Goal: Task Accomplishment & Management: Use online tool/utility

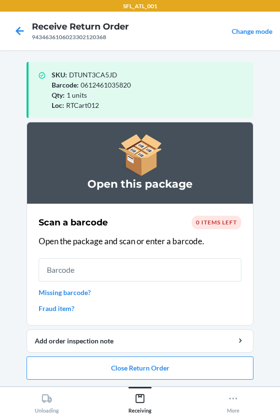
click at [84, 275] on input "text" at bounding box center [140, 269] width 203 height 23
click at [78, 268] on input "text" at bounding box center [140, 269] width 203 height 23
click at [83, 271] on input "text" at bounding box center [140, 269] width 203 height 23
click at [101, 367] on button "Close Return Order" at bounding box center [140, 367] width 227 height 23
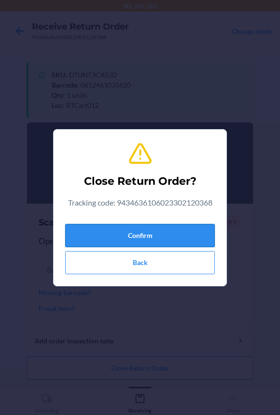
click at [91, 238] on button "Confirm" at bounding box center [140, 235] width 150 height 23
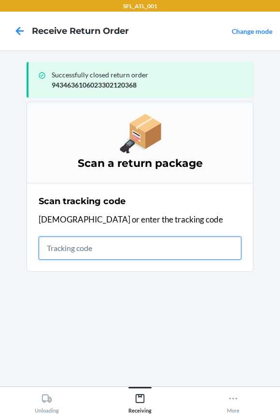
click at [111, 253] on input "text" at bounding box center [140, 247] width 203 height 23
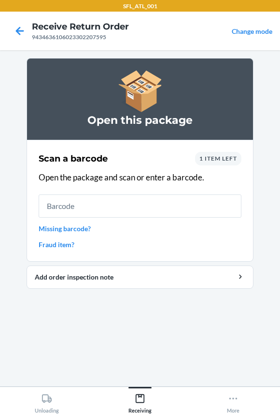
click at [97, 214] on input "text" at bounding box center [140, 205] width 203 height 23
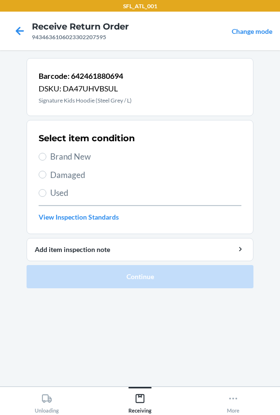
click at [53, 159] on span "Brand New" at bounding box center [145, 156] width 191 height 13
click at [46, 159] on input "Brand New" at bounding box center [43, 157] width 8 height 8
radio input "true"
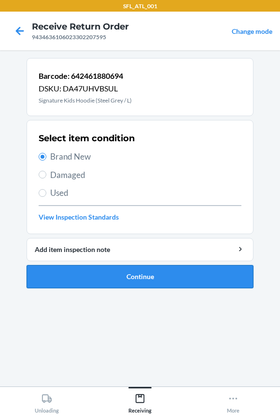
click at [80, 272] on button "Continue" at bounding box center [140, 276] width 227 height 23
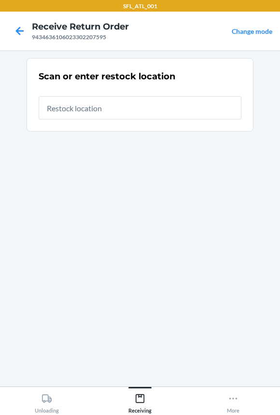
click at [106, 109] on input "text" at bounding box center [140, 107] width 203 height 23
type input "RTCart012"
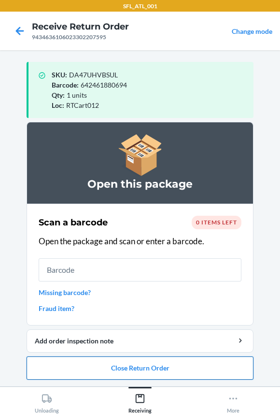
click at [111, 372] on button "Close Return Order" at bounding box center [140, 367] width 227 height 23
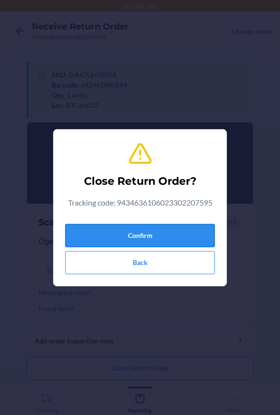
click at [116, 234] on button "Confirm" at bounding box center [140, 235] width 150 height 23
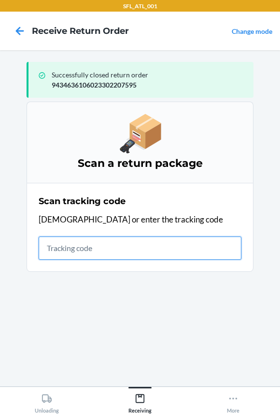
click at [85, 244] on input "text" at bounding box center [140, 247] width 203 height 23
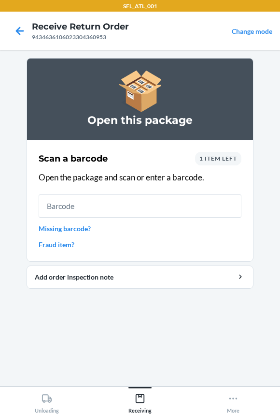
click at [219, 157] on span "1 item left" at bounding box center [219, 158] width 38 height 7
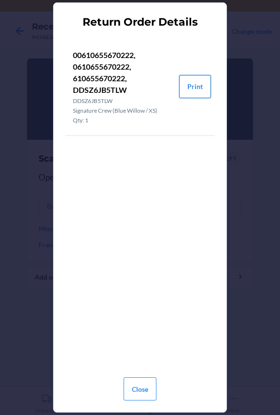
click at [190, 90] on button "Print" at bounding box center [195, 86] width 32 height 23
click at [135, 396] on button "Close" at bounding box center [140, 388] width 33 height 23
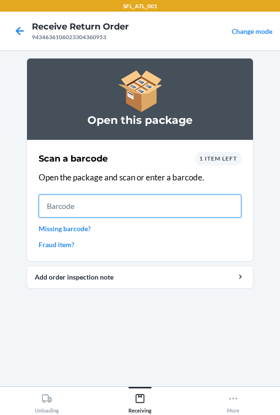
click at [150, 205] on input "text" at bounding box center [140, 205] width 203 height 23
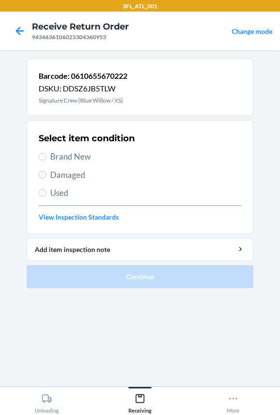
click at [75, 159] on span "Brand New" at bounding box center [145, 156] width 191 height 13
click at [46, 159] on input "Brand New" at bounding box center [43, 157] width 8 height 8
radio input "true"
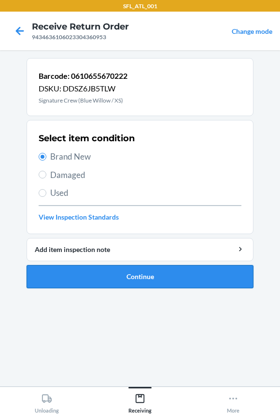
click at [84, 274] on button "Continue" at bounding box center [140, 276] width 227 height 23
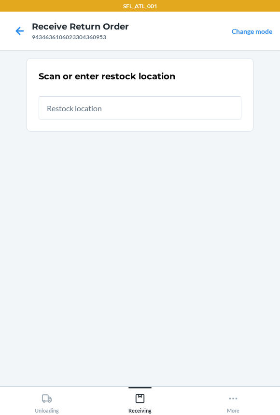
click at [98, 112] on input "text" at bounding box center [140, 107] width 203 height 23
type input "RTCart012"
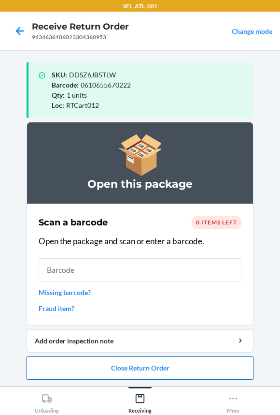
click at [74, 365] on button "Close Return Order" at bounding box center [140, 367] width 227 height 23
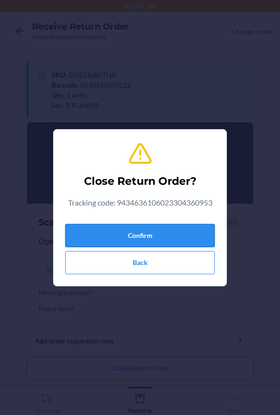
click at [122, 235] on button "Confirm" at bounding box center [140, 235] width 150 height 23
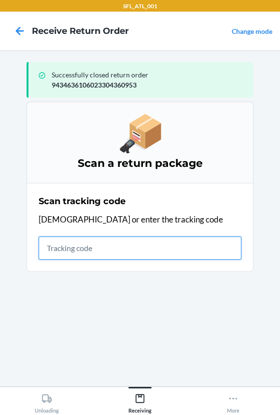
click at [100, 247] on input "text" at bounding box center [140, 247] width 203 height 23
click at [78, 250] on input "text" at bounding box center [140, 247] width 203 height 23
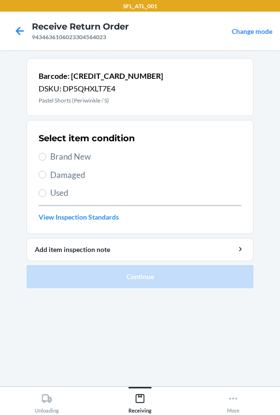
click at [74, 157] on span "Brand New" at bounding box center [145, 156] width 191 height 13
click at [46, 157] on input "Brand New" at bounding box center [43, 157] width 8 height 8
radio input "true"
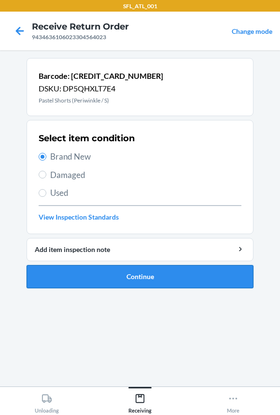
click at [87, 272] on button "Continue" at bounding box center [140, 276] width 227 height 23
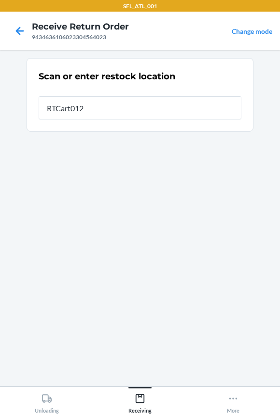
type input "RTCart012"
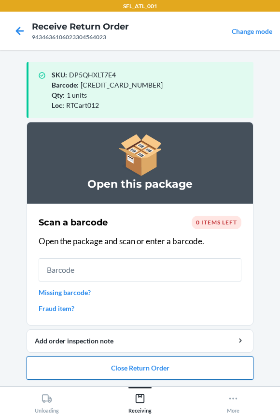
click at [119, 367] on button "Close Return Order" at bounding box center [140, 367] width 227 height 23
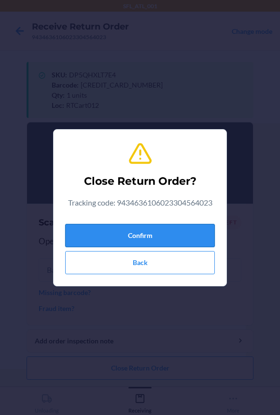
click at [127, 232] on button "Confirm" at bounding box center [140, 235] width 150 height 23
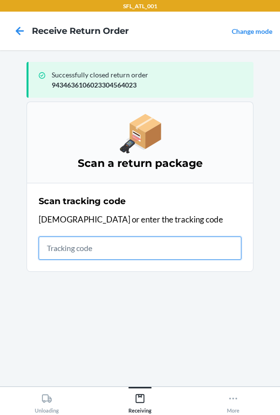
click at [90, 247] on input "text" at bounding box center [140, 247] width 203 height 23
type input "42030259930201"
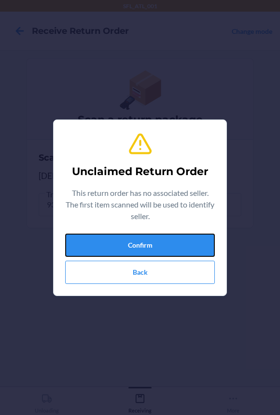
click at [90, 247] on button "Confirm" at bounding box center [140, 244] width 150 height 23
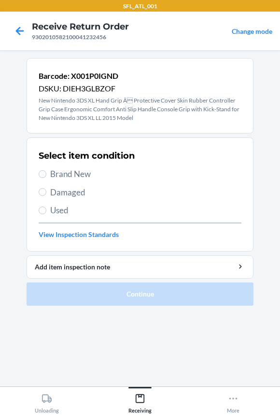
click at [66, 171] on span "Brand New" at bounding box center [145, 174] width 191 height 13
click at [46, 171] on input "Brand New" at bounding box center [43, 174] width 8 height 8
radio input "true"
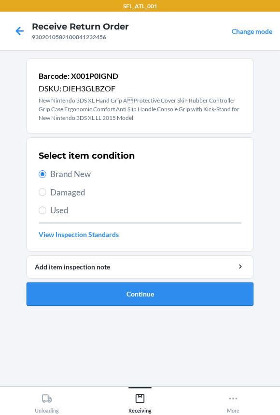
click at [73, 292] on button "Continue" at bounding box center [140, 293] width 227 height 23
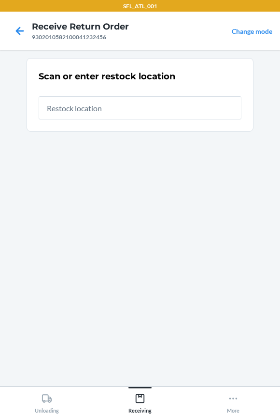
click at [73, 116] on input "text" at bounding box center [140, 107] width 203 height 23
type input "RTCart012"
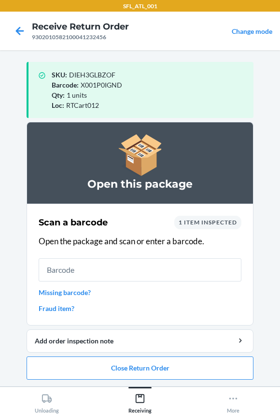
click at [81, 275] on input "text" at bounding box center [140, 269] width 203 height 23
click at [86, 369] on button "Close Return Order" at bounding box center [140, 367] width 227 height 23
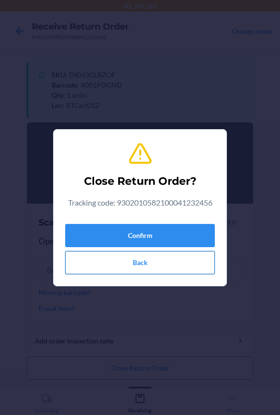
click at [99, 261] on button "Back" at bounding box center [140, 262] width 150 height 23
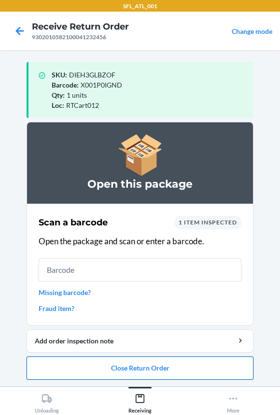
click at [116, 375] on button "Close Return Order" at bounding box center [140, 367] width 227 height 23
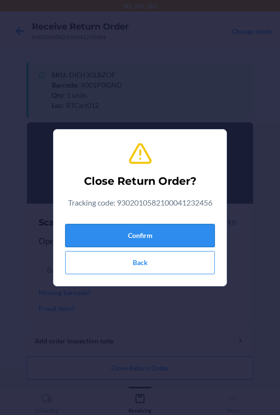
click at [114, 236] on button "Confirm" at bounding box center [140, 235] width 150 height 23
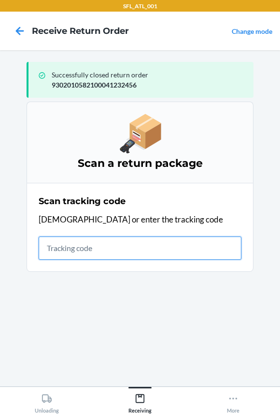
click at [104, 238] on input "text" at bounding box center [140, 247] width 203 height 23
click at [110, 246] on input "text" at bounding box center [140, 247] width 203 height 23
type input "420302599434636106023"
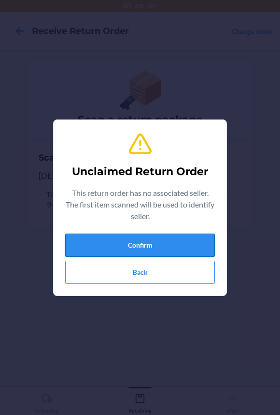
click at [88, 243] on button "Confirm" at bounding box center [140, 244] width 150 height 23
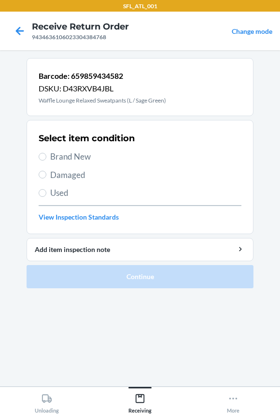
click at [60, 155] on span "Brand New" at bounding box center [145, 156] width 191 height 13
click at [46, 155] on input "Brand New" at bounding box center [43, 157] width 8 height 8
radio input "true"
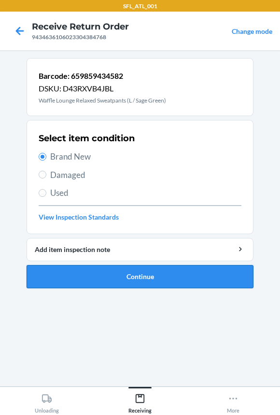
click at [70, 274] on button "Continue" at bounding box center [140, 276] width 227 height 23
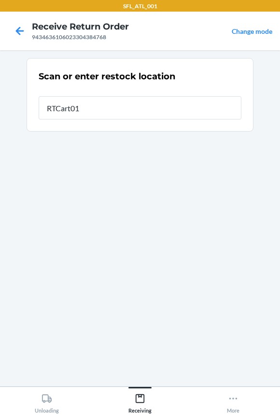
type input "RTCart012"
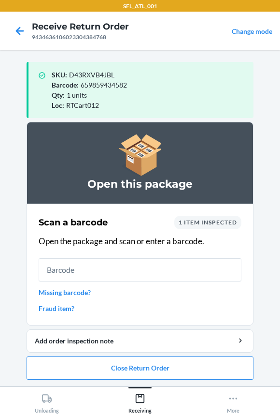
click at [70, 274] on input "text" at bounding box center [140, 269] width 203 height 23
click at [87, 366] on button "Close Return Order" at bounding box center [140, 367] width 227 height 23
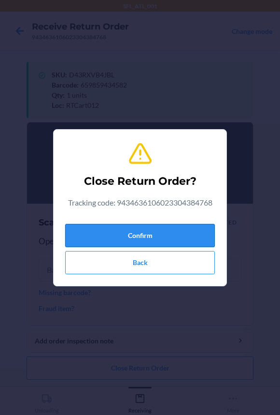
click at [110, 232] on button "Confirm" at bounding box center [140, 235] width 150 height 23
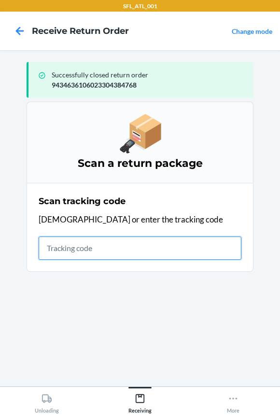
click at [88, 251] on input "text" at bounding box center [140, 247] width 203 height 23
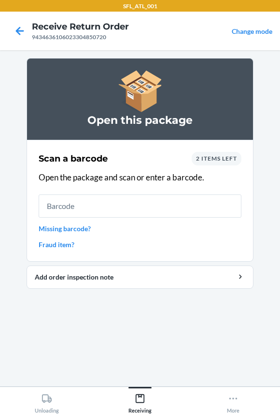
click at [229, 163] on div "2 items left" at bounding box center [217, 159] width 50 height 14
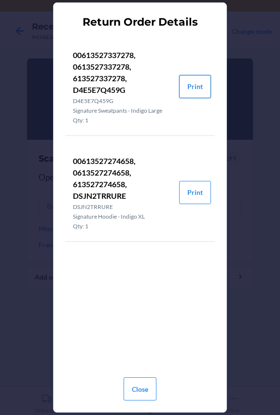
click at [201, 87] on button "Print" at bounding box center [195, 86] width 32 height 23
click at [197, 189] on button "Print" at bounding box center [195, 192] width 32 height 23
click at [142, 385] on button "Close" at bounding box center [140, 388] width 33 height 23
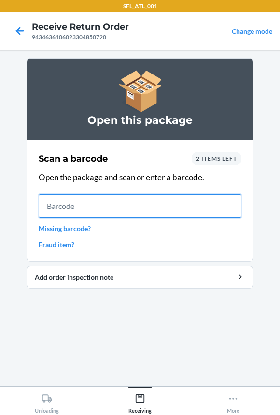
click at [108, 209] on input "text" at bounding box center [140, 205] width 203 height 23
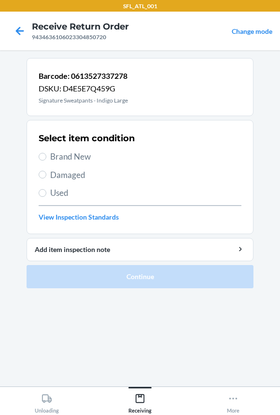
click at [83, 156] on span "Brand New" at bounding box center [145, 156] width 191 height 13
click at [46, 156] on input "Brand New" at bounding box center [43, 157] width 8 height 8
radio input "true"
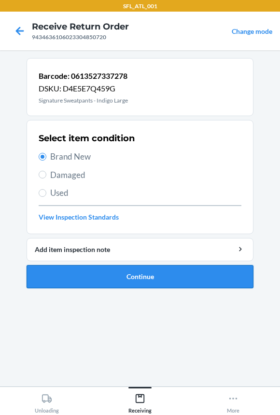
click at [92, 278] on button "Continue" at bounding box center [140, 276] width 227 height 23
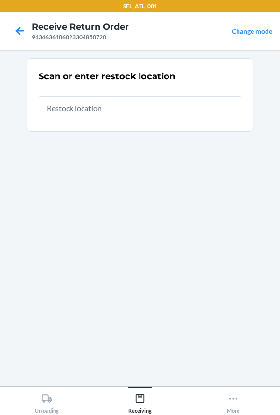
click at [76, 100] on input "text" at bounding box center [140, 107] width 203 height 23
type input "RTCart012"
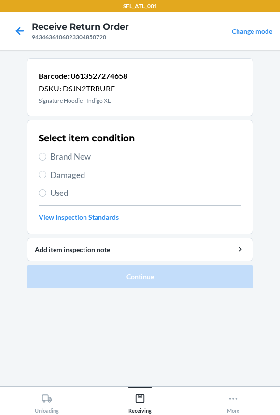
click at [63, 156] on span "Brand New" at bounding box center [145, 156] width 191 height 13
click at [46, 156] on input "Brand New" at bounding box center [43, 157] width 8 height 8
radio input "true"
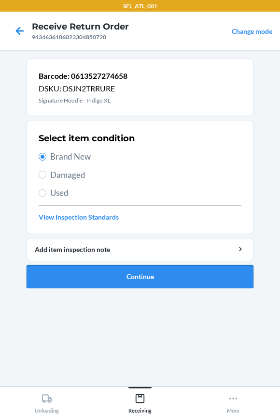
click at [87, 269] on button "Continue" at bounding box center [140, 276] width 227 height 23
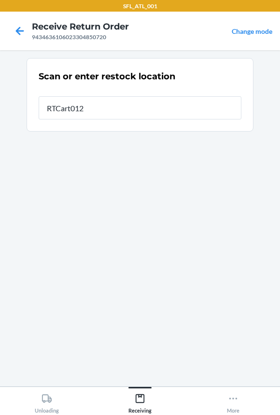
type input "RTCart012"
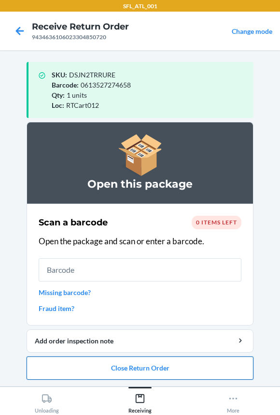
click at [93, 372] on button "Close Return Order" at bounding box center [140, 367] width 227 height 23
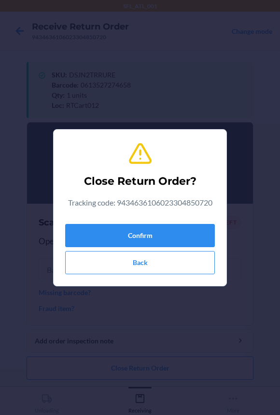
click at [84, 222] on div "Confirm Back" at bounding box center [140, 247] width 150 height 54
click at [82, 230] on button "Confirm" at bounding box center [140, 235] width 150 height 23
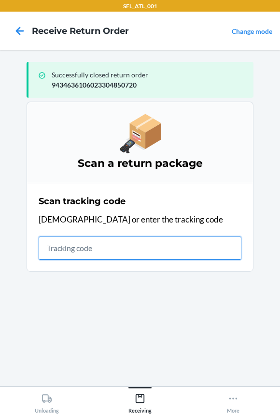
click at [111, 252] on input "text" at bounding box center [140, 247] width 203 height 23
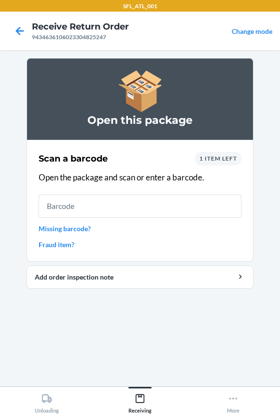
click at [89, 203] on input "text" at bounding box center [140, 205] width 203 height 23
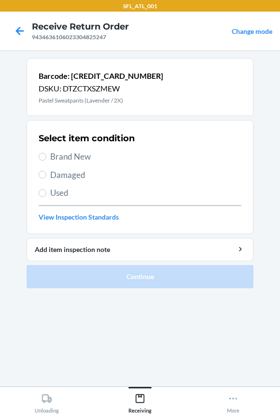
click at [81, 160] on span "Brand New" at bounding box center [145, 156] width 191 height 13
click at [46, 160] on input "Brand New" at bounding box center [43, 157] width 8 height 8
radio input "true"
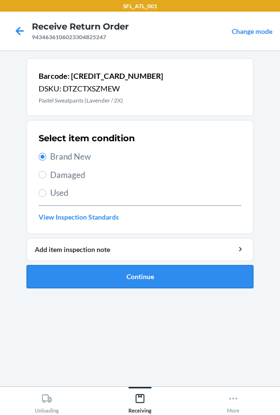
click at [104, 270] on button "Continue" at bounding box center [140, 276] width 227 height 23
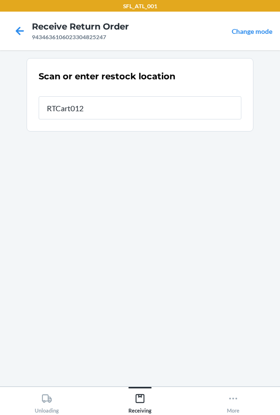
type input "RTCart012"
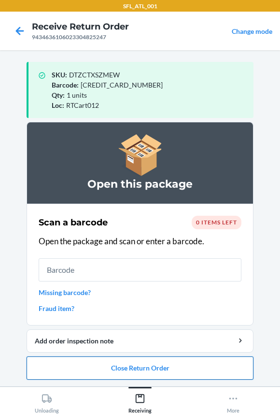
drag, startPoint x: 92, startPoint y: 371, endPoint x: 90, endPoint y: 357, distance: 14.1
click at [92, 363] on button "Close Return Order" at bounding box center [140, 367] width 227 height 23
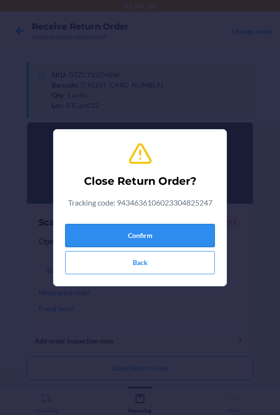
click at [79, 234] on button "Confirm" at bounding box center [140, 235] width 150 height 23
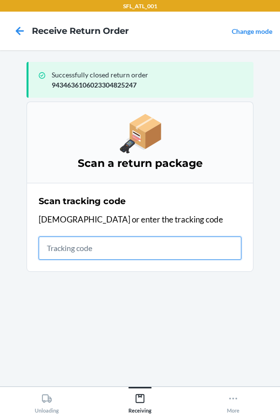
click at [76, 244] on input "text" at bounding box center [140, 247] width 203 height 23
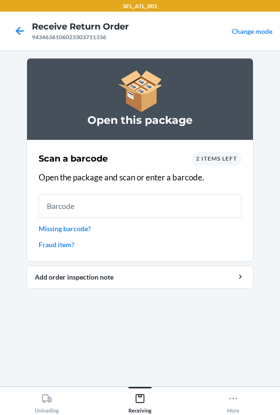
click at [109, 198] on input "text" at bounding box center [140, 205] width 203 height 23
click at [133, 205] on input "text" at bounding box center [140, 205] width 203 height 23
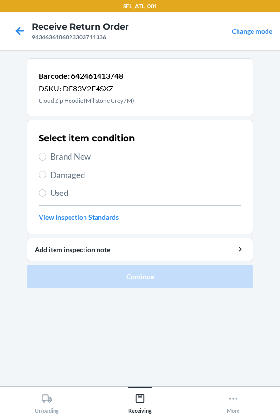
click at [57, 153] on span "Brand New" at bounding box center [145, 156] width 191 height 13
click at [46, 153] on input "Brand New" at bounding box center [43, 157] width 8 height 8
radio input "true"
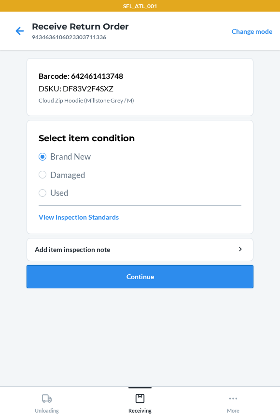
click at [85, 280] on button "Continue" at bounding box center [140, 276] width 227 height 23
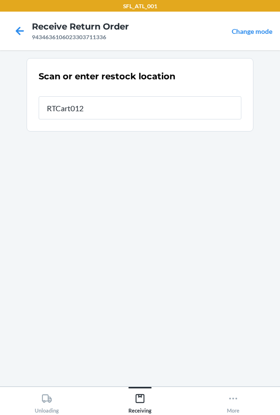
type input "RTCart012"
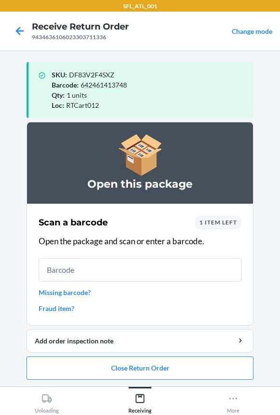
click at [225, 216] on div "1 item left" at bounding box center [218, 223] width 46 height 14
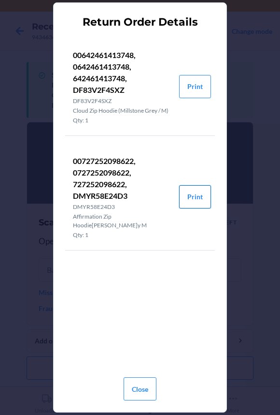
click at [188, 193] on button "Print" at bounding box center [195, 196] width 32 height 23
click at [140, 391] on button "Close" at bounding box center [140, 388] width 33 height 23
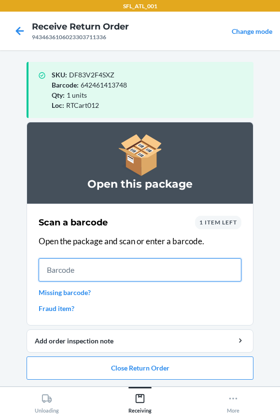
click at [126, 267] on input "text" at bounding box center [140, 269] width 203 height 23
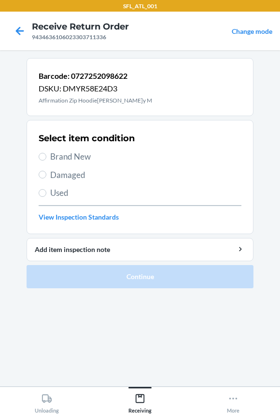
click at [56, 159] on span "Brand New" at bounding box center [145, 156] width 191 height 13
click at [46, 159] on input "Brand New" at bounding box center [43, 157] width 8 height 8
radio input "true"
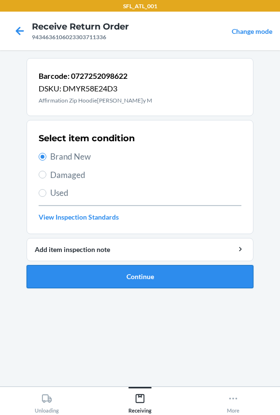
click at [91, 278] on button "Continue" at bounding box center [140, 276] width 227 height 23
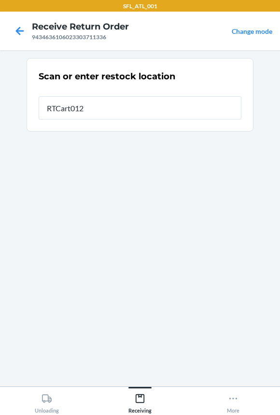
type input "RTCart012"
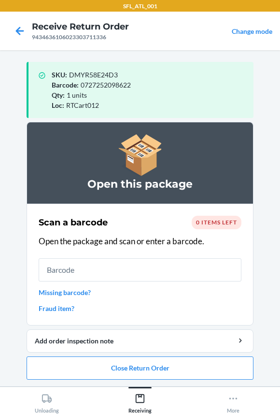
click at [80, 265] on input "text" at bounding box center [140, 269] width 203 height 23
click at [87, 370] on button "Close Return Order" at bounding box center [140, 367] width 227 height 23
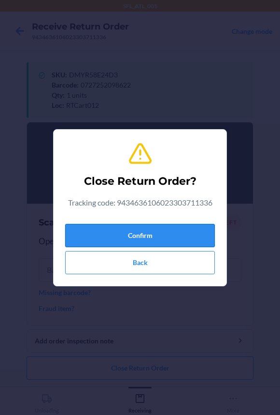
click at [103, 237] on button "Confirm" at bounding box center [140, 235] width 150 height 23
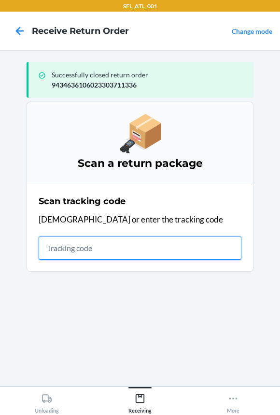
click at [63, 245] on input "text" at bounding box center [140, 247] width 203 height 23
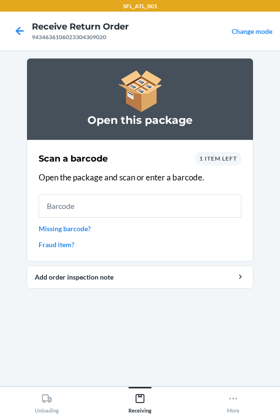
click at [78, 201] on input "text" at bounding box center [140, 205] width 203 height 23
click at [206, 158] on span "1 item left" at bounding box center [219, 158] width 38 height 7
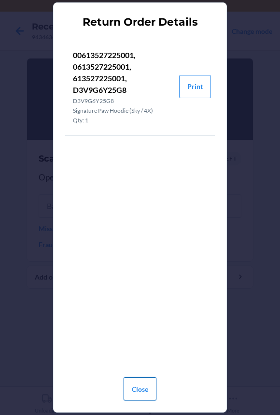
click at [136, 394] on button "Close" at bounding box center [140, 388] width 33 height 23
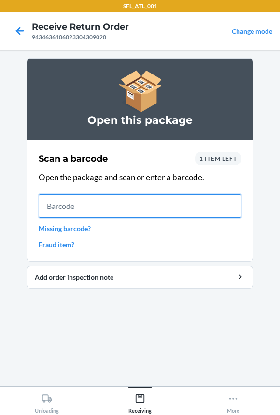
click at [155, 203] on input "text" at bounding box center [140, 205] width 203 height 23
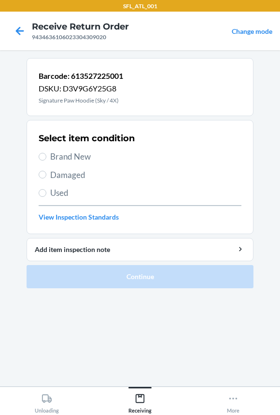
click at [71, 157] on span "Brand New" at bounding box center [145, 156] width 191 height 13
click at [46, 157] on input "Brand New" at bounding box center [43, 157] width 8 height 8
radio input "true"
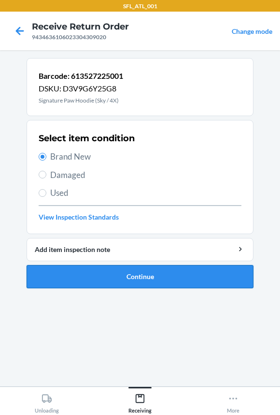
click at [109, 276] on button "Continue" at bounding box center [140, 276] width 227 height 23
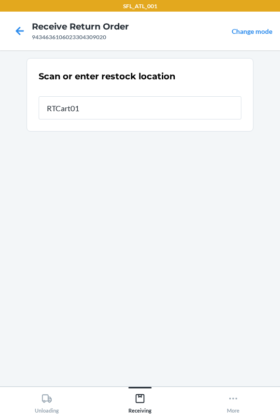
type input "RTCart012"
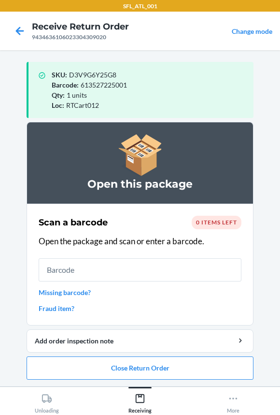
click at [109, 276] on input "text" at bounding box center [140, 269] width 203 height 23
click at [111, 370] on button "Close Return Order" at bounding box center [140, 367] width 227 height 23
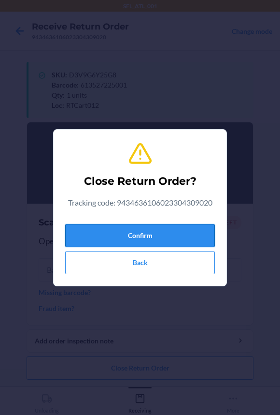
click at [138, 224] on button "Confirm" at bounding box center [140, 235] width 150 height 23
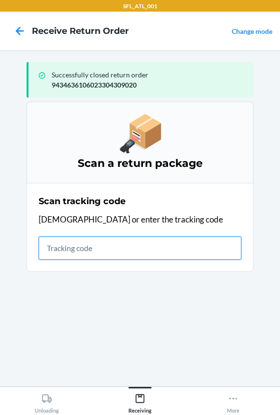
click at [60, 252] on input "text" at bounding box center [140, 247] width 203 height 23
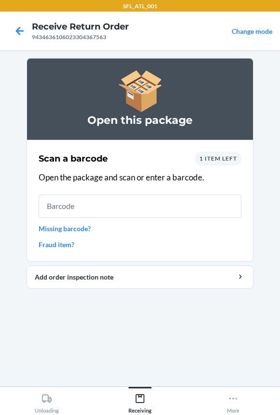
click at [147, 202] on input "text" at bounding box center [140, 205] width 203 height 23
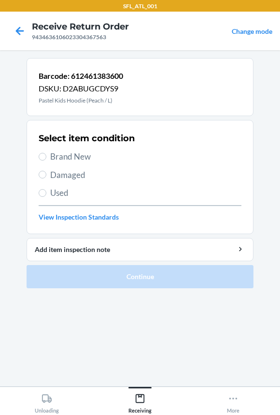
click at [71, 157] on span "Brand New" at bounding box center [145, 156] width 191 height 13
click at [46, 157] on input "Brand New" at bounding box center [43, 157] width 8 height 8
radio input "true"
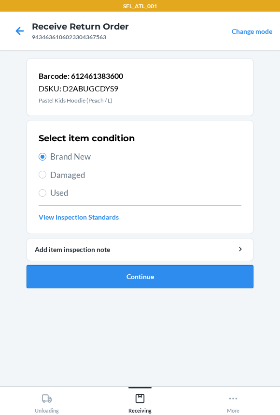
click at [68, 281] on button "Continue" at bounding box center [140, 276] width 227 height 23
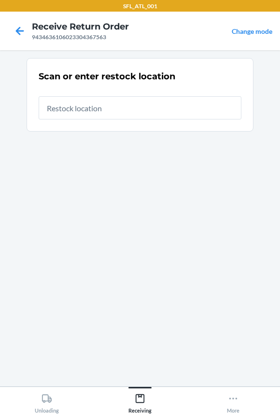
click at [70, 116] on input "text" at bounding box center [140, 107] width 203 height 23
type input "RTCart012"
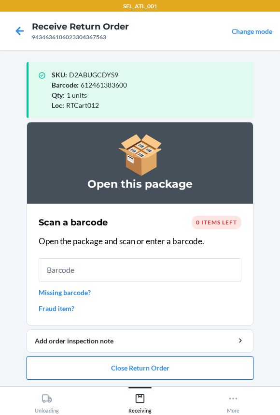
click at [70, 372] on button "Close Return Order" at bounding box center [140, 367] width 227 height 23
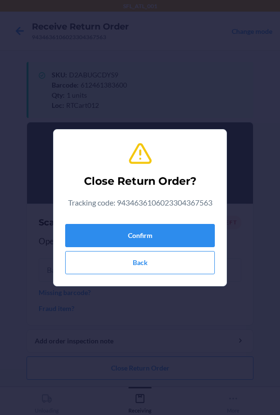
click at [107, 220] on div "Confirm Back" at bounding box center [140, 247] width 150 height 54
click at [106, 234] on button "Confirm" at bounding box center [140, 235] width 150 height 23
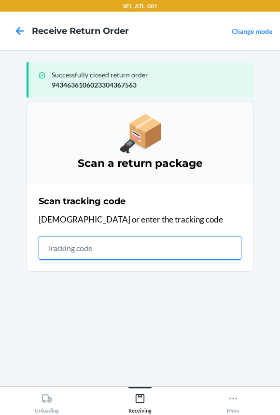
click at [59, 254] on input "text" at bounding box center [140, 247] width 203 height 23
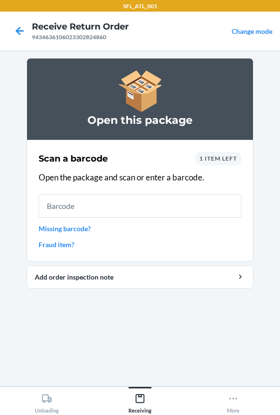
click at [46, 212] on input "text" at bounding box center [140, 205] width 203 height 23
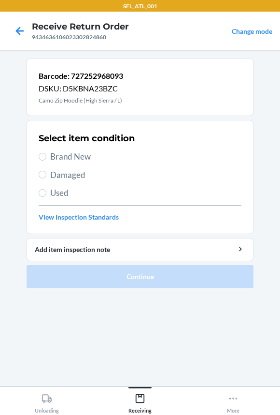
click at [80, 153] on span "Brand New" at bounding box center [145, 156] width 191 height 13
click at [46, 153] on input "Brand New" at bounding box center [43, 157] width 8 height 8
radio input "true"
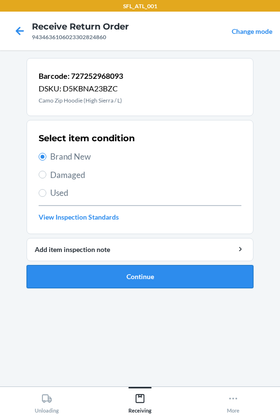
click at [87, 273] on button "Continue" at bounding box center [140, 276] width 227 height 23
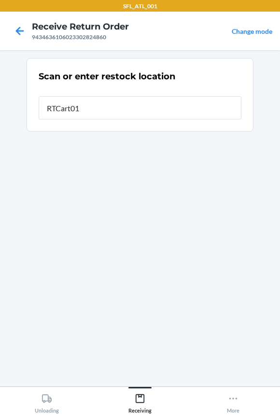
type input "RTCart012"
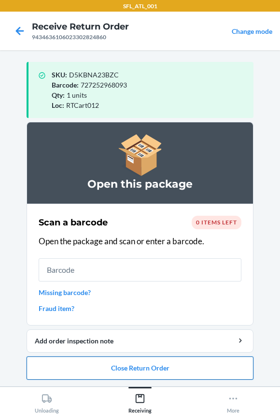
click at [58, 359] on button "Close Return Order" at bounding box center [140, 367] width 227 height 23
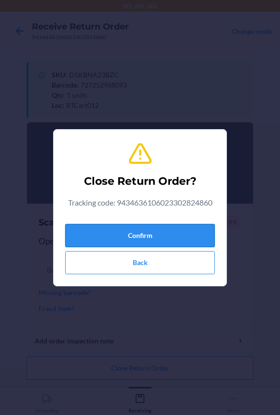
click at [105, 237] on button "Confirm" at bounding box center [140, 235] width 150 height 23
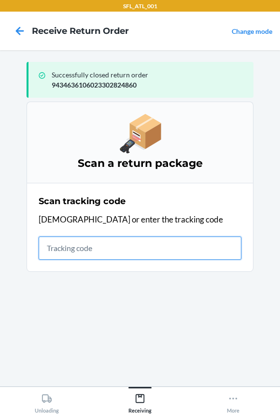
click at [72, 241] on input "text" at bounding box center [140, 247] width 203 height 23
type input "42030259"
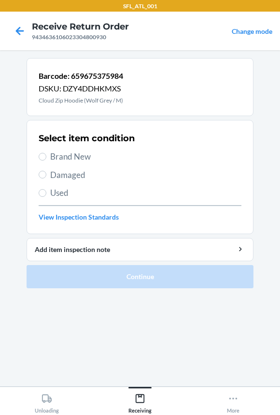
click at [65, 157] on span "Brand New" at bounding box center [145, 156] width 191 height 13
click at [46, 157] on input "Brand New" at bounding box center [43, 157] width 8 height 8
radio input "true"
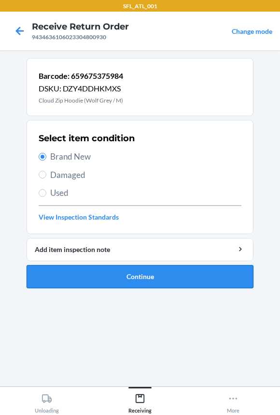
click at [53, 278] on button "Continue" at bounding box center [140, 276] width 227 height 23
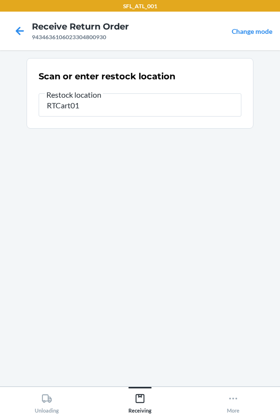
type input "RTCart012"
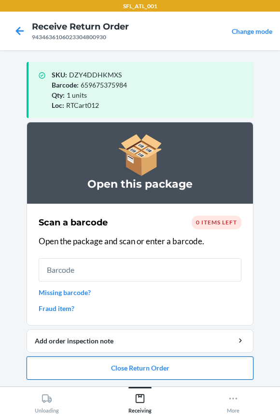
click at [35, 359] on button "Close Return Order" at bounding box center [140, 367] width 227 height 23
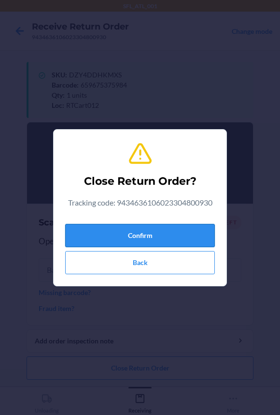
click at [77, 233] on button "Confirm" at bounding box center [140, 235] width 150 height 23
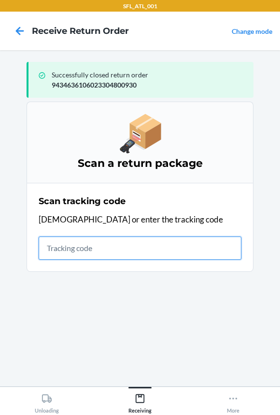
click at [86, 249] on input "text" at bounding box center [140, 247] width 203 height 23
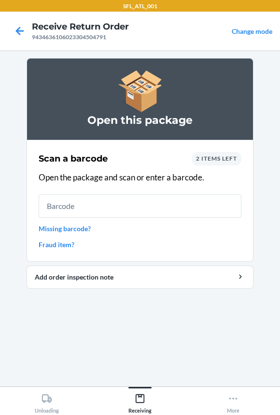
click at [87, 203] on input "text" at bounding box center [140, 205] width 203 height 23
click at [75, 210] on input "text" at bounding box center [140, 205] width 203 height 23
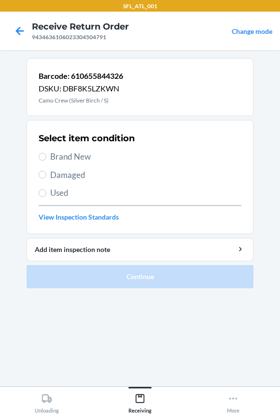
click at [79, 157] on span "Brand New" at bounding box center [145, 156] width 191 height 13
click at [46, 157] on input "Brand New" at bounding box center [43, 157] width 8 height 8
radio input "true"
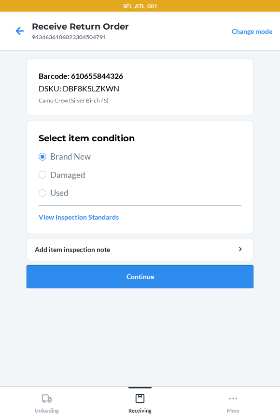
click at [96, 279] on button "Continue" at bounding box center [140, 276] width 227 height 23
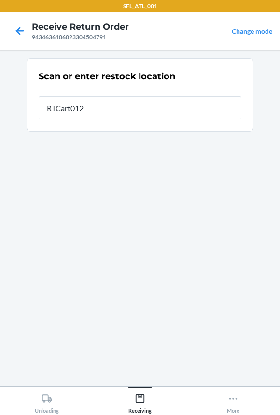
type input "RTCart012"
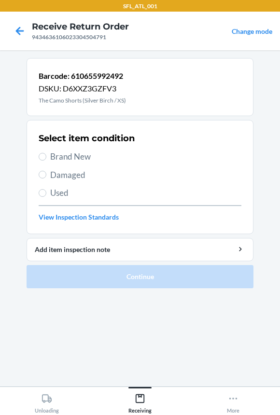
click at [74, 150] on span "Brand New" at bounding box center [145, 156] width 191 height 13
click at [46, 153] on input "Brand New" at bounding box center [43, 157] width 8 height 8
radio input "true"
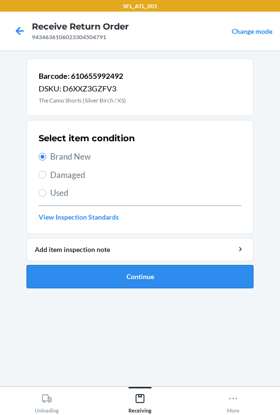
click at [98, 275] on button "Continue" at bounding box center [140, 276] width 227 height 23
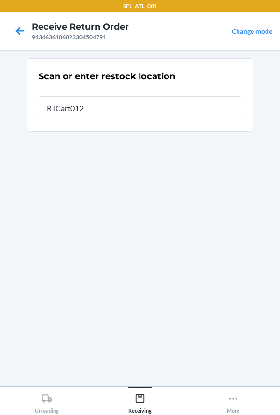
type input "RTCart012"
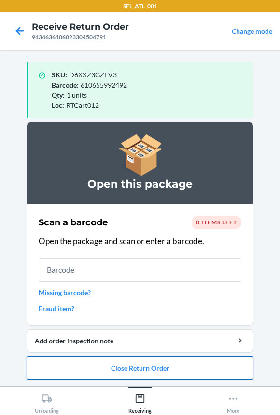
click at [97, 369] on button "Close Return Order" at bounding box center [140, 367] width 227 height 23
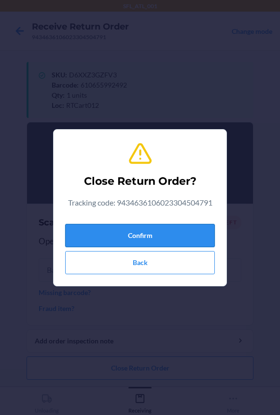
click at [82, 232] on button "Confirm" at bounding box center [140, 235] width 150 height 23
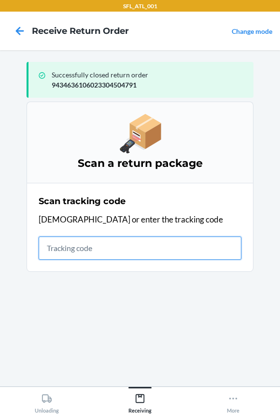
click at [147, 246] on input "text" at bounding box center [140, 247] width 203 height 23
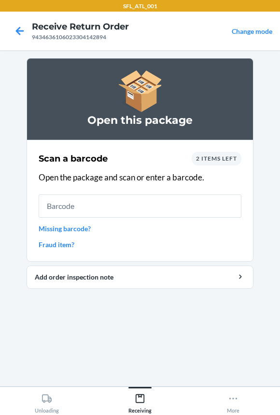
click at [81, 198] on input "text" at bounding box center [140, 205] width 203 height 23
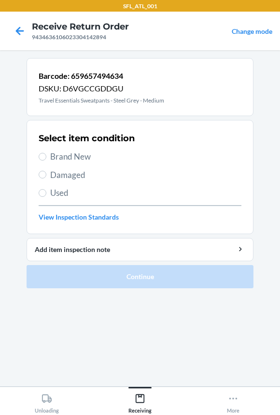
click at [78, 161] on span "Brand New" at bounding box center [145, 156] width 191 height 13
click at [46, 160] on input "Brand New" at bounding box center [43, 157] width 8 height 8
radio input "true"
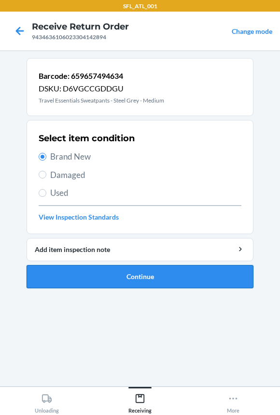
click at [75, 282] on button "Continue" at bounding box center [140, 276] width 227 height 23
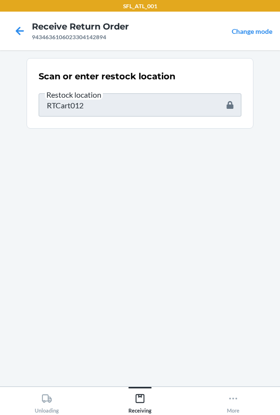
type input "659657406439"
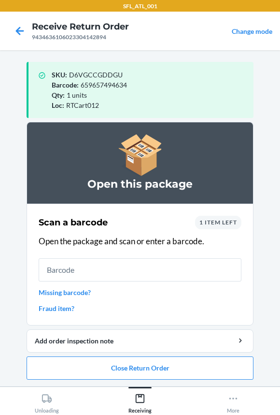
click at [68, 274] on input "text" at bounding box center [140, 269] width 203 height 23
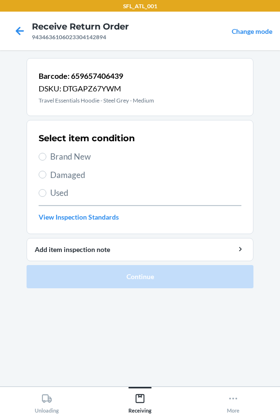
click at [74, 155] on span "Brand New" at bounding box center [145, 156] width 191 height 13
click at [46, 155] on input "Brand New" at bounding box center [43, 157] width 8 height 8
radio input "true"
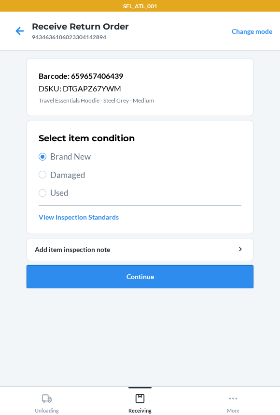
click at [92, 268] on button "Continue" at bounding box center [140, 276] width 227 height 23
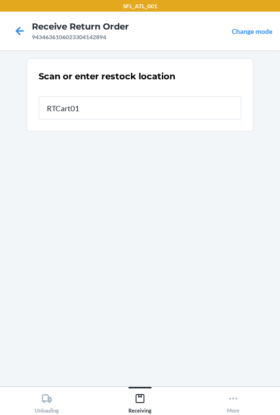
type input "RTCart012"
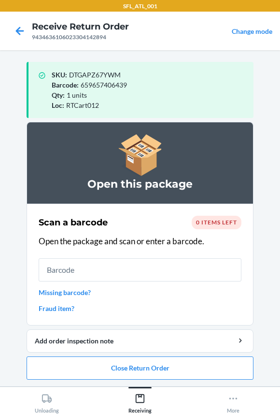
click at [92, 268] on input "text" at bounding box center [140, 269] width 203 height 23
click at [89, 373] on button "Close Return Order" at bounding box center [140, 367] width 227 height 23
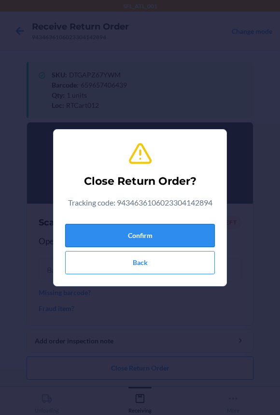
click at [95, 234] on button "Confirm" at bounding box center [140, 235] width 150 height 23
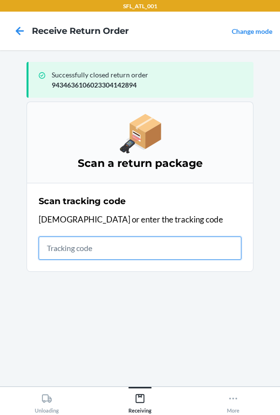
drag, startPoint x: 58, startPoint y: 253, endPoint x: 65, endPoint y: 253, distance: 6.8
click at [58, 253] on input "text" at bounding box center [140, 247] width 203 height 23
click at [65, 253] on input "text" at bounding box center [140, 247] width 203 height 23
click at [64, 253] on input "text" at bounding box center [140, 247] width 203 height 23
click at [105, 246] on input "text" at bounding box center [140, 247] width 203 height 23
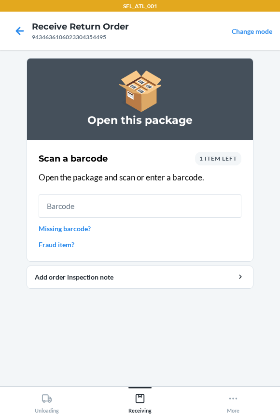
click at [108, 198] on input "text" at bounding box center [140, 205] width 203 height 23
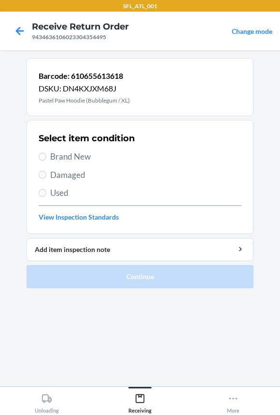
click at [65, 191] on span "Used" at bounding box center [145, 193] width 191 height 13
click at [46, 191] on input "Used" at bounding box center [43, 193] width 8 height 8
radio input "true"
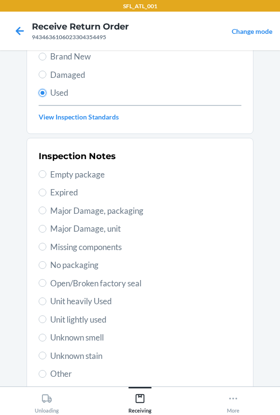
scroll to position [166, 0]
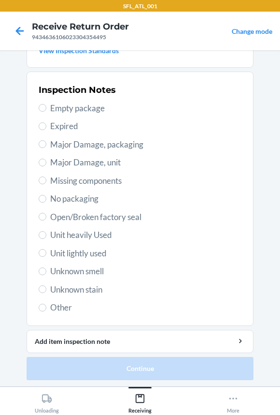
click at [78, 223] on div "Inspection Notes Empty package Expired Major Damage, packaging Major Damage, un…" at bounding box center [140, 199] width 203 height 236
click at [78, 234] on span "Unit heavily Used" at bounding box center [145, 235] width 191 height 13
click at [46, 234] on input "Unit heavily Used" at bounding box center [43, 235] width 8 height 8
radio input "true"
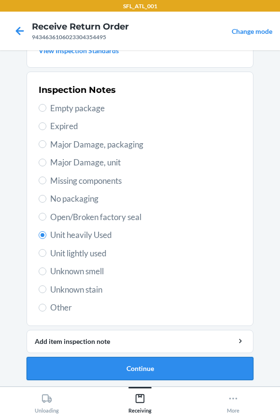
click at [100, 369] on button "Continue" at bounding box center [140, 368] width 227 height 23
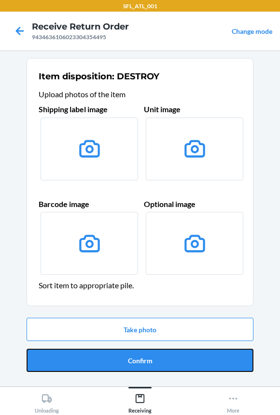
click at [100, 363] on button "Confirm" at bounding box center [140, 359] width 227 height 23
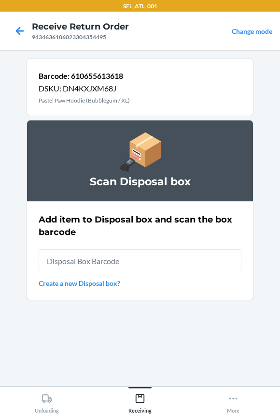
type input "RB00000191O"
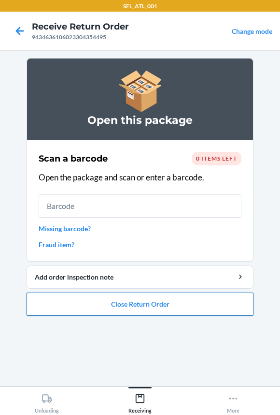
click at [121, 300] on button "Close Return Order" at bounding box center [140, 303] width 227 height 23
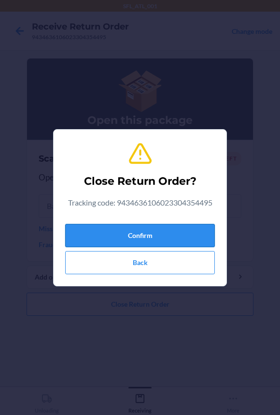
click at [135, 231] on button "Confirm" at bounding box center [140, 235] width 150 height 23
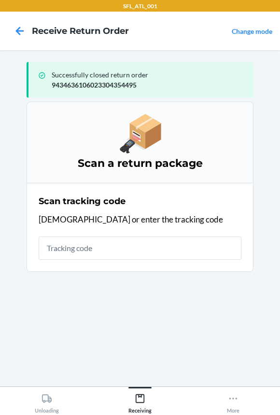
click at [140, 247] on input "text" at bounding box center [140, 247] width 203 height 23
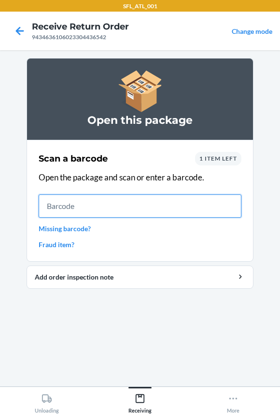
click at [126, 208] on input "text" at bounding box center [140, 205] width 203 height 23
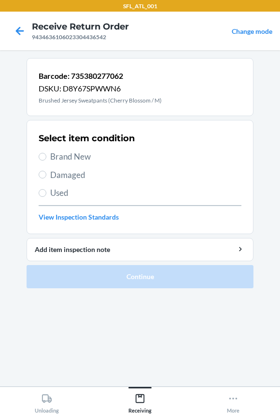
click at [57, 152] on span "Brand New" at bounding box center [145, 156] width 191 height 13
click at [46, 153] on input "Brand New" at bounding box center [43, 157] width 8 height 8
radio input "true"
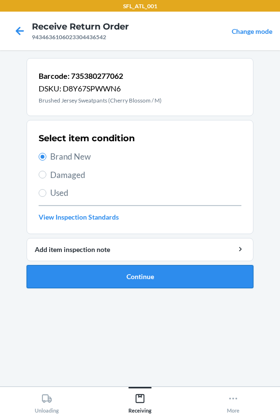
click at [99, 269] on button "Continue" at bounding box center [140, 276] width 227 height 23
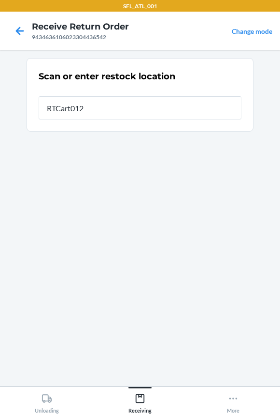
type input "RTCart012"
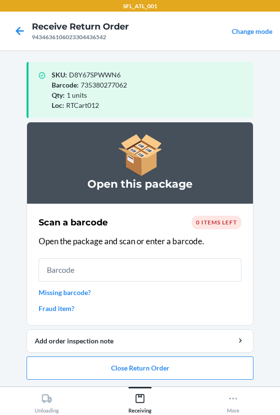
click at [99, 269] on input "text" at bounding box center [140, 269] width 203 height 23
click at [76, 366] on button "Close Return Order" at bounding box center [140, 367] width 227 height 23
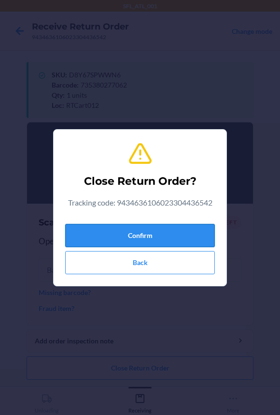
click at [93, 227] on button "Confirm" at bounding box center [140, 235] width 150 height 23
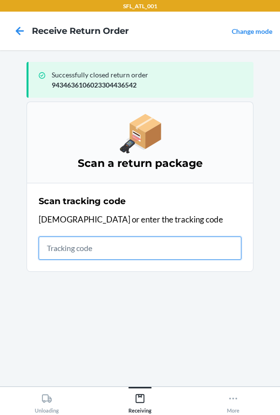
click at [78, 242] on input "text" at bounding box center [140, 247] width 203 height 23
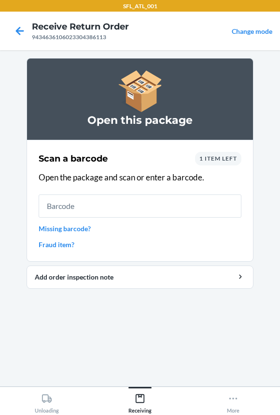
click at [88, 201] on input "text" at bounding box center [140, 205] width 203 height 23
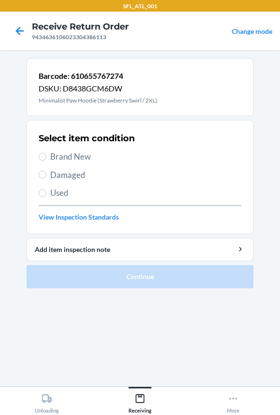
click at [64, 154] on span "Brand New" at bounding box center [145, 156] width 191 height 13
click at [46, 154] on input "Brand New" at bounding box center [43, 157] width 8 height 8
radio input "true"
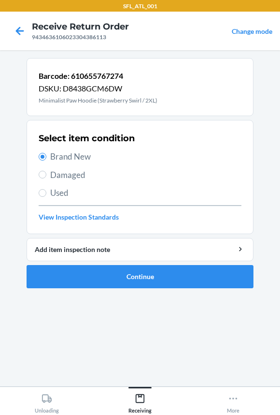
click at [64, 193] on span "Used" at bounding box center [145, 193] width 191 height 13
click at [46, 193] on input "Used" at bounding box center [43, 193] width 8 height 8
radio input "true"
radio input "false"
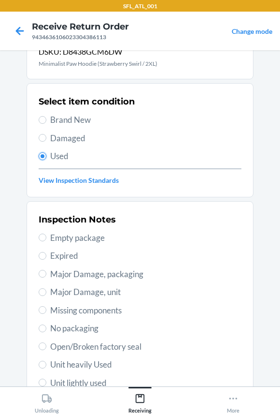
scroll to position [87, 0]
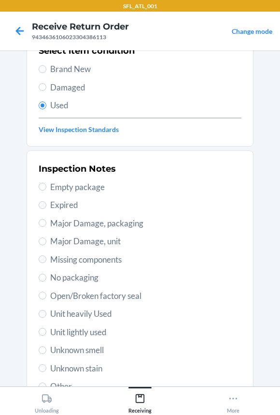
click at [74, 320] on div "Inspection Notes Empty package Expired Major Damage, packaging Major Damage, un…" at bounding box center [140, 277] width 203 height 236
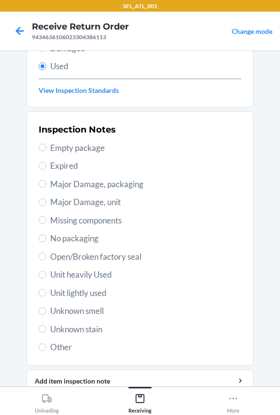
scroll to position [166, 0]
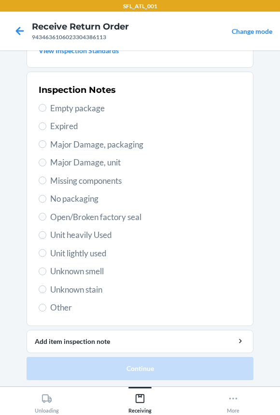
click at [69, 230] on span "Unit heavily Used" at bounding box center [145, 235] width 191 height 13
click at [46, 231] on input "Unit heavily Used" at bounding box center [43, 235] width 8 height 8
radio input "true"
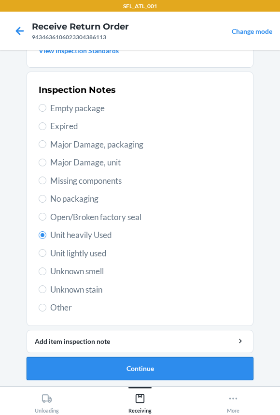
click at [87, 371] on button "Continue" at bounding box center [140, 368] width 227 height 23
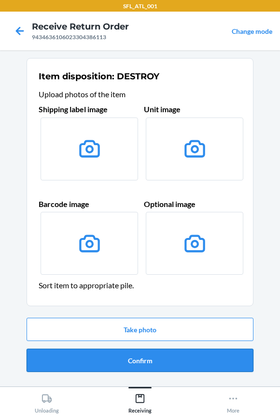
click at [96, 353] on button "Confirm" at bounding box center [140, 359] width 227 height 23
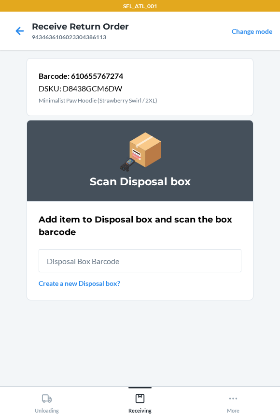
type input "RB00000191O"
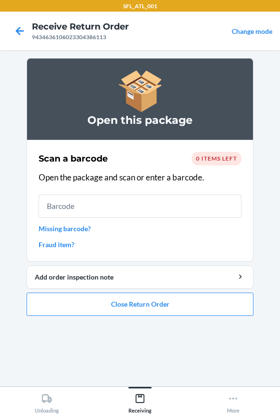
click at [101, 212] on input "text" at bounding box center [140, 205] width 203 height 23
click at [106, 304] on button "Close Return Order" at bounding box center [140, 303] width 227 height 23
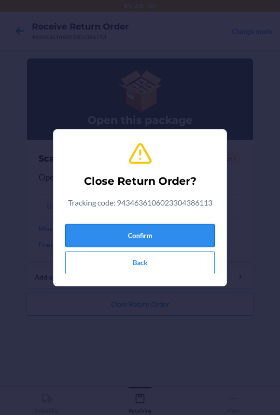
click at [73, 236] on button "Confirm" at bounding box center [140, 235] width 150 height 23
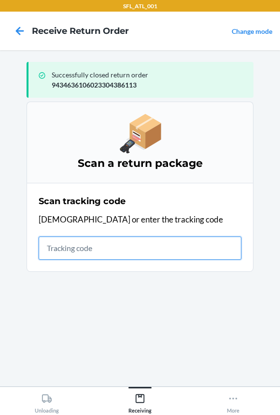
click at [71, 246] on input "text" at bounding box center [140, 247] width 203 height 23
type input "42030259"
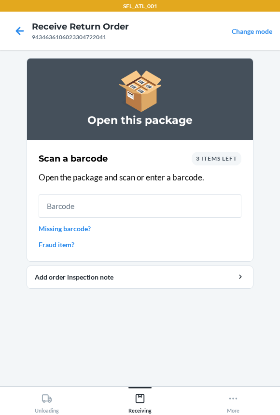
click at [79, 209] on input "text" at bounding box center [140, 205] width 203 height 23
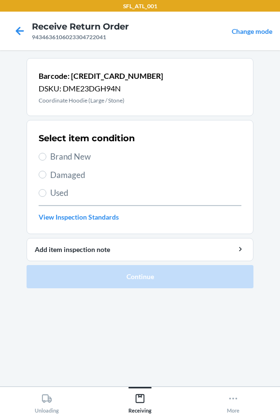
click at [80, 152] on span "Brand New" at bounding box center [145, 156] width 191 height 13
click at [46, 153] on input "Brand New" at bounding box center [43, 157] width 8 height 8
radio input "true"
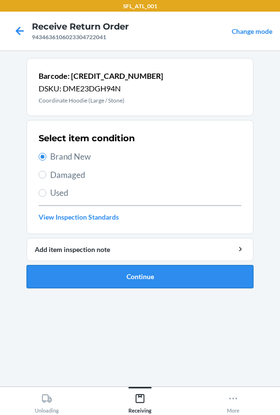
click at [100, 277] on button "Continue" at bounding box center [140, 276] width 227 height 23
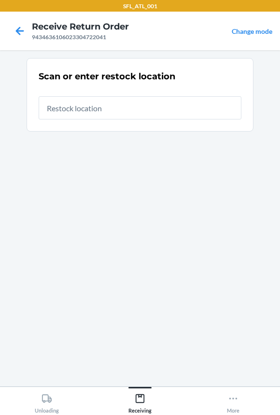
click at [102, 108] on input "text" at bounding box center [140, 107] width 203 height 23
type input "RTCart012"
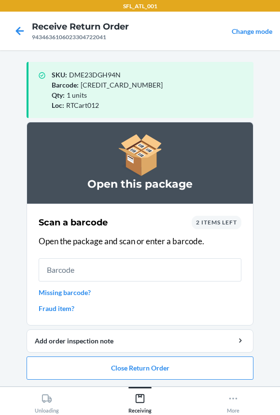
click at [96, 274] on input "text" at bounding box center [140, 269] width 203 height 23
click at [102, 270] on input "text" at bounding box center [140, 269] width 203 height 23
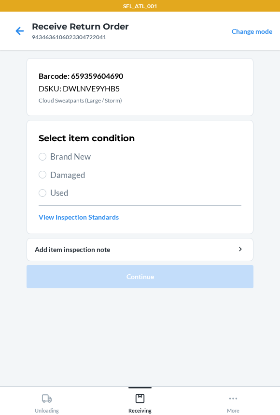
click at [77, 155] on span "Brand New" at bounding box center [145, 156] width 191 height 13
click at [46, 155] on input "Brand New" at bounding box center [43, 157] width 8 height 8
radio input "true"
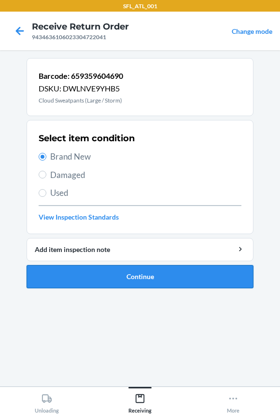
click at [126, 281] on button "Continue" at bounding box center [140, 276] width 227 height 23
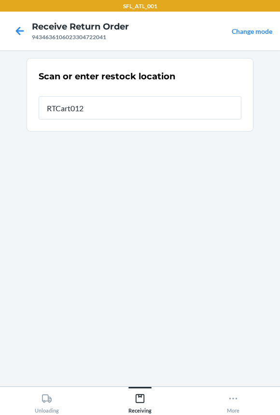
type input "RTCart012"
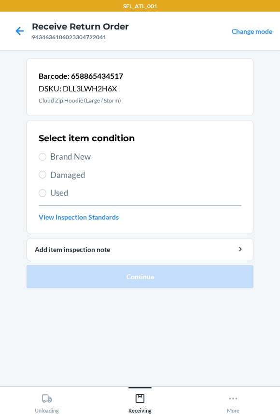
click at [80, 159] on span "Brand New" at bounding box center [145, 156] width 191 height 13
click at [46, 159] on input "Brand New" at bounding box center [43, 157] width 8 height 8
radio input "true"
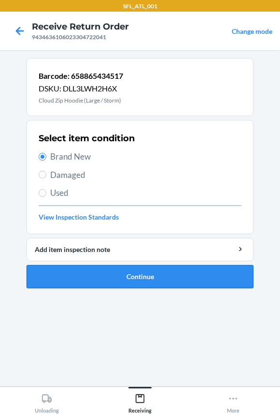
click at [93, 278] on button "Continue" at bounding box center [140, 276] width 227 height 23
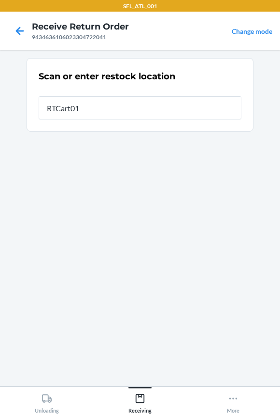
type input "RTCart012"
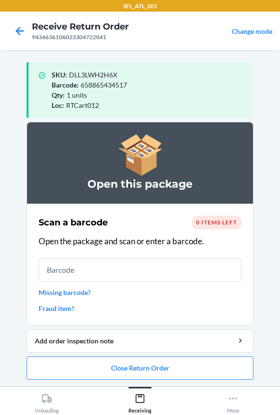
click at [85, 270] on input "text" at bounding box center [140, 269] width 203 height 23
drag, startPoint x: 91, startPoint y: 363, endPoint x: 91, endPoint y: 358, distance: 5.3
click at [91, 360] on button "Close Return Order" at bounding box center [140, 367] width 227 height 23
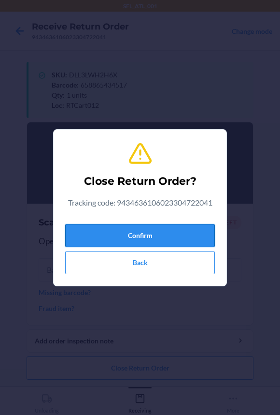
click at [104, 236] on button "Confirm" at bounding box center [140, 235] width 150 height 23
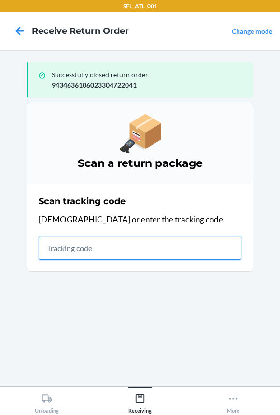
click at [101, 252] on input "text" at bounding box center [140, 247] width 203 height 23
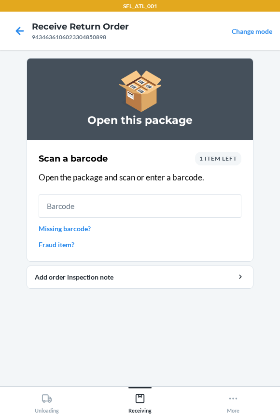
click at [82, 206] on input "text" at bounding box center [140, 205] width 203 height 23
click at [140, 214] on input "text" at bounding box center [140, 205] width 203 height 23
click at [203, 158] on span "1 item left" at bounding box center [219, 158] width 38 height 7
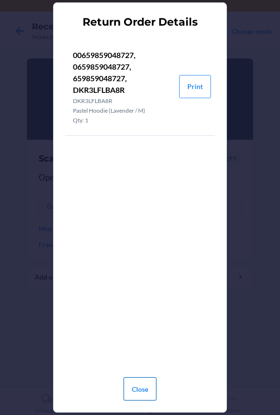
click at [144, 388] on button "Close" at bounding box center [140, 388] width 33 height 23
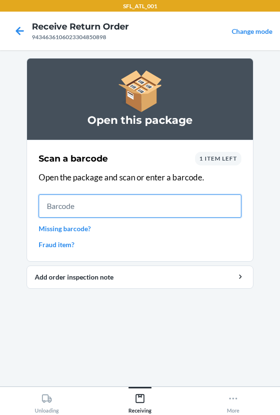
click at [132, 209] on input "text" at bounding box center [140, 205] width 203 height 23
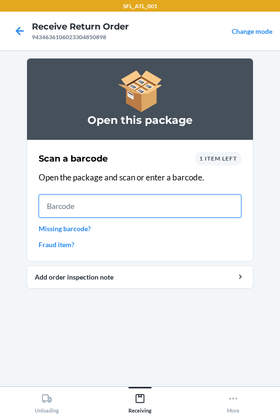
click at [132, 209] on input "text" at bounding box center [140, 205] width 203 height 23
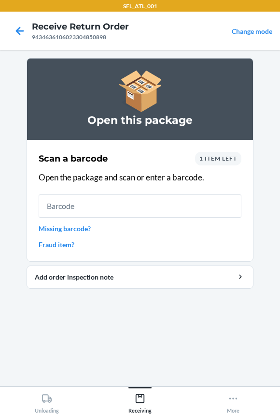
click at [217, 160] on span "1 item left" at bounding box center [219, 158] width 38 height 7
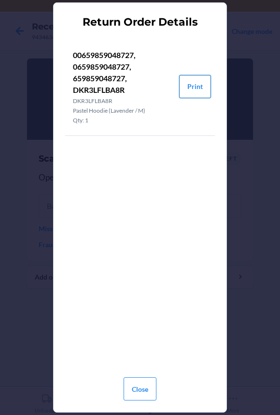
click at [192, 92] on button "Print" at bounding box center [195, 86] width 32 height 23
click at [130, 391] on button "Close" at bounding box center [140, 388] width 33 height 23
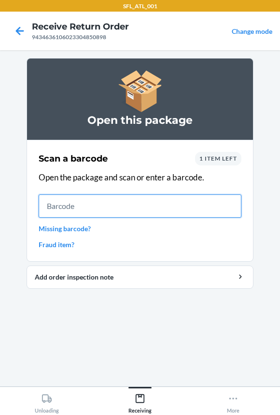
click at [128, 203] on input "text" at bounding box center [140, 205] width 203 height 23
click at [141, 201] on input "text" at bounding box center [140, 205] width 203 height 23
click at [122, 203] on input "text" at bounding box center [140, 205] width 203 height 23
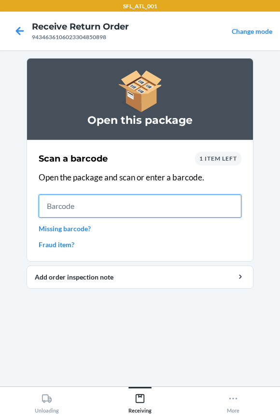
click at [57, 202] on input "text" at bounding box center [140, 205] width 203 height 23
click at [58, 205] on input "text" at bounding box center [140, 205] width 203 height 23
click at [147, 201] on input "text" at bounding box center [140, 205] width 203 height 23
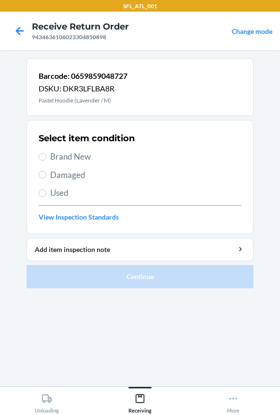
click at [63, 155] on span "Brand New" at bounding box center [145, 156] width 191 height 13
click at [46, 155] on input "Brand New" at bounding box center [43, 157] width 8 height 8
radio input "true"
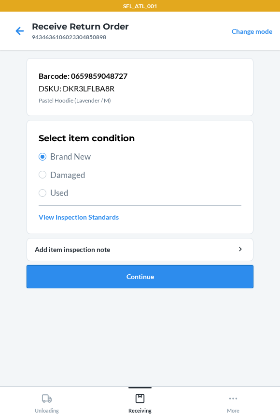
click at [107, 274] on button "Continue" at bounding box center [140, 276] width 227 height 23
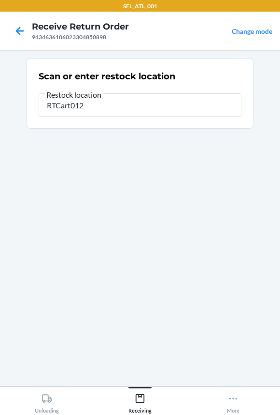
type input "RTCart012"
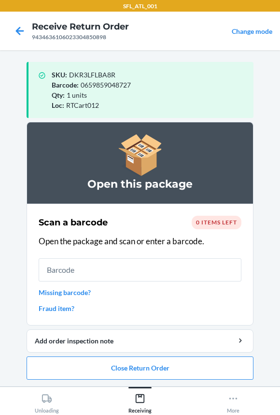
click at [111, 277] on input "text" at bounding box center [140, 269] width 203 height 23
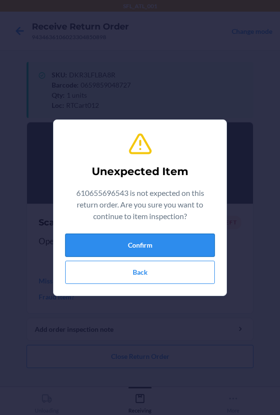
click at [177, 248] on button "Confirm" at bounding box center [140, 244] width 150 height 23
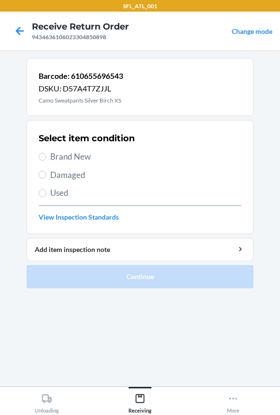
click at [59, 155] on span "Brand New" at bounding box center [145, 156] width 191 height 13
click at [46, 155] on input "Brand New" at bounding box center [43, 157] width 8 height 8
radio input "true"
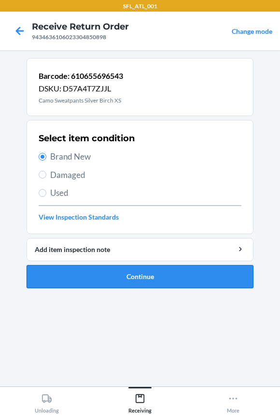
click at [103, 274] on button "Continue" at bounding box center [140, 276] width 227 height 23
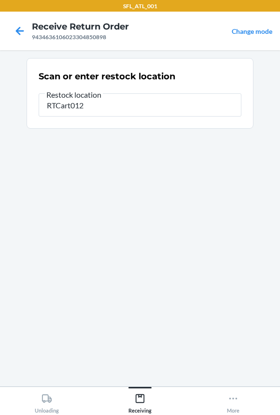
type input "RTCart012"
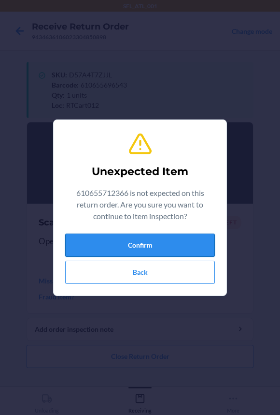
click at [123, 251] on button "Confirm" at bounding box center [140, 244] width 150 height 23
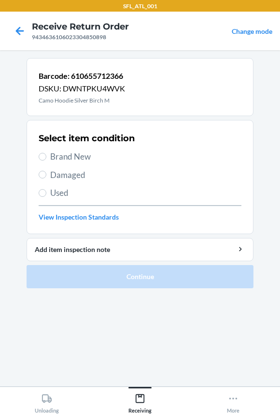
click at [71, 161] on span "Brand New" at bounding box center [145, 156] width 191 height 13
click at [46, 160] on input "Brand New" at bounding box center [43, 157] width 8 height 8
radio input "true"
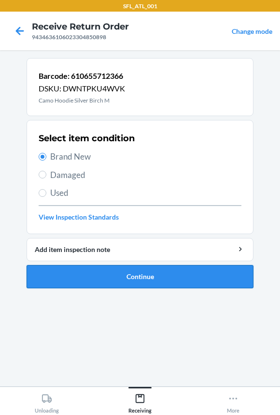
click at [86, 274] on button "Continue" at bounding box center [140, 276] width 227 height 23
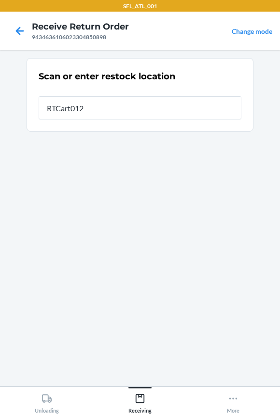
type input "RTCart012"
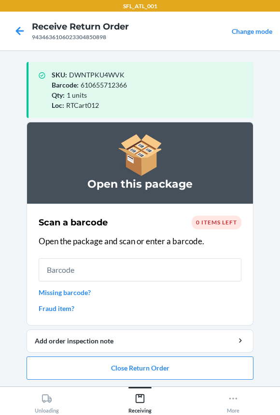
click at [86, 274] on input "text" at bounding box center [140, 269] width 203 height 23
click at [92, 371] on button "Close Return Order" at bounding box center [140, 367] width 227 height 23
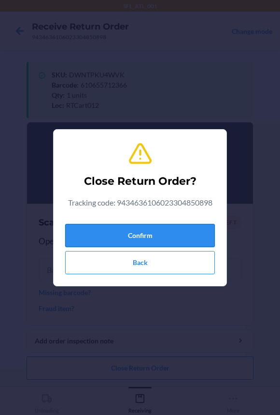
click at [90, 235] on button "Confirm" at bounding box center [140, 235] width 150 height 23
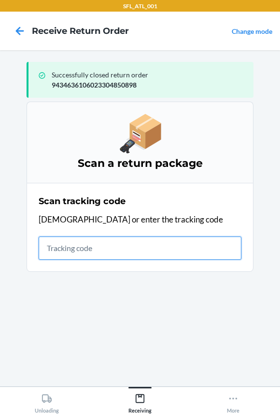
click at [70, 247] on input "text" at bounding box center [140, 247] width 203 height 23
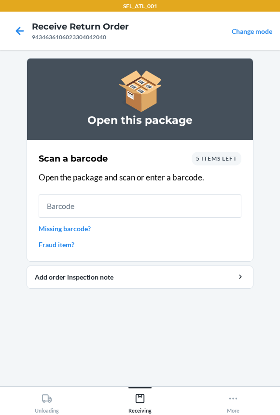
click at [140, 211] on input "text" at bounding box center [140, 205] width 203 height 23
click at [92, 205] on input "text" at bounding box center [140, 205] width 203 height 23
click at [209, 150] on div "Scan a barcode 5 items left Open the package and scan or enter a barcode. Missi…" at bounding box center [140, 200] width 203 height 103
click at [207, 155] on span "5 items left" at bounding box center [216, 158] width 41 height 7
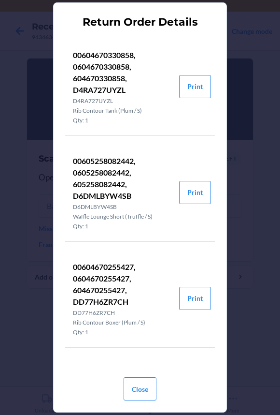
click at [105, 287] on p "00604670255427, 0604670255427, 604670255427, DD77H6ZR7CH" at bounding box center [122, 284] width 99 height 46
copy p "604670255427"
click at [147, 386] on button "Close" at bounding box center [140, 388] width 33 height 23
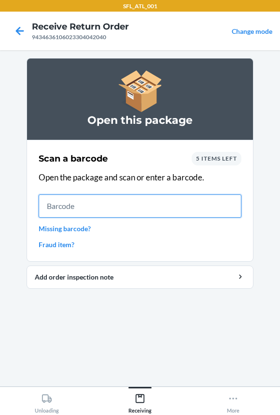
drag, startPoint x: 84, startPoint y: 213, endPoint x: 58, endPoint y: 205, distance: 26.3
click at [58, 205] on input "text" at bounding box center [140, 205] width 203 height 23
drag, startPoint x: 90, startPoint y: 211, endPoint x: 71, endPoint y: 202, distance: 20.8
click at [71, 202] on input "text" at bounding box center [140, 205] width 203 height 23
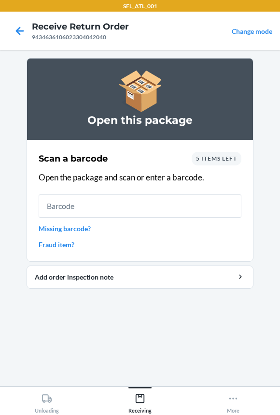
click at [221, 161] on span "5 items left" at bounding box center [216, 158] width 41 height 7
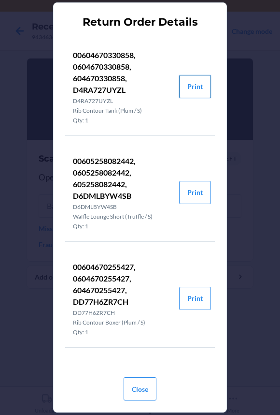
click at [192, 89] on button "Print" at bounding box center [195, 86] width 32 height 23
click at [144, 388] on button "Close" at bounding box center [140, 388] width 33 height 23
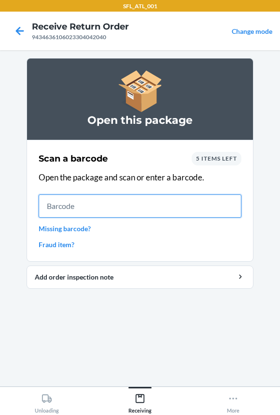
click at [97, 200] on input "text" at bounding box center [140, 205] width 203 height 23
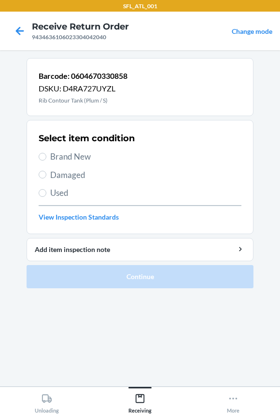
click at [76, 152] on span "Brand New" at bounding box center [145, 156] width 191 height 13
click at [46, 153] on input "Brand New" at bounding box center [43, 157] width 8 height 8
radio input "true"
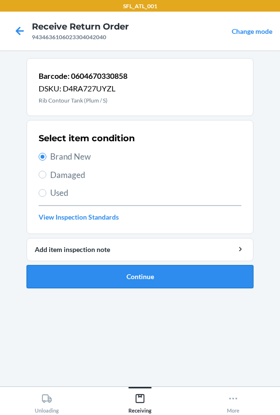
click at [58, 284] on button "Continue" at bounding box center [140, 276] width 227 height 23
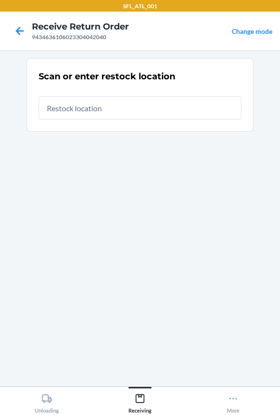
click at [89, 112] on input "text" at bounding box center [140, 107] width 203 height 23
type input "RTCart012"
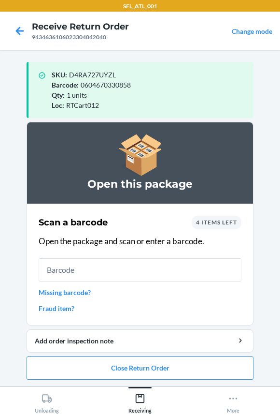
click at [207, 226] on div "4 items left" at bounding box center [217, 223] width 50 height 14
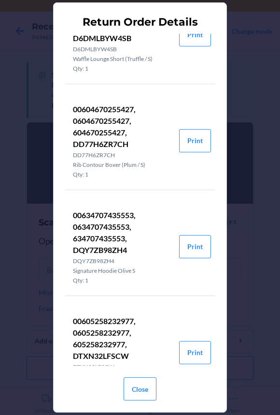
scroll to position [197, 0]
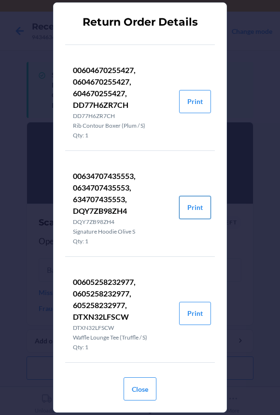
click at [195, 212] on button "Print" at bounding box center [195, 207] width 32 height 23
click at [194, 309] on button "Print" at bounding box center [195, 313] width 32 height 23
click at [144, 381] on button "Close" at bounding box center [140, 388] width 33 height 23
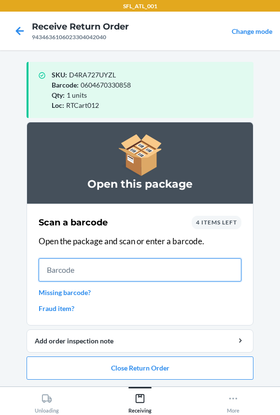
click at [117, 266] on input "text" at bounding box center [140, 269] width 203 height 23
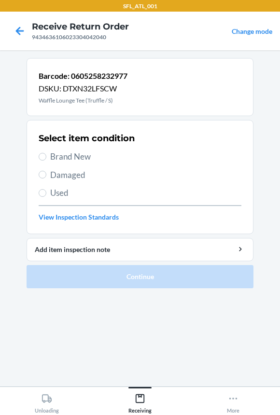
click at [73, 154] on span "Brand New" at bounding box center [145, 156] width 191 height 13
click at [46, 154] on input "Brand New" at bounding box center [43, 157] width 8 height 8
radio input "true"
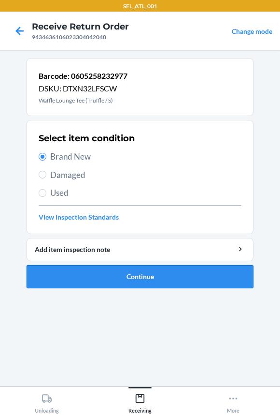
click at [103, 275] on button "Continue" at bounding box center [140, 276] width 227 height 23
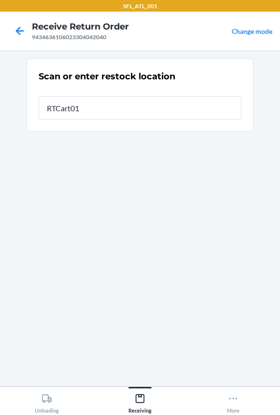
type input "RTCart012"
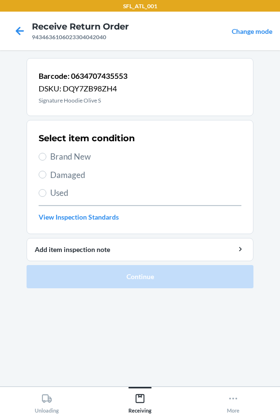
click at [60, 158] on span "Brand New" at bounding box center [145, 156] width 191 height 13
click at [46, 158] on input "Brand New" at bounding box center [43, 157] width 8 height 8
radio input "true"
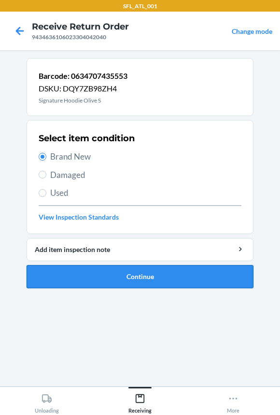
click at [93, 280] on button "Continue" at bounding box center [140, 276] width 227 height 23
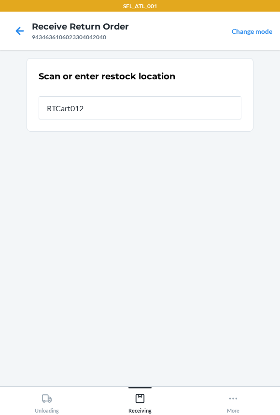
type input "RTCart012"
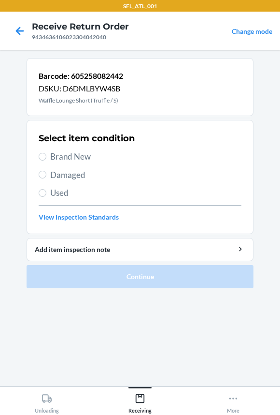
click at [85, 155] on span "Brand New" at bounding box center [145, 156] width 191 height 13
click at [46, 155] on input "Brand New" at bounding box center [43, 157] width 8 height 8
radio input "true"
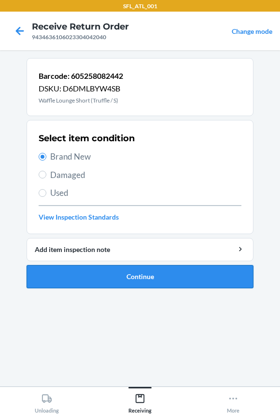
click at [106, 272] on button "Continue" at bounding box center [140, 276] width 227 height 23
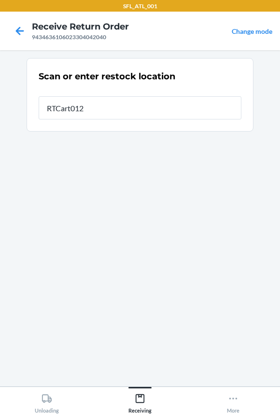
type input "RTCart012"
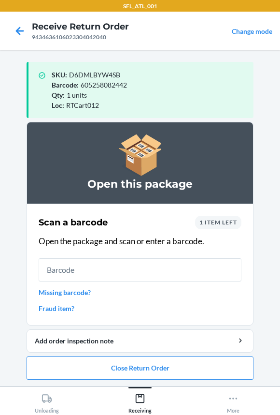
click at [106, 272] on input "text" at bounding box center [140, 269] width 203 height 23
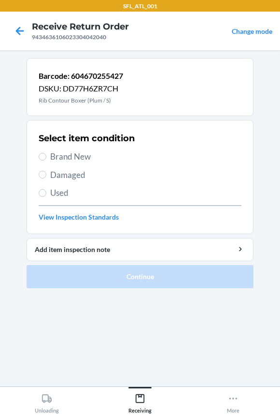
click at [60, 151] on span "Brand New" at bounding box center [145, 156] width 191 height 13
click at [46, 153] on input "Brand New" at bounding box center [43, 157] width 8 height 8
radio input "true"
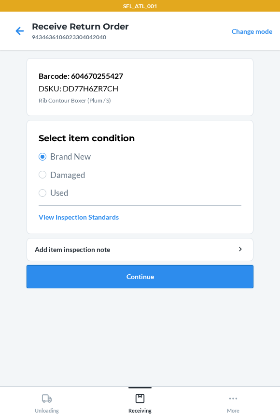
click at [91, 276] on button "Continue" at bounding box center [140, 276] width 227 height 23
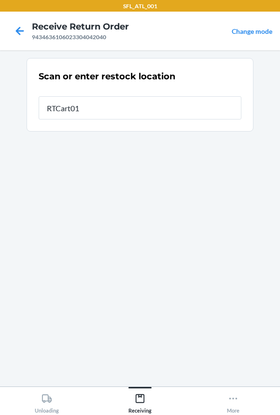
type input "RTCart012"
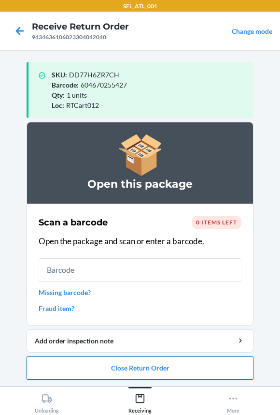
click at [109, 372] on button "Close Return Order" at bounding box center [140, 367] width 227 height 23
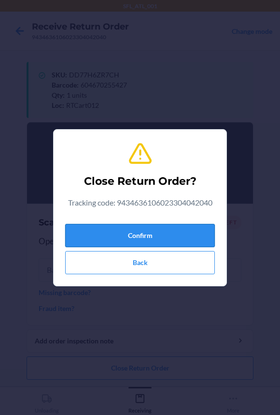
click at [105, 240] on button "Confirm" at bounding box center [140, 235] width 150 height 23
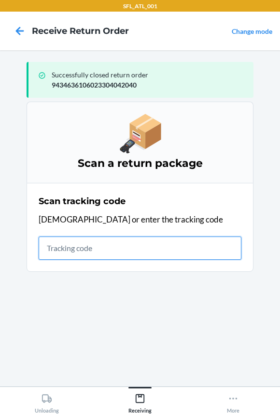
click at [57, 244] on input "text" at bounding box center [140, 247] width 203 height 23
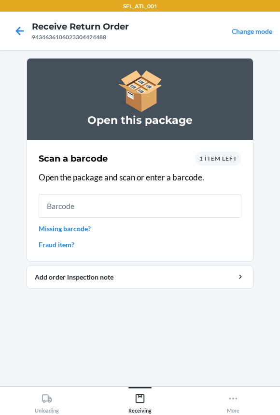
click at [95, 202] on input "text" at bounding box center [140, 205] width 203 height 23
click at [61, 207] on input "text" at bounding box center [140, 205] width 203 height 23
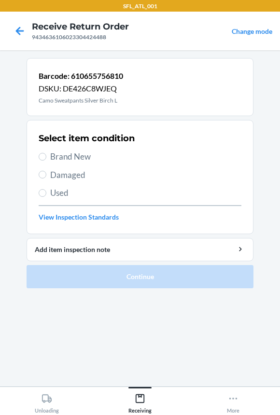
click at [59, 156] on span "Brand New" at bounding box center [145, 156] width 191 height 13
click at [46, 156] on input "Brand New" at bounding box center [43, 157] width 8 height 8
radio input "true"
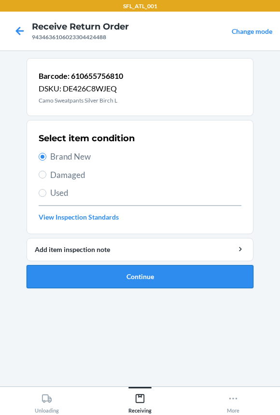
click at [53, 280] on button "Continue" at bounding box center [140, 276] width 227 height 23
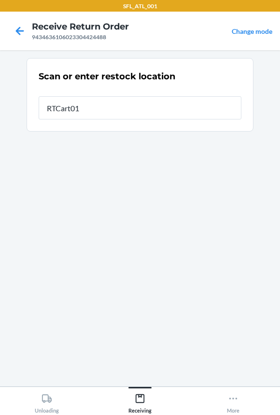
type input "RTCart012"
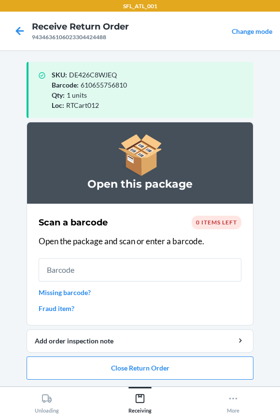
click at [53, 280] on input "text" at bounding box center [140, 269] width 203 height 23
click at [62, 367] on button "Close Return Order" at bounding box center [140, 367] width 227 height 23
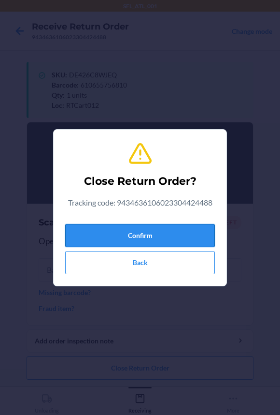
click at [71, 237] on button "Confirm" at bounding box center [140, 235] width 150 height 23
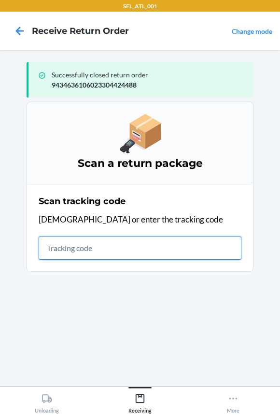
click at [83, 246] on input "text" at bounding box center [140, 247] width 203 height 23
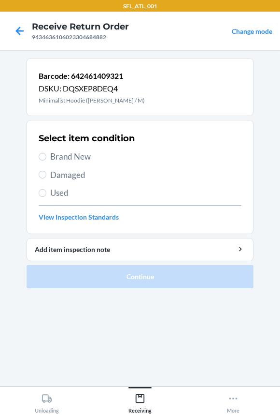
click at [87, 158] on span "Brand New" at bounding box center [145, 156] width 191 height 13
click at [46, 158] on input "Brand New" at bounding box center [43, 157] width 8 height 8
radio input "true"
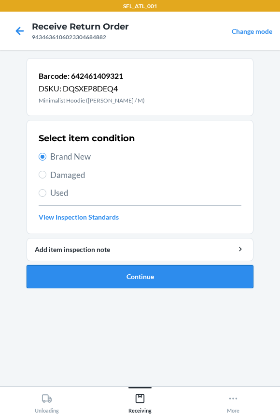
click at [72, 276] on button "Continue" at bounding box center [140, 276] width 227 height 23
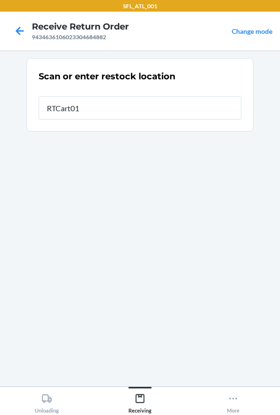
type input "RTCart012"
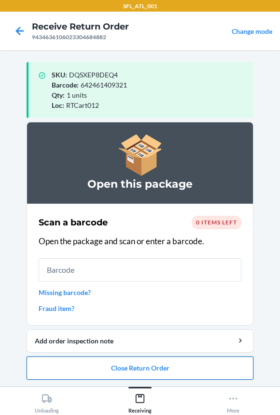
click at [111, 358] on button "Close Return Order" at bounding box center [140, 367] width 227 height 23
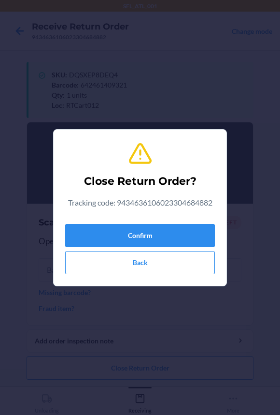
click at [130, 215] on div "Close Return Order? Tracking code: 9434636106023304684882 Confirm Back" at bounding box center [140, 207] width 150 height 141
click at [126, 234] on button "Confirm" at bounding box center [140, 235] width 150 height 23
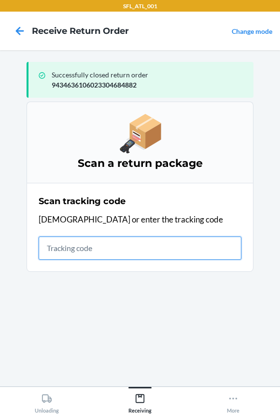
click at [76, 246] on input "text" at bounding box center [140, 247] width 203 height 23
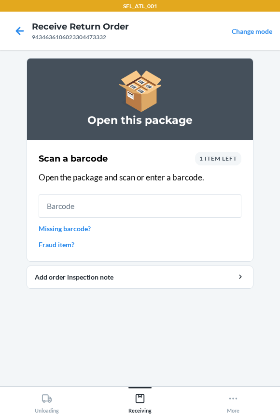
click at [103, 210] on input "text" at bounding box center [140, 205] width 203 height 23
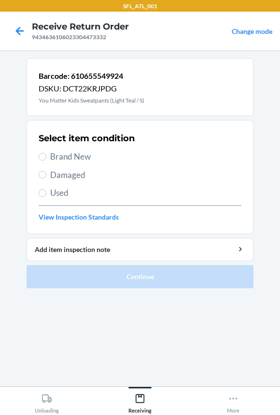
click at [55, 151] on span "Brand New" at bounding box center [145, 156] width 191 height 13
click at [46, 153] on input "Brand New" at bounding box center [43, 157] width 8 height 8
radio input "true"
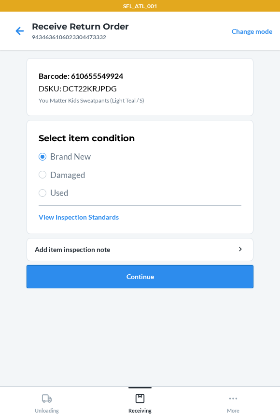
click at [93, 284] on button "Continue" at bounding box center [140, 276] width 227 height 23
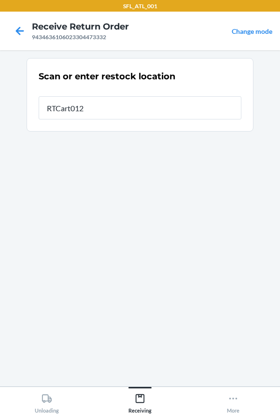
type input "RTCart012"
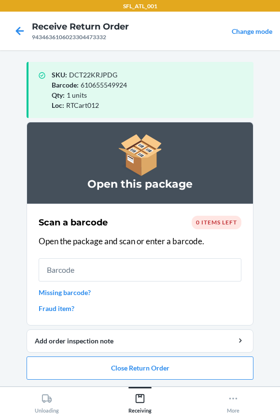
click at [63, 273] on input "text" at bounding box center [140, 269] width 203 height 23
click at [89, 365] on button "Close Return Order" at bounding box center [140, 367] width 227 height 23
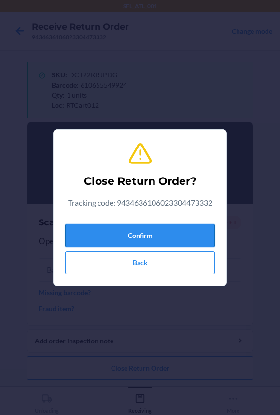
click at [137, 234] on button "Confirm" at bounding box center [140, 235] width 150 height 23
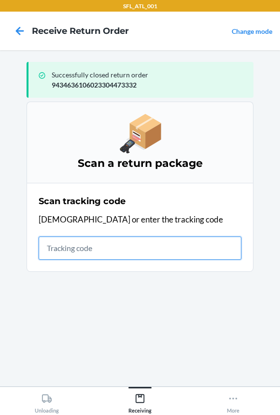
click at [99, 249] on input "text" at bounding box center [140, 247] width 203 height 23
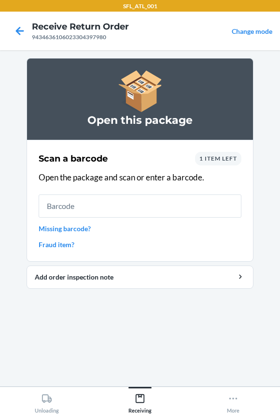
click at [78, 203] on input "text" at bounding box center [140, 205] width 203 height 23
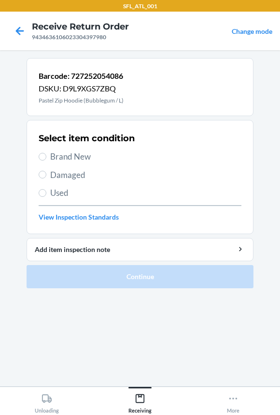
click at [58, 158] on span "Brand New" at bounding box center [145, 156] width 191 height 13
click at [46, 158] on input "Brand New" at bounding box center [43, 157] width 8 height 8
radio input "true"
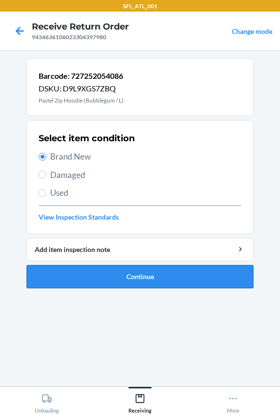
click at [67, 275] on button "Continue" at bounding box center [140, 276] width 227 height 23
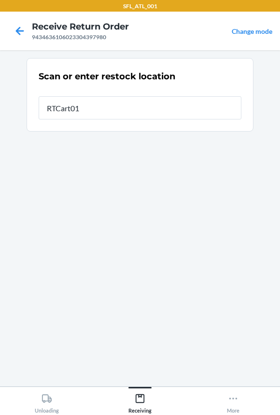
type input "RTCart012"
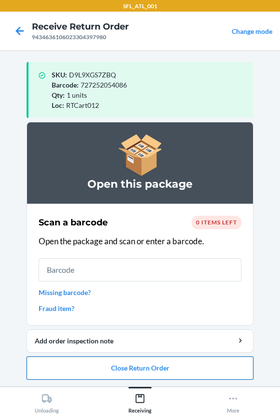
click at [77, 371] on button "Close Return Order" at bounding box center [140, 367] width 227 height 23
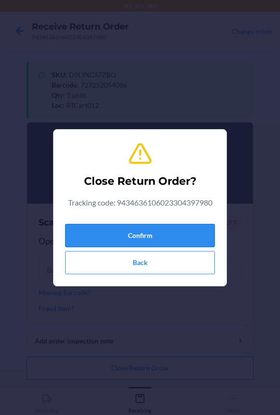
click at [98, 235] on button "Confirm" at bounding box center [140, 235] width 150 height 23
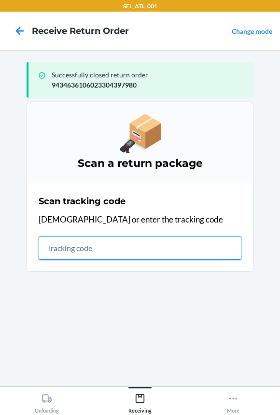
click at [59, 242] on input "text" at bounding box center [140, 247] width 203 height 23
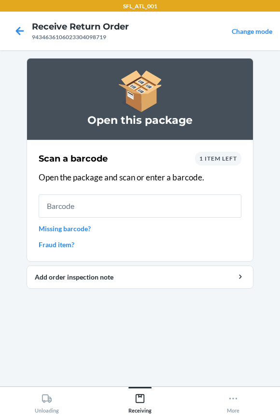
click at [220, 159] on span "1 item left" at bounding box center [219, 158] width 38 height 7
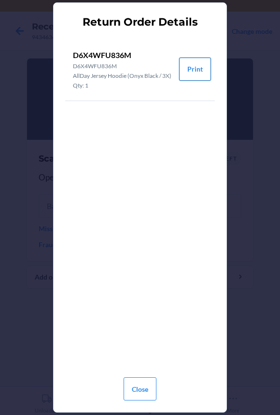
click at [191, 74] on button "Print" at bounding box center [195, 69] width 32 height 23
click at [135, 388] on button "Close" at bounding box center [140, 388] width 33 height 23
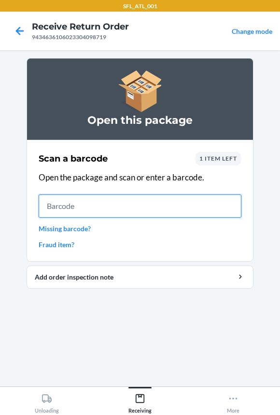
click at [101, 210] on input "text" at bounding box center [140, 205] width 203 height 23
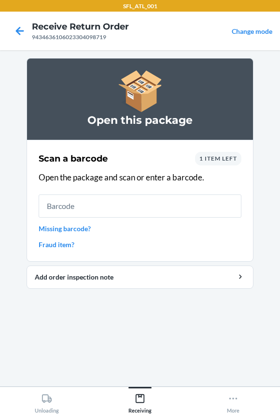
click at [229, 159] on span "1 item left" at bounding box center [219, 158] width 38 height 7
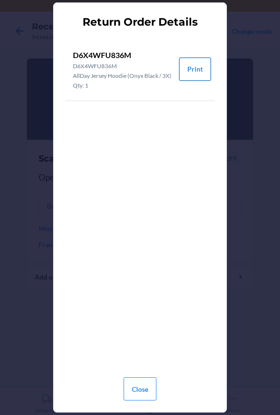
click at [190, 79] on button "Print" at bounding box center [195, 69] width 32 height 23
click at [145, 396] on button "Close" at bounding box center [140, 388] width 33 height 23
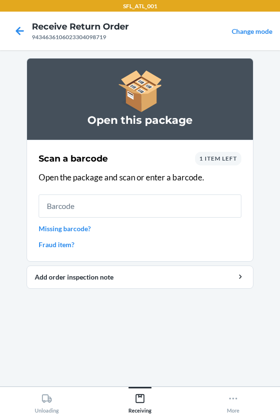
click at [219, 157] on span "1 item left" at bounding box center [219, 158] width 38 height 7
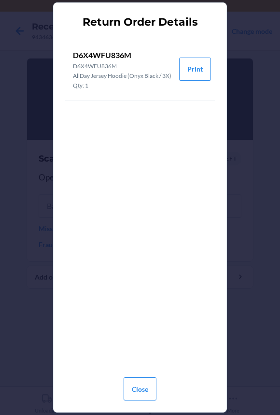
click at [102, 51] on p "D6X4WFU836M" at bounding box center [122, 55] width 99 height 12
copy p "D6X4WFU836M"
drag, startPoint x: 12, startPoint y: 96, endPoint x: 153, endPoint y: 393, distance: 328.4
click at [153, 393] on button "Close" at bounding box center [140, 388] width 33 height 23
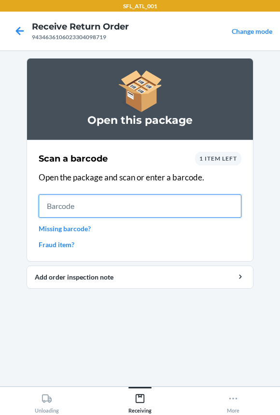
click at [68, 207] on input "text" at bounding box center [140, 205] width 203 height 23
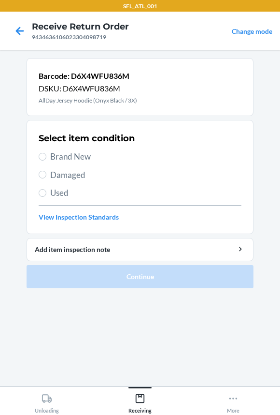
click at [71, 157] on span "Brand New" at bounding box center [145, 156] width 191 height 13
click at [46, 157] on input "Brand New" at bounding box center [43, 157] width 8 height 8
radio input "true"
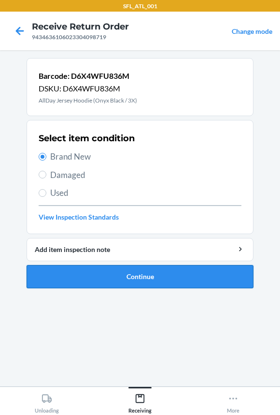
click at [130, 274] on button "Continue" at bounding box center [140, 276] width 227 height 23
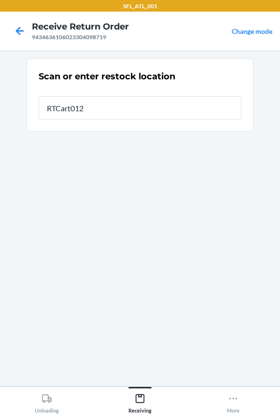
type input "RTCart012"
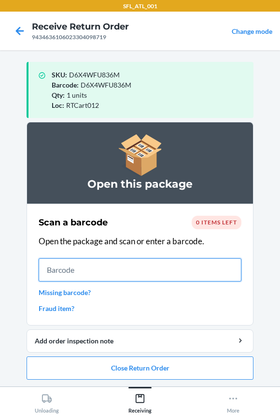
click at [104, 264] on input "text" at bounding box center [140, 269] width 203 height 23
click at [129, 268] on input "text" at bounding box center [140, 269] width 203 height 23
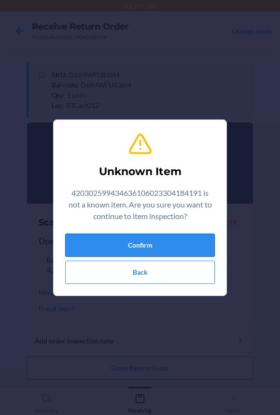
click at [129, 233] on button "Confirm" at bounding box center [140, 244] width 150 height 23
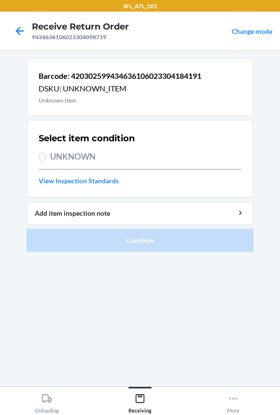
click at [43, 36] on div "9434636106023304098719" at bounding box center [80, 37] width 97 height 9
click at [41, 37] on div "9434636106023304098719" at bounding box center [80, 37] width 97 height 9
click at [42, 36] on div "9434636106023304098719" at bounding box center [80, 37] width 97 height 9
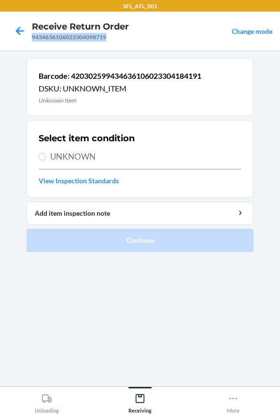
copy div "9434636106023304098719"
click at [22, 31] on icon at bounding box center [20, 31] width 16 height 16
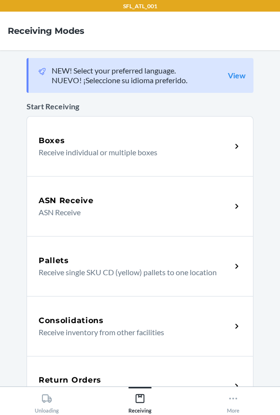
click at [101, 375] on div "Return Orders" at bounding box center [135, 380] width 193 height 12
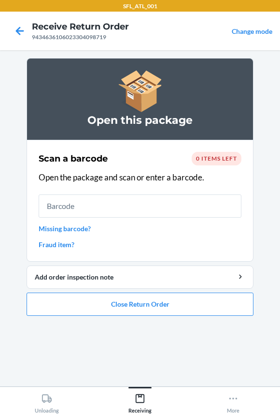
click at [145, 209] on input "text" at bounding box center [140, 205] width 203 height 23
click at [125, 298] on button "Close Return Order" at bounding box center [140, 303] width 227 height 23
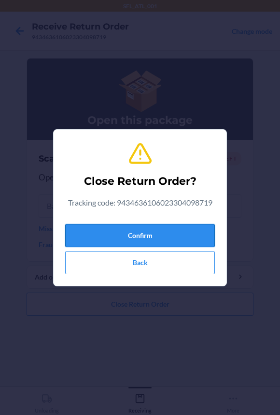
click at [119, 231] on button "Confirm" at bounding box center [140, 235] width 150 height 23
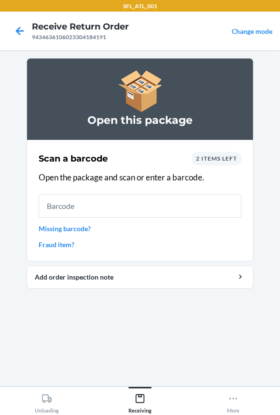
click at [114, 203] on input "text" at bounding box center [140, 205] width 203 height 23
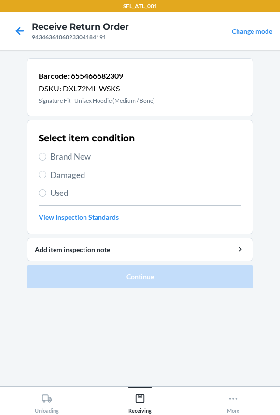
click at [72, 156] on span "Brand New" at bounding box center [145, 156] width 191 height 13
click at [46, 156] on input "Brand New" at bounding box center [43, 157] width 8 height 8
radio input "true"
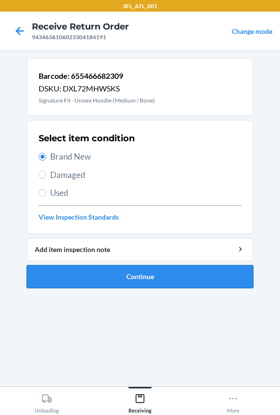
click at [91, 268] on button "Continue" at bounding box center [140, 276] width 227 height 23
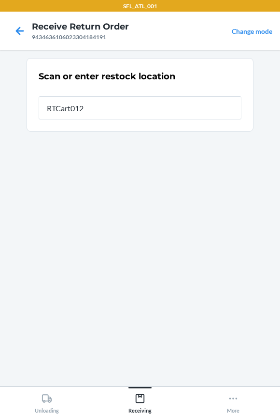
type input "RTCart012"
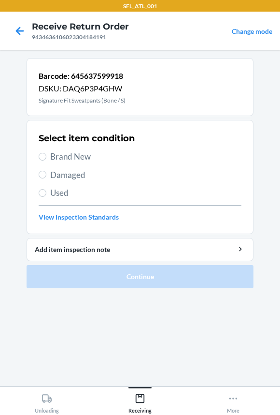
click at [72, 157] on span "Brand New" at bounding box center [145, 156] width 191 height 13
click at [46, 157] on input "Brand New" at bounding box center [43, 157] width 8 height 8
radio input "true"
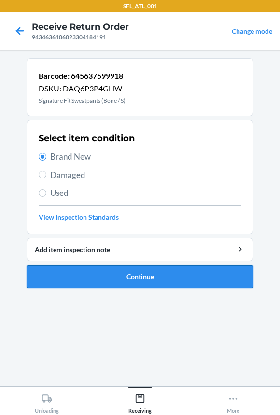
click at [138, 269] on button "Continue" at bounding box center [140, 276] width 227 height 23
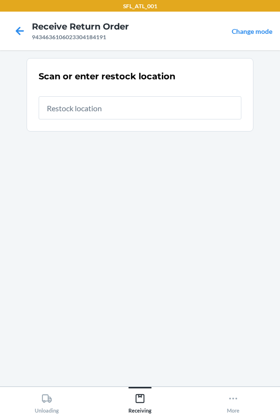
click at [77, 108] on input "text" at bounding box center [140, 107] width 203 height 23
type input "RTCart012"
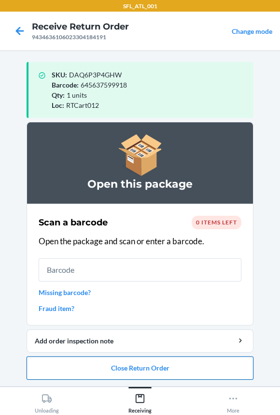
click at [41, 367] on button "Close Return Order" at bounding box center [140, 367] width 227 height 23
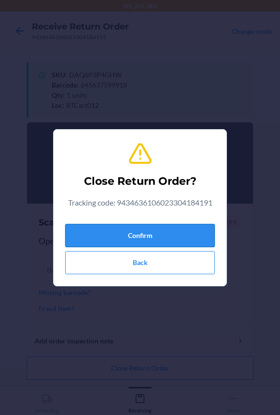
click at [103, 227] on button "Confirm" at bounding box center [140, 235] width 150 height 23
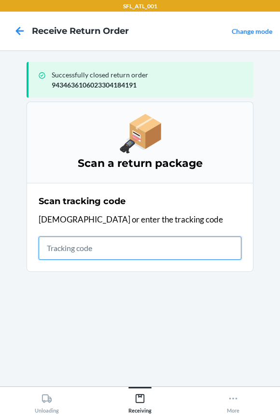
click at [82, 250] on input "text" at bounding box center [140, 247] width 203 height 23
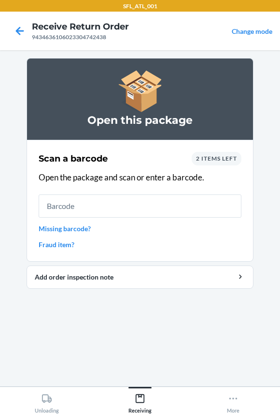
click at [76, 205] on input "text" at bounding box center [140, 205] width 203 height 23
click at [132, 198] on input "text" at bounding box center [140, 205] width 203 height 23
click at [127, 200] on input "text" at bounding box center [140, 205] width 203 height 23
click at [130, 205] on input "text" at bounding box center [140, 205] width 203 height 23
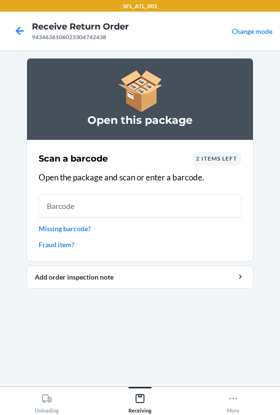
click at [130, 205] on input "text" at bounding box center [140, 205] width 203 height 23
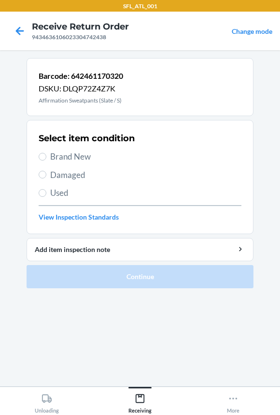
click at [79, 157] on span "Brand New" at bounding box center [145, 156] width 191 height 13
click at [46, 157] on input "Brand New" at bounding box center [43, 157] width 8 height 8
radio input "true"
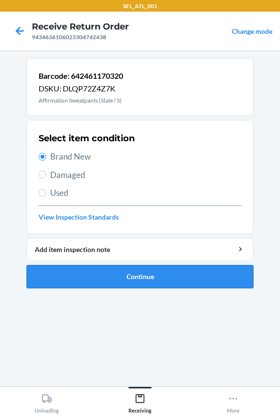
click at [113, 273] on button "Continue" at bounding box center [140, 276] width 227 height 23
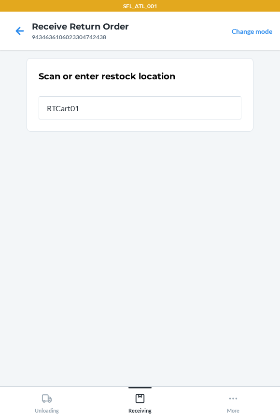
type input "RTCart012"
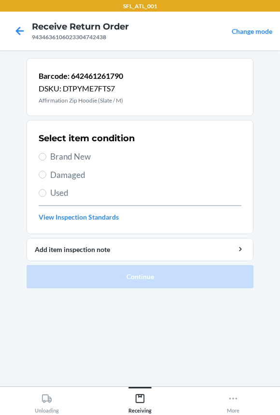
click at [47, 157] on label "Brand New" at bounding box center [140, 156] width 203 height 13
click at [46, 157] on input "Brand New" at bounding box center [43, 157] width 8 height 8
radio input "true"
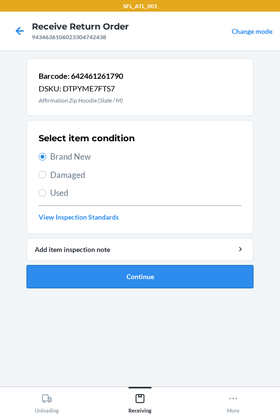
click at [81, 276] on button "Continue" at bounding box center [140, 276] width 227 height 23
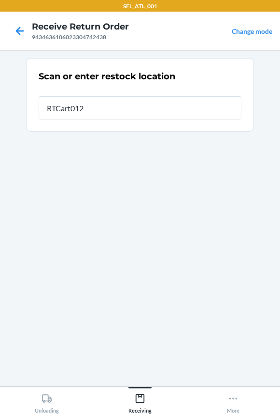
type input "RTCart012"
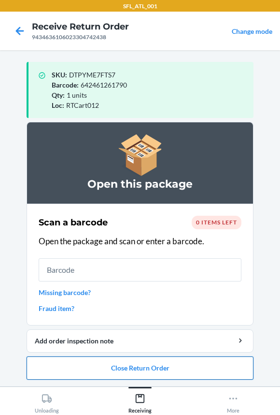
click at [150, 366] on button "Close Return Order" at bounding box center [140, 367] width 227 height 23
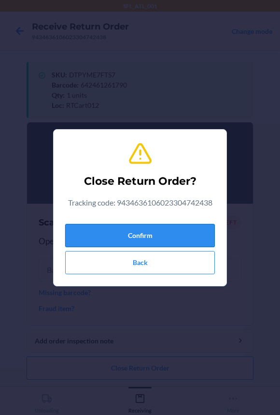
click at [159, 242] on button "Confirm" at bounding box center [140, 235] width 150 height 23
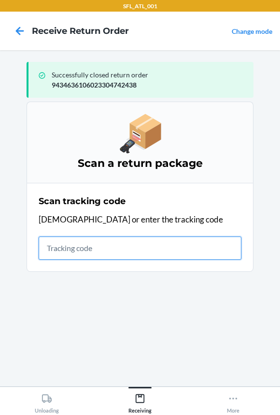
click at [82, 256] on input "text" at bounding box center [140, 247] width 203 height 23
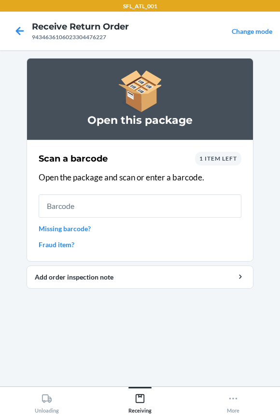
click at [60, 194] on input "text" at bounding box center [140, 205] width 203 height 23
click at [100, 208] on input "text" at bounding box center [140, 205] width 203 height 23
click at [98, 211] on input "text" at bounding box center [140, 205] width 203 height 23
click at [100, 210] on input "text" at bounding box center [140, 205] width 203 height 23
click at [230, 159] on span "1 item left" at bounding box center [219, 158] width 38 height 7
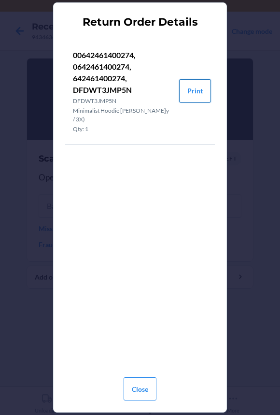
click at [187, 82] on button "Print" at bounding box center [195, 90] width 32 height 23
click at [127, 390] on button "Close" at bounding box center [140, 388] width 33 height 23
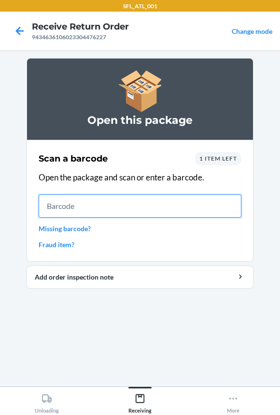
click at [106, 207] on input "text" at bounding box center [140, 205] width 203 height 23
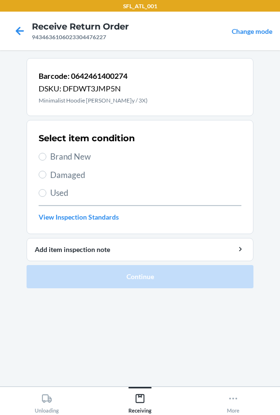
drag, startPoint x: 102, startPoint y: 180, endPoint x: 69, endPoint y: 157, distance: 40.2
click at [69, 157] on span "Brand New" at bounding box center [145, 156] width 191 height 13
click at [46, 157] on input "Brand New" at bounding box center [43, 157] width 8 height 8
radio input "true"
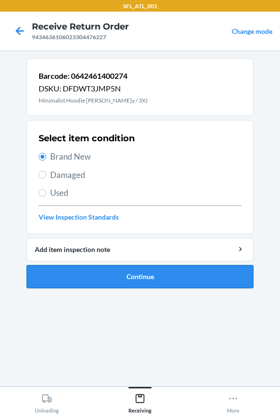
click at [102, 271] on button "Continue" at bounding box center [140, 276] width 227 height 23
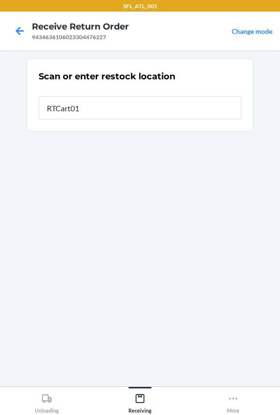
type input "RTCart012"
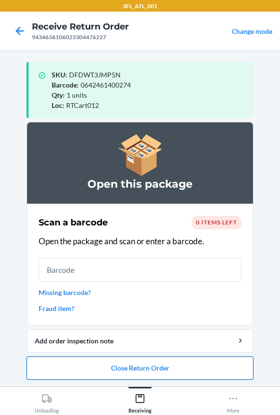
click at [87, 365] on button "Close Return Order" at bounding box center [140, 367] width 227 height 23
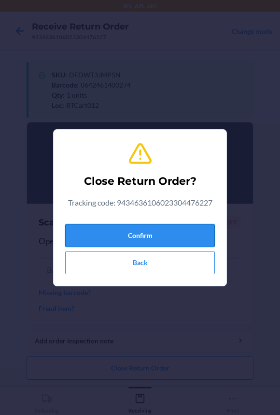
click at [101, 238] on button "Confirm" at bounding box center [140, 235] width 150 height 23
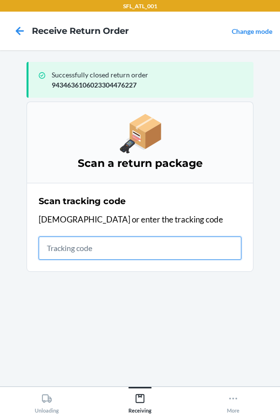
click at [67, 251] on input "text" at bounding box center [140, 247] width 203 height 23
click at [97, 252] on input "text" at bounding box center [140, 247] width 203 height 23
click at [87, 239] on input "text" at bounding box center [140, 247] width 203 height 23
click at [87, 252] on input "text" at bounding box center [140, 247] width 203 height 23
click at [80, 241] on input "text" at bounding box center [140, 247] width 203 height 23
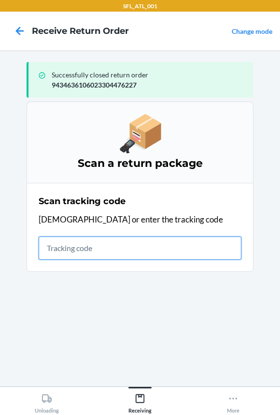
click at [70, 246] on input "text" at bounding box center [140, 247] width 203 height 23
click at [129, 244] on input "text" at bounding box center [140, 247] width 203 height 23
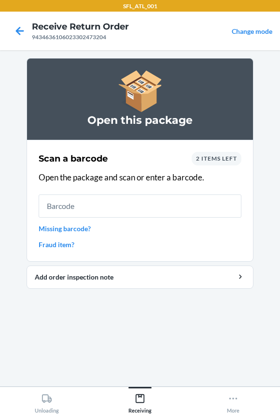
click at [114, 198] on input "text" at bounding box center [140, 205] width 203 height 23
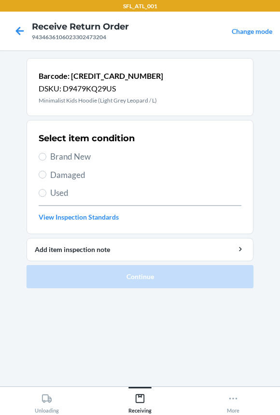
click at [46, 155] on label "Brand New" at bounding box center [140, 156] width 203 height 13
click at [46, 155] on input "Brand New" at bounding box center [43, 157] width 8 height 8
radio input "true"
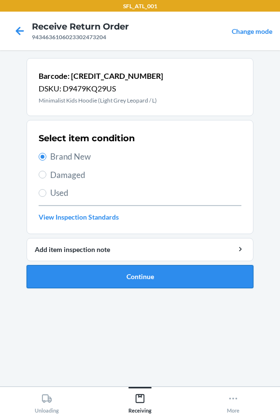
click at [63, 275] on button "Continue" at bounding box center [140, 276] width 227 height 23
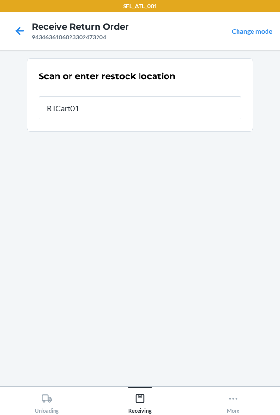
type input "RTCart012"
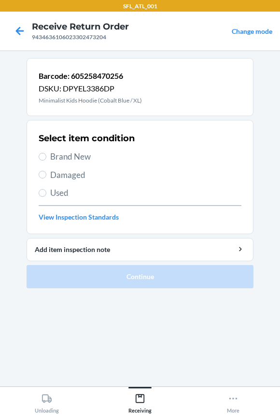
click at [52, 155] on span "Brand New" at bounding box center [145, 156] width 191 height 13
click at [46, 155] on input "Brand New" at bounding box center [43, 157] width 8 height 8
radio input "true"
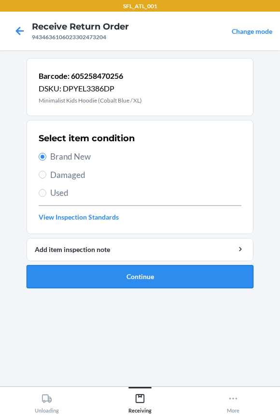
click at [102, 282] on button "Continue" at bounding box center [140, 276] width 227 height 23
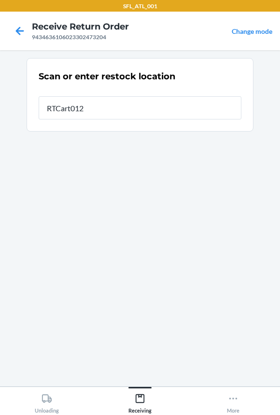
type input "RTCart012"
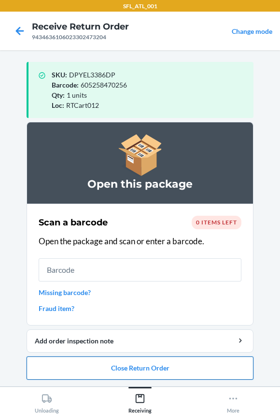
click at [118, 373] on button "Close Return Order" at bounding box center [140, 367] width 227 height 23
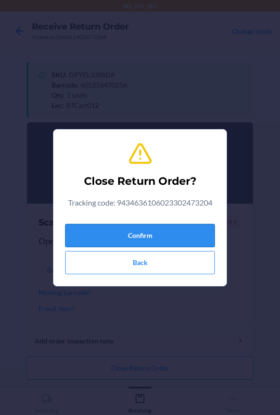
click at [124, 236] on button "Confirm" at bounding box center [140, 235] width 150 height 23
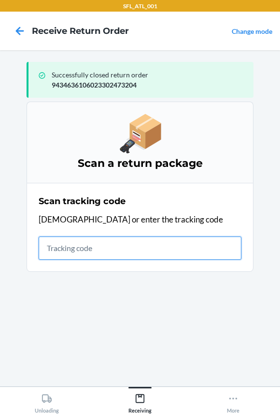
click at [74, 254] on input "text" at bounding box center [140, 247] width 203 height 23
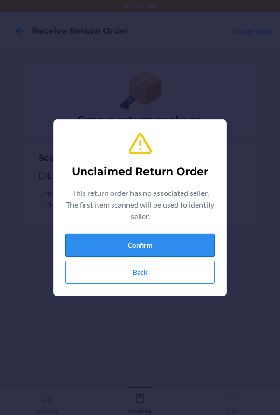
click at [79, 250] on button "Confirm" at bounding box center [140, 244] width 150 height 23
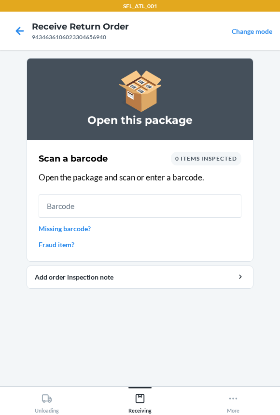
click at [82, 210] on input "text" at bounding box center [140, 205] width 203 height 23
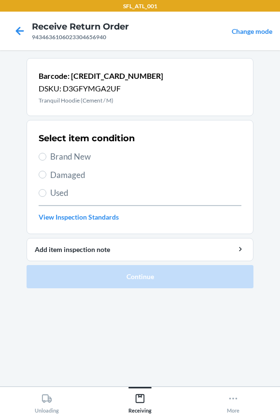
click at [74, 150] on span "Brand New" at bounding box center [145, 156] width 191 height 13
click at [46, 153] on input "Brand New" at bounding box center [43, 157] width 8 height 8
radio input "true"
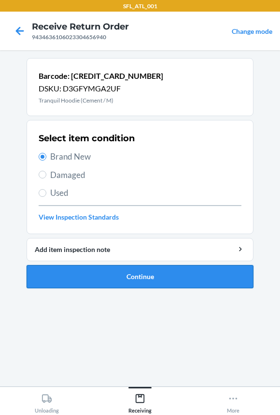
click at [58, 270] on button "Continue" at bounding box center [140, 276] width 227 height 23
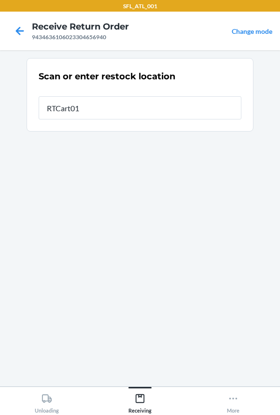
type input "RTCart012"
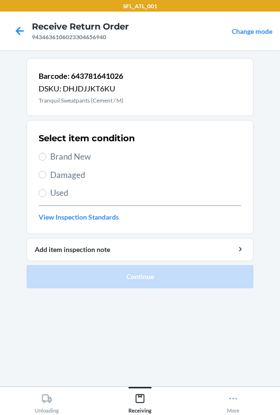
click at [72, 159] on span "Brand New" at bounding box center [145, 156] width 191 height 13
click at [46, 159] on input "Brand New" at bounding box center [43, 157] width 8 height 8
radio input "true"
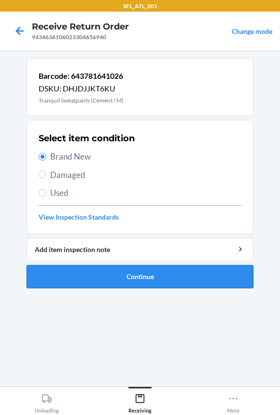
click at [78, 275] on button "Continue" at bounding box center [140, 276] width 227 height 23
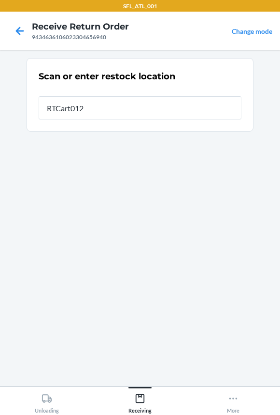
type input "RTCart012"
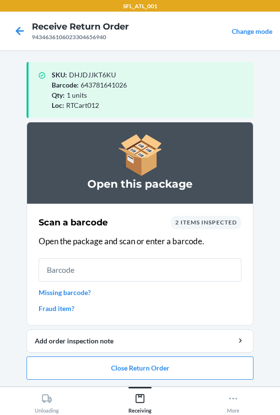
click at [73, 265] on input "text" at bounding box center [140, 269] width 203 height 23
click at [72, 266] on input "text" at bounding box center [140, 269] width 203 height 23
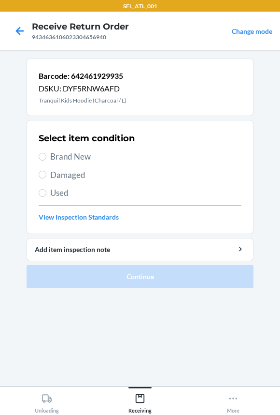
click at [67, 155] on span "Brand New" at bounding box center [145, 156] width 191 height 13
click at [46, 155] on input "Brand New" at bounding box center [43, 157] width 8 height 8
radio input "true"
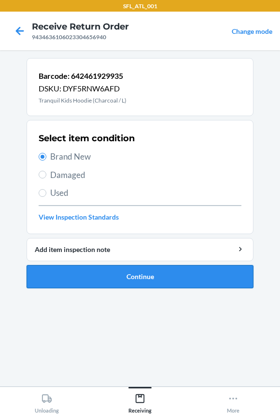
click at [75, 270] on button "Continue" at bounding box center [140, 276] width 227 height 23
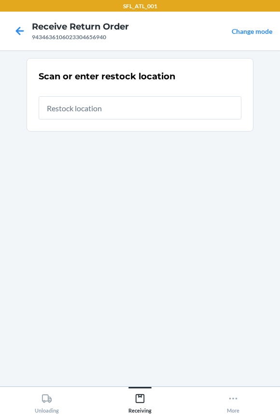
click at [69, 115] on input "text" at bounding box center [140, 107] width 203 height 23
type input "RTCart012"
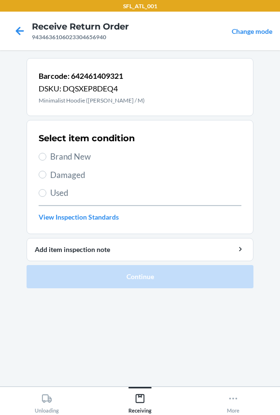
click at [64, 153] on span "Brand New" at bounding box center [145, 156] width 191 height 13
click at [46, 153] on input "Brand New" at bounding box center [43, 157] width 8 height 8
radio input "true"
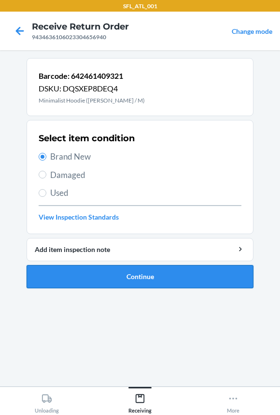
click at [78, 282] on button "Continue" at bounding box center [140, 276] width 227 height 23
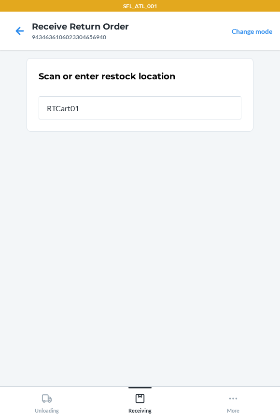
type input "RTCart012"
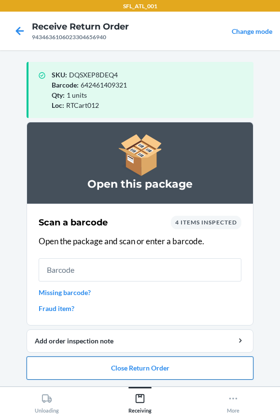
click at [62, 367] on button "Close Return Order" at bounding box center [140, 367] width 227 height 23
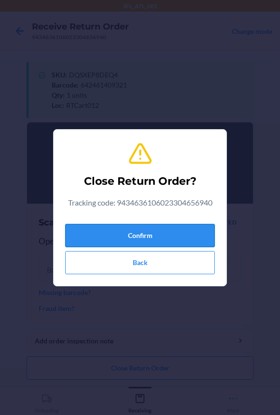
click at [95, 227] on button "Confirm" at bounding box center [140, 235] width 150 height 23
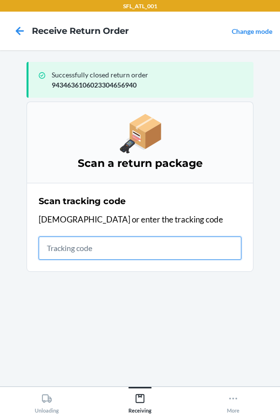
click at [71, 249] on input "text" at bounding box center [140, 247] width 203 height 23
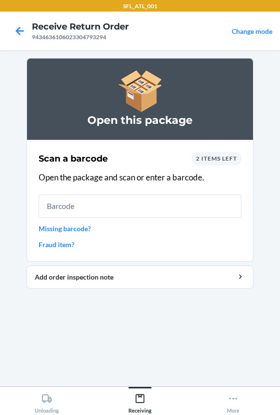
click at [98, 209] on input "text" at bounding box center [140, 205] width 203 height 23
click at [99, 204] on input "text" at bounding box center [140, 205] width 203 height 23
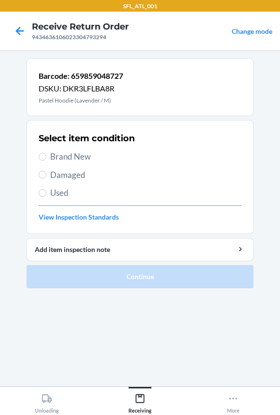
click at [72, 159] on span "Brand New" at bounding box center [145, 156] width 191 height 13
click at [46, 159] on input "Brand New" at bounding box center [43, 157] width 8 height 8
radio input "true"
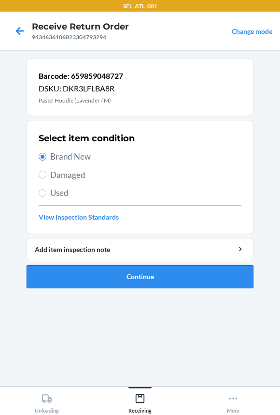
drag, startPoint x: 62, startPoint y: 267, endPoint x: 61, endPoint y: 273, distance: 6.3
click at [61, 273] on button "Continue" at bounding box center [140, 276] width 227 height 23
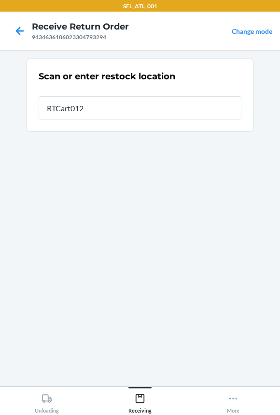
type input "RTCart012"
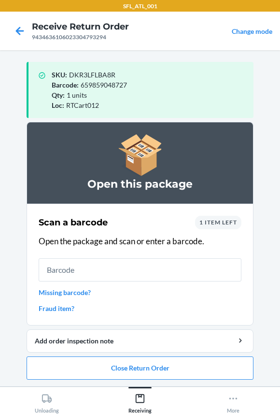
click at [217, 227] on div "1 item left" at bounding box center [218, 223] width 46 height 14
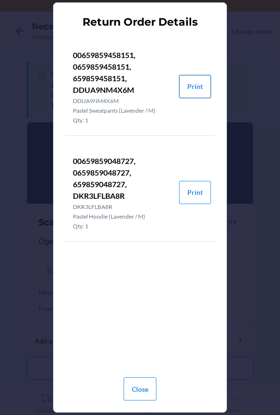
click at [203, 89] on button "Print" at bounding box center [195, 86] width 32 height 23
drag, startPoint x: 137, startPoint y: 389, endPoint x: 135, endPoint y: 372, distance: 17.6
click at [137, 382] on button "Close" at bounding box center [140, 388] width 33 height 23
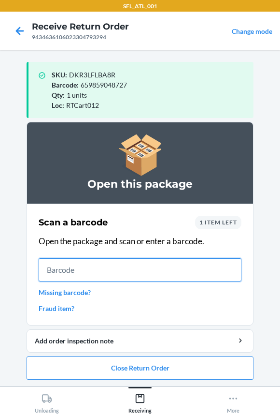
click at [129, 268] on input "text" at bounding box center [140, 269] width 203 height 23
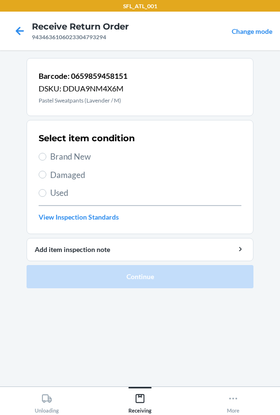
click at [64, 158] on span "Brand New" at bounding box center [145, 156] width 191 height 13
click at [46, 158] on input "Brand New" at bounding box center [43, 157] width 8 height 8
radio input "true"
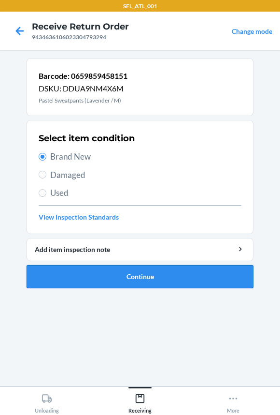
click at [107, 279] on button "Continue" at bounding box center [140, 276] width 227 height 23
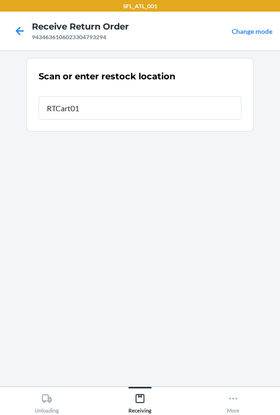
type input "RTCart012"
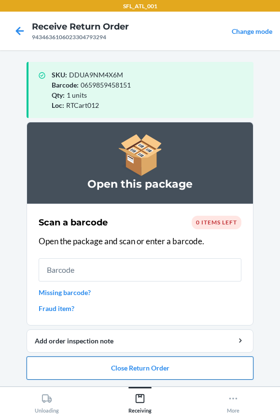
click at [92, 367] on button "Close Return Order" at bounding box center [140, 367] width 227 height 23
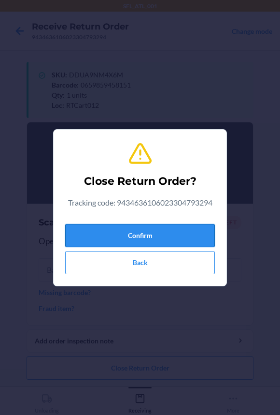
click at [105, 245] on button "Confirm" at bounding box center [140, 235] width 150 height 23
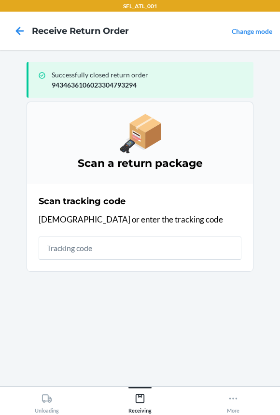
click at [105, 245] on input "text" at bounding box center [140, 247] width 203 height 23
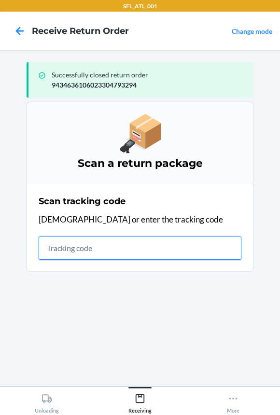
click at [72, 242] on input "text" at bounding box center [140, 247] width 203 height 23
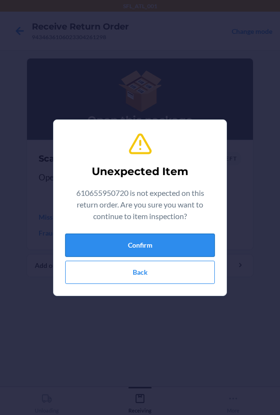
click at [114, 241] on button "Confirm" at bounding box center [140, 244] width 150 height 23
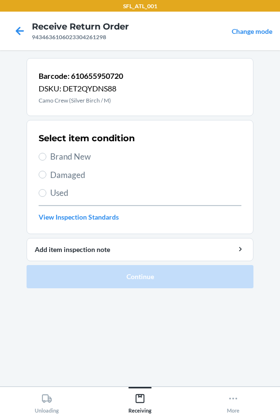
click at [81, 153] on span "Brand New" at bounding box center [145, 156] width 191 height 13
click at [46, 153] on input "Brand New" at bounding box center [43, 157] width 8 height 8
radio input "true"
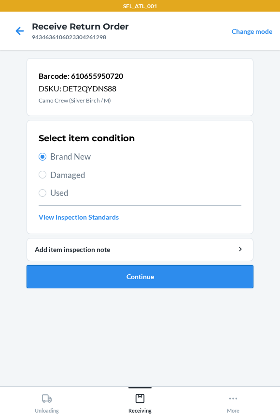
click at [88, 277] on button "Continue" at bounding box center [140, 276] width 227 height 23
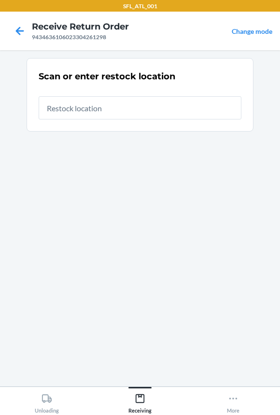
click at [89, 112] on input "text" at bounding box center [140, 107] width 203 height 23
type input "RTCart012"
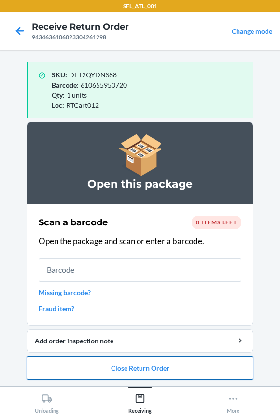
click at [92, 366] on button "Close Return Order" at bounding box center [140, 367] width 227 height 23
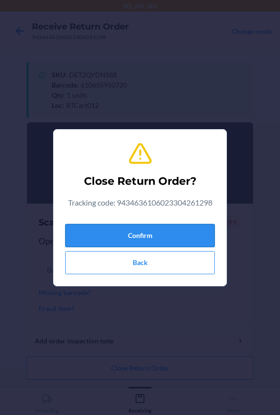
click at [101, 241] on button "Confirm" at bounding box center [140, 235] width 150 height 23
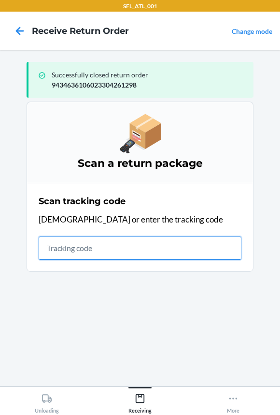
click at [68, 247] on input "text" at bounding box center [140, 247] width 203 height 23
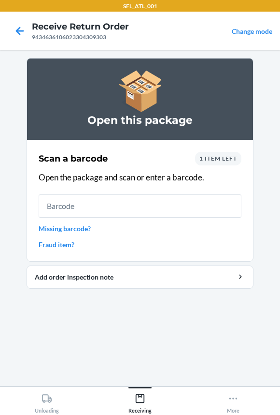
click at [68, 205] on input "text" at bounding box center [140, 205] width 203 height 23
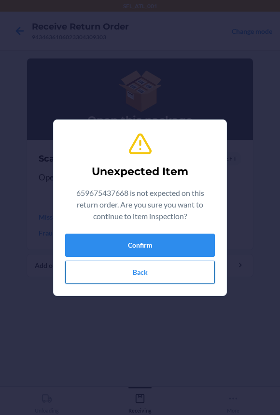
click at [108, 268] on button "Back" at bounding box center [140, 271] width 150 height 23
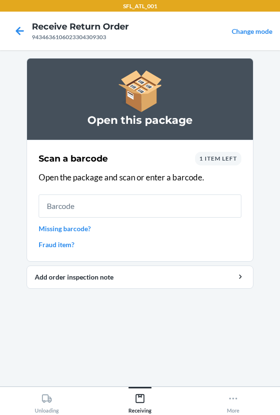
click at [201, 160] on span "1 item left" at bounding box center [219, 158] width 38 height 7
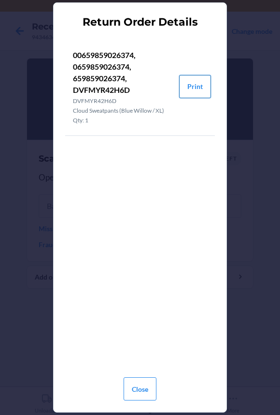
click at [194, 93] on button "Print" at bounding box center [195, 86] width 32 height 23
click at [137, 387] on button "Close" at bounding box center [140, 388] width 33 height 23
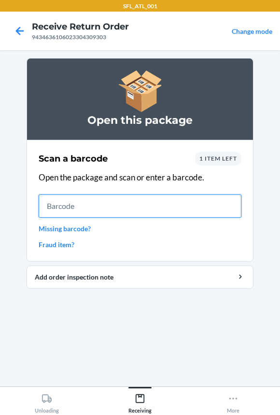
click at [130, 205] on input "text" at bounding box center [140, 205] width 203 height 23
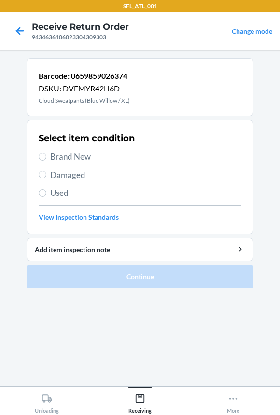
click at [65, 156] on span "Brand New" at bounding box center [145, 156] width 191 height 13
click at [46, 156] on input "Brand New" at bounding box center [43, 157] width 8 height 8
radio input "true"
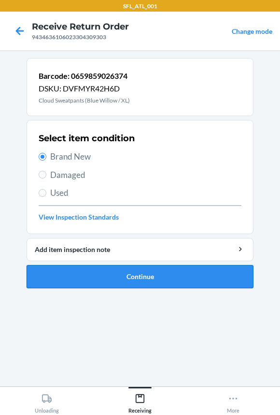
click at [90, 280] on button "Continue" at bounding box center [140, 276] width 227 height 23
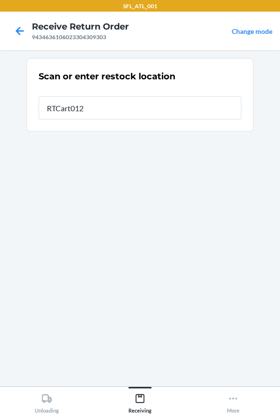
type input "RTCart012"
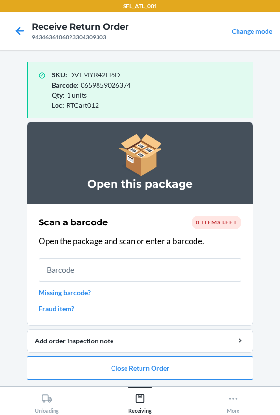
click at [119, 265] on input "text" at bounding box center [140, 269] width 203 height 23
click at [120, 370] on button "Close Return Order" at bounding box center [140, 367] width 227 height 23
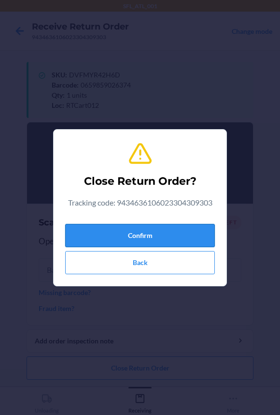
click at [118, 235] on button "Confirm" at bounding box center [140, 235] width 150 height 23
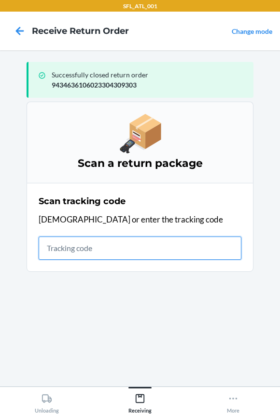
click at [80, 251] on input "text" at bounding box center [140, 247] width 203 height 23
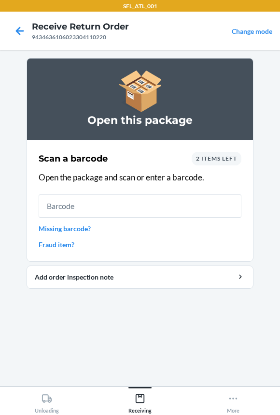
click at [77, 204] on input "text" at bounding box center [140, 205] width 203 height 23
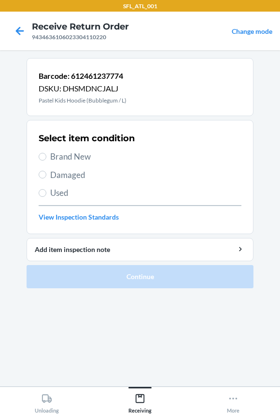
click at [59, 154] on span "Brand New" at bounding box center [145, 156] width 191 height 13
click at [46, 154] on input "Brand New" at bounding box center [43, 157] width 8 height 8
radio input "true"
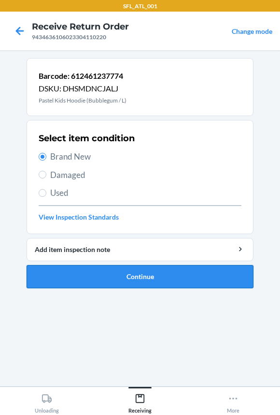
click at [90, 271] on button "Continue" at bounding box center [140, 276] width 227 height 23
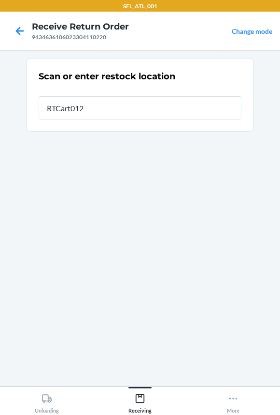
type input "RTCart012"
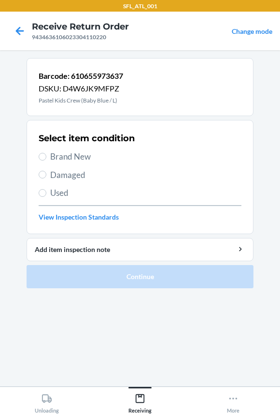
click at [68, 159] on span "Brand New" at bounding box center [145, 156] width 191 height 13
click at [46, 159] on input "Brand New" at bounding box center [43, 157] width 8 height 8
radio input "true"
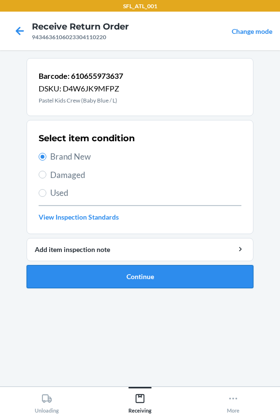
click at [96, 272] on button "Continue" at bounding box center [140, 276] width 227 height 23
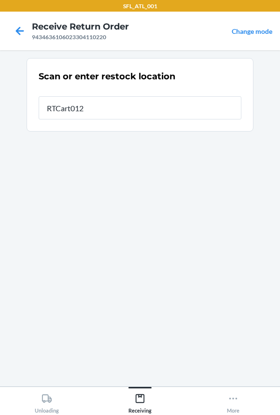
type input "RTCart012"
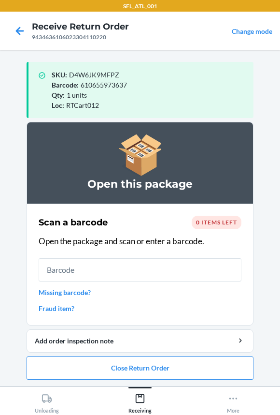
click at [97, 274] on input "text" at bounding box center [140, 269] width 203 height 23
click at [92, 369] on button "Close Return Order" at bounding box center [140, 367] width 227 height 23
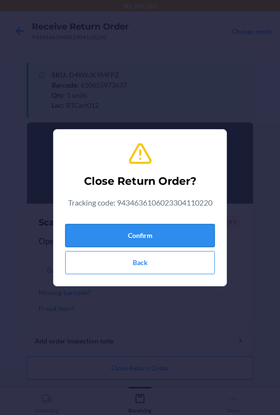
click at [98, 233] on button "Confirm" at bounding box center [140, 235] width 150 height 23
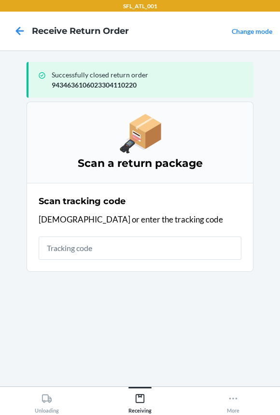
click at [121, 246] on input "text" at bounding box center [140, 247] width 203 height 23
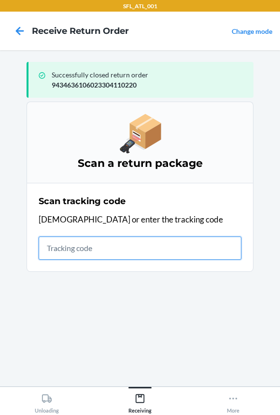
click at [99, 251] on input "text" at bounding box center [140, 247] width 203 height 23
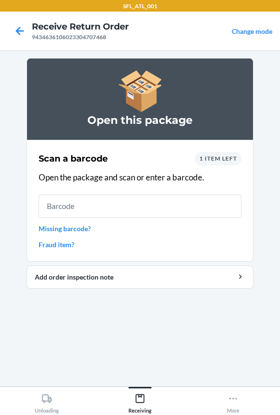
click at [75, 203] on input "text" at bounding box center [140, 205] width 203 height 23
click at [139, 200] on input "text" at bounding box center [140, 205] width 203 height 23
click at [219, 157] on span "1 item left" at bounding box center [219, 158] width 38 height 7
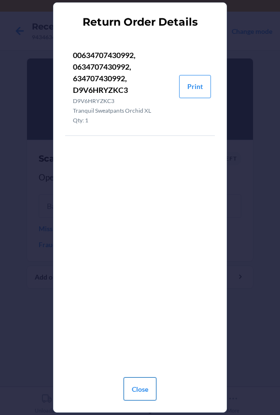
click at [143, 383] on button "Close" at bounding box center [140, 388] width 33 height 23
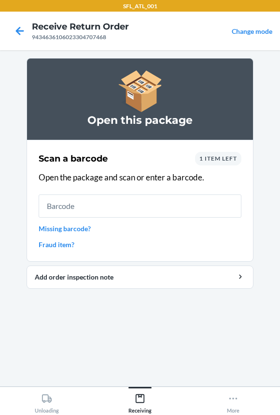
click at [77, 244] on link "Fraud item?" at bounding box center [140, 244] width 203 height 10
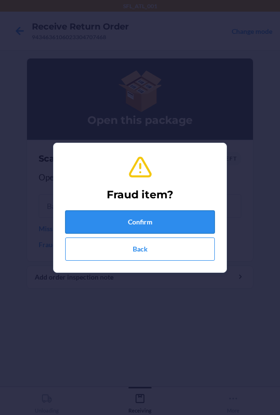
click at [104, 213] on button "Confirm" at bounding box center [140, 221] width 150 height 23
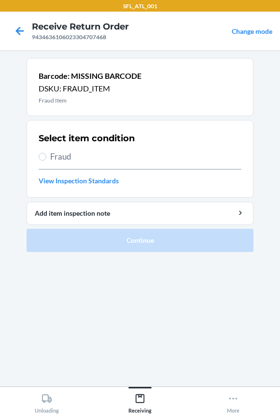
click at [66, 162] on span "Fraud" at bounding box center [145, 156] width 191 height 13
click at [46, 160] on input "Fraud" at bounding box center [43, 157] width 8 height 8
radio input "true"
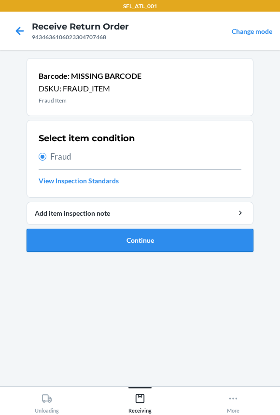
click at [93, 240] on button "Continue" at bounding box center [140, 240] width 227 height 23
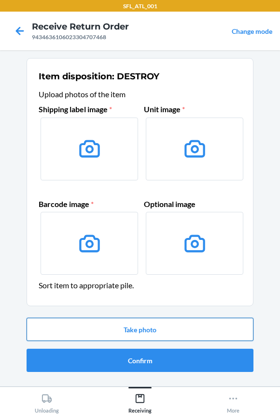
click at [92, 333] on button "Take photo" at bounding box center [140, 329] width 227 height 23
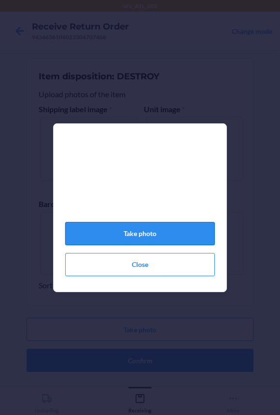
click at [119, 238] on button "Take photo" at bounding box center [140, 233] width 150 height 23
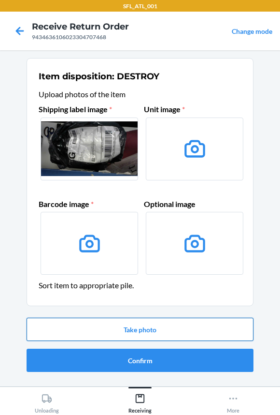
click at [82, 327] on button "Take photo" at bounding box center [140, 329] width 227 height 23
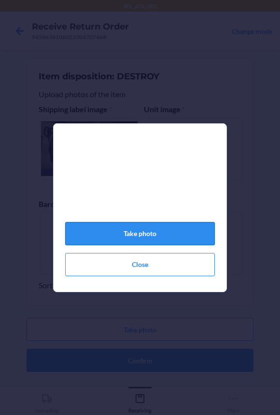
click at [118, 239] on button "Take photo" at bounding box center [140, 233] width 150 height 23
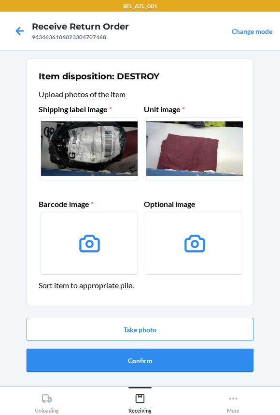
click at [104, 358] on button "Confirm" at bounding box center [140, 359] width 227 height 23
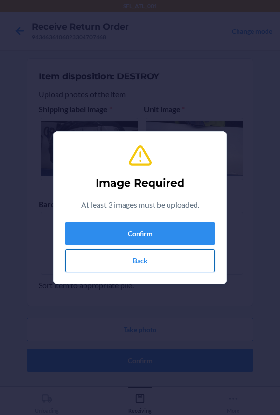
click at [117, 263] on button "Back" at bounding box center [140, 260] width 150 height 23
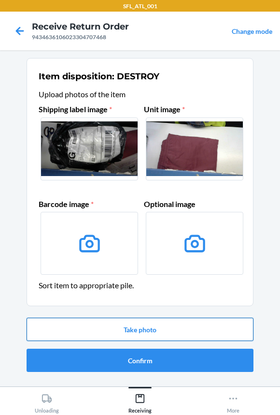
click at [107, 329] on button "Take photo" at bounding box center [140, 329] width 227 height 23
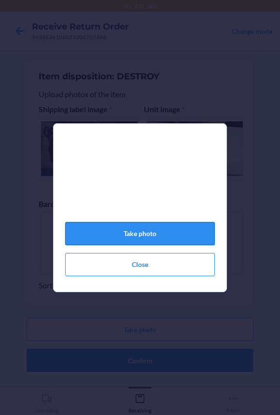
click at [124, 241] on button "Take photo" at bounding box center [140, 233] width 150 height 23
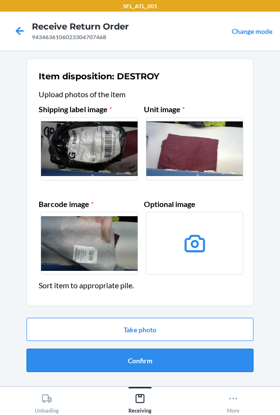
click at [103, 369] on button "Confirm" at bounding box center [140, 359] width 227 height 23
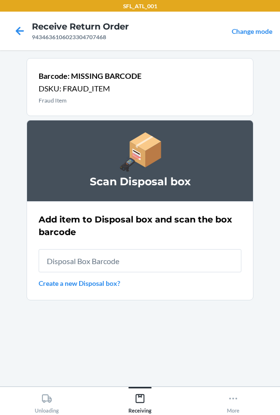
type input "9434636106023304098719"
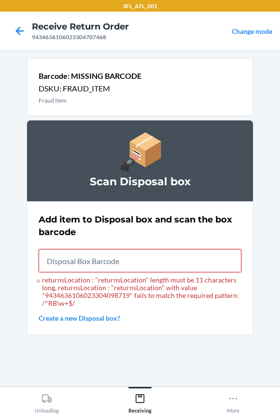
paste input "RB00000191O"
type input "RB00000191O"
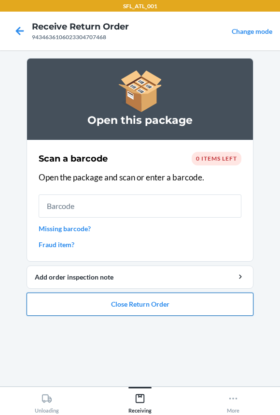
click at [109, 304] on button "Close Return Order" at bounding box center [140, 303] width 227 height 23
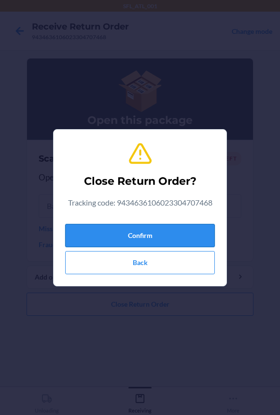
click at [109, 238] on button "Confirm" at bounding box center [140, 235] width 150 height 23
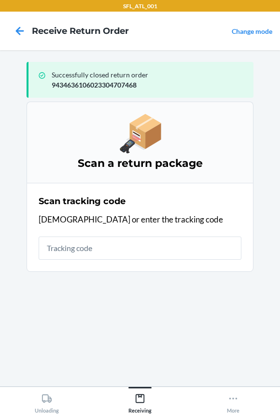
click at [88, 242] on input "text" at bounding box center [140, 247] width 203 height 23
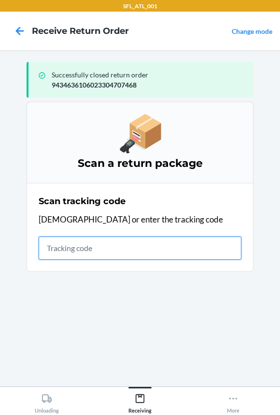
click at [110, 246] on input "text" at bounding box center [140, 247] width 203 height 23
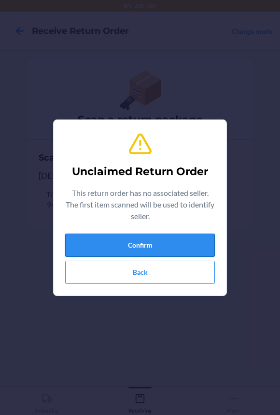
click at [140, 244] on button "Confirm" at bounding box center [140, 244] width 150 height 23
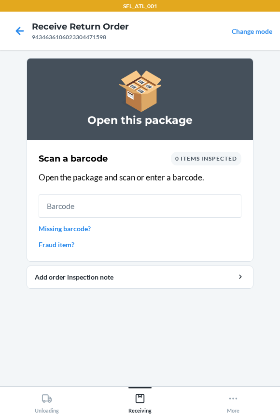
click at [140, 204] on input "text" at bounding box center [140, 205] width 203 height 23
click at [151, 209] on input "text" at bounding box center [140, 205] width 203 height 23
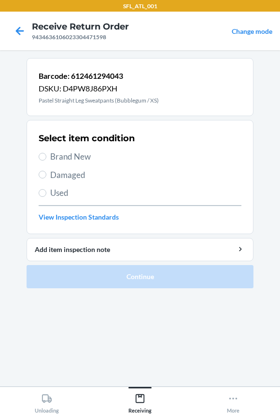
click at [82, 159] on span "Brand New" at bounding box center [145, 156] width 191 height 13
click at [46, 159] on input "Brand New" at bounding box center [43, 157] width 8 height 8
radio input "true"
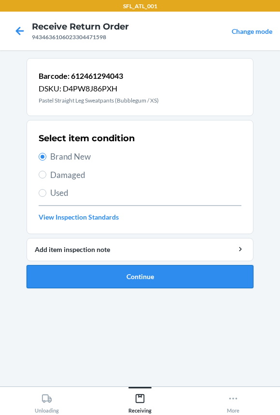
click at [85, 272] on button "Continue" at bounding box center [140, 276] width 227 height 23
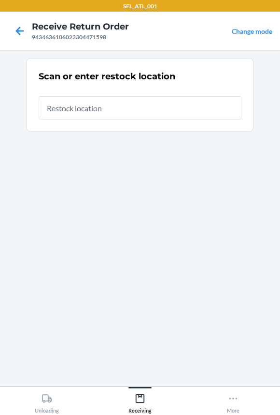
click at [105, 116] on input "text" at bounding box center [140, 107] width 203 height 23
click at [98, 113] on input "text" at bounding box center [140, 107] width 203 height 23
type input "RTCart018"
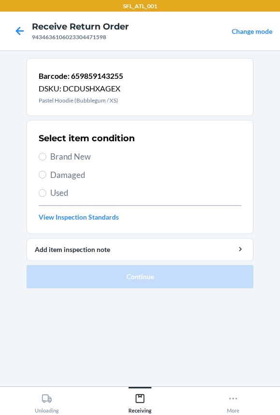
click at [62, 151] on span "Brand New" at bounding box center [145, 156] width 191 height 13
click at [46, 153] on input "Brand New" at bounding box center [43, 157] width 8 height 8
radio input "true"
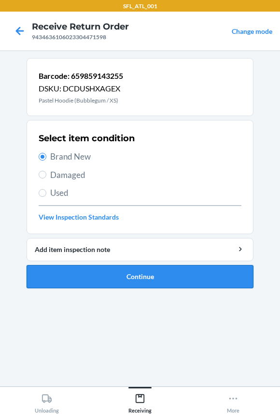
click at [94, 274] on button "Continue" at bounding box center [140, 276] width 227 height 23
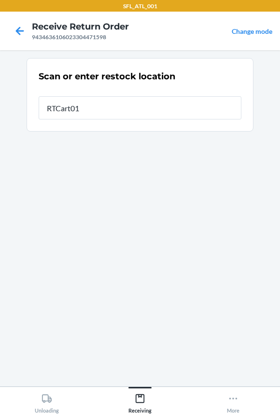
type input "RTCart018"
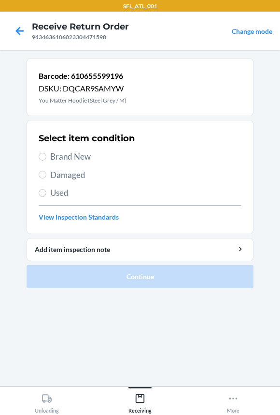
click at [64, 154] on span "Brand New" at bounding box center [145, 156] width 191 height 13
click at [46, 154] on input "Brand New" at bounding box center [43, 157] width 8 height 8
radio input "true"
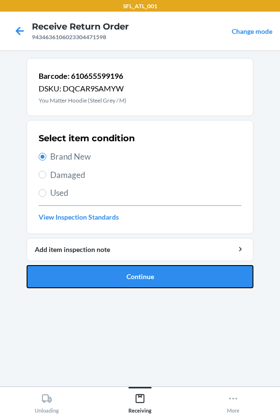
click at [74, 266] on button "Continue" at bounding box center [140, 276] width 227 height 23
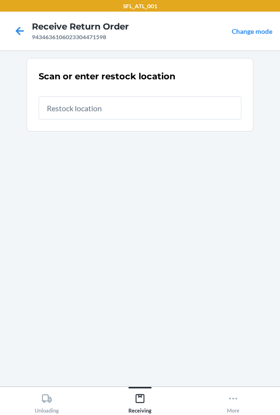
click at [94, 115] on input "text" at bounding box center [140, 107] width 203 height 23
type input "RTCart018"
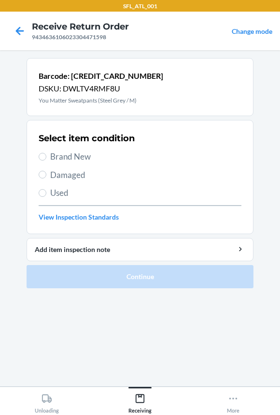
click at [58, 153] on span "Brand New" at bounding box center [145, 156] width 191 height 13
click at [46, 153] on input "Brand New" at bounding box center [43, 157] width 8 height 8
radio input "true"
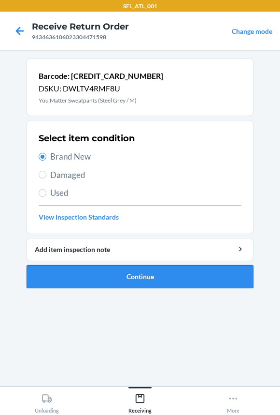
click at [101, 276] on button "Continue" at bounding box center [140, 276] width 227 height 23
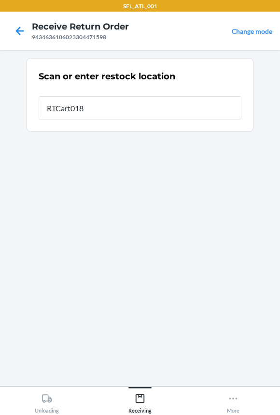
type input "RTCart018"
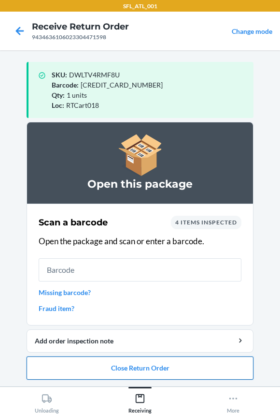
click at [125, 367] on button "Close Return Order" at bounding box center [140, 367] width 227 height 23
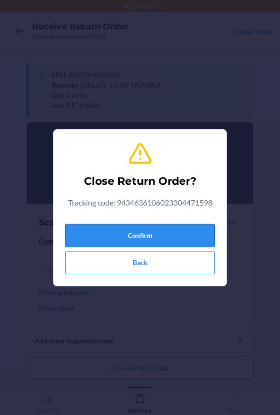
click at [124, 233] on button "Confirm" at bounding box center [140, 235] width 150 height 23
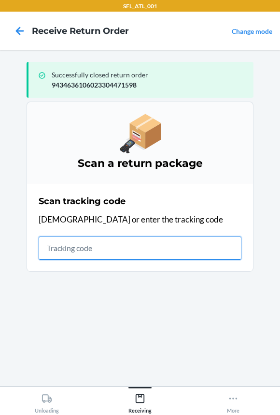
click at [99, 251] on input "text" at bounding box center [140, 247] width 203 height 23
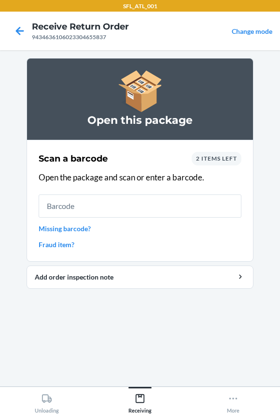
click at [60, 205] on input "text" at bounding box center [140, 205] width 203 height 23
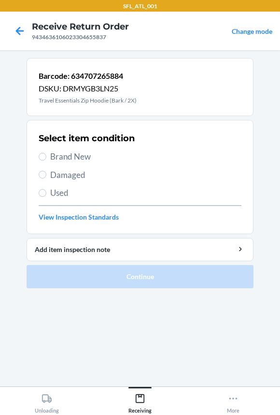
drag, startPoint x: 63, startPoint y: 160, endPoint x: 71, endPoint y: 174, distance: 15.8
click at [63, 159] on span "Brand New" at bounding box center [145, 156] width 191 height 13
click at [46, 159] on input "Brand New" at bounding box center [43, 157] width 8 height 8
radio input "true"
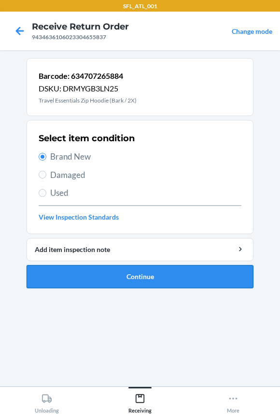
click at [90, 269] on button "Continue" at bounding box center [140, 276] width 227 height 23
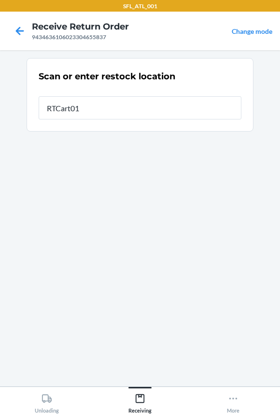
type input "RTCart018"
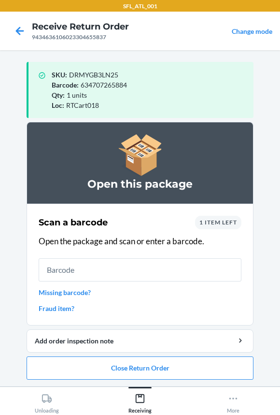
click at [101, 270] on input "text" at bounding box center [140, 269] width 203 height 23
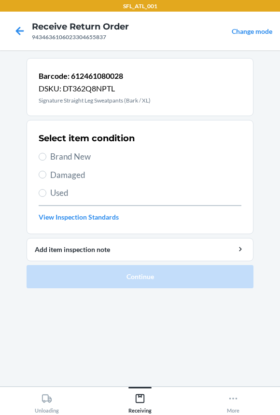
click at [54, 160] on span "Brand New" at bounding box center [145, 156] width 191 height 13
click at [46, 160] on input "Brand New" at bounding box center [43, 157] width 8 height 8
radio input "true"
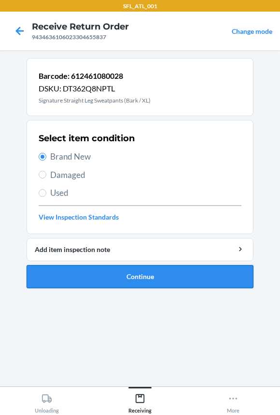
click at [109, 272] on button "Continue" at bounding box center [140, 276] width 227 height 23
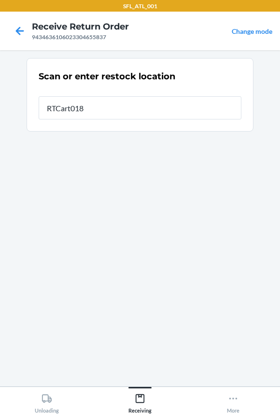
type input "RTCart018"
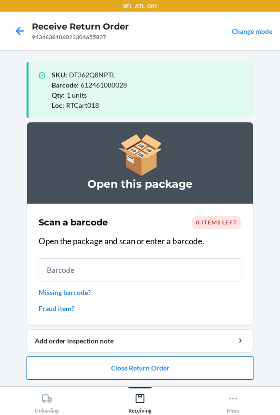
click at [80, 365] on button "Close Return Order" at bounding box center [140, 367] width 227 height 23
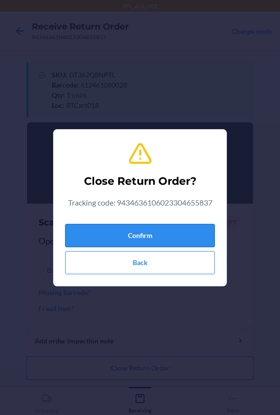
click at [92, 231] on button "Confirm" at bounding box center [140, 235] width 150 height 23
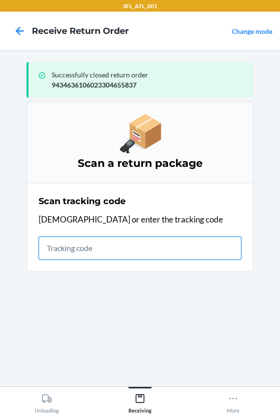
click at [111, 246] on input "text" at bounding box center [140, 247] width 203 height 23
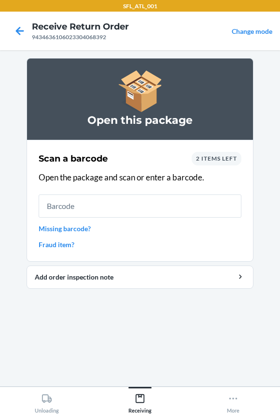
click at [87, 210] on input "text" at bounding box center [140, 205] width 203 height 23
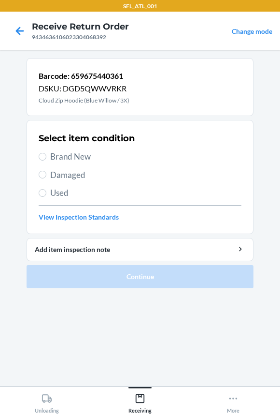
click at [79, 157] on span "Brand New" at bounding box center [145, 156] width 191 height 13
click at [46, 157] on input "Brand New" at bounding box center [43, 157] width 8 height 8
radio input "true"
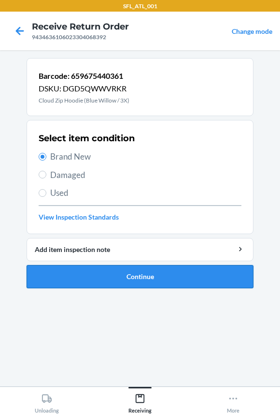
click at [135, 272] on button "Continue" at bounding box center [140, 276] width 227 height 23
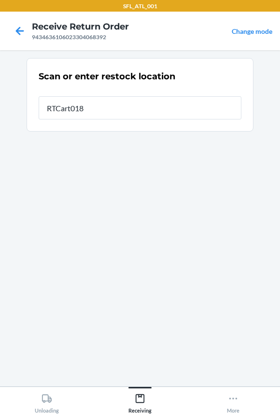
type input "RTCart018"
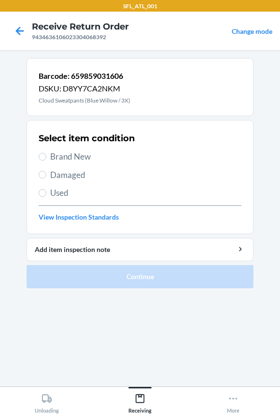
click at [72, 156] on span "Brand New" at bounding box center [145, 156] width 191 height 13
click at [46, 156] on input "Brand New" at bounding box center [43, 157] width 8 height 8
radio input "true"
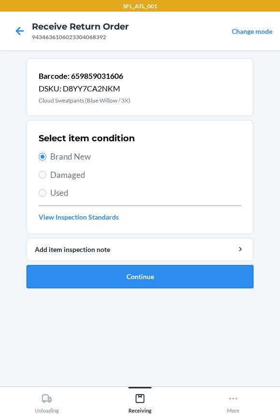
click at [83, 272] on button "Continue" at bounding box center [140, 276] width 227 height 23
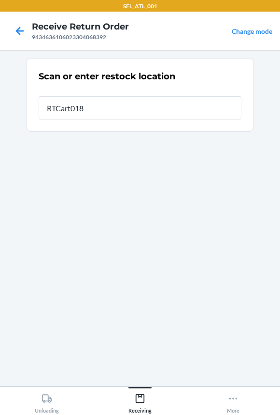
type input "RTCart018"
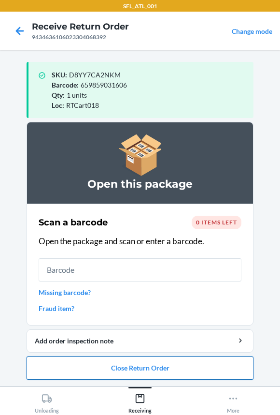
click at [77, 366] on button "Close Return Order" at bounding box center [140, 367] width 227 height 23
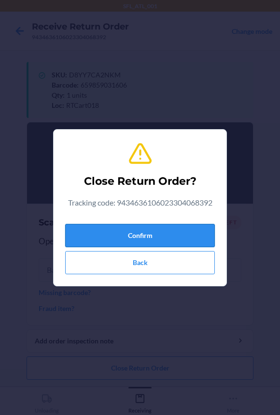
click at [88, 234] on button "Confirm" at bounding box center [140, 235] width 150 height 23
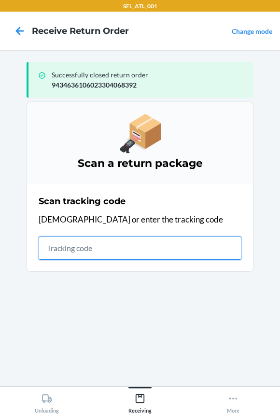
click at [92, 248] on input "text" at bounding box center [140, 247] width 203 height 23
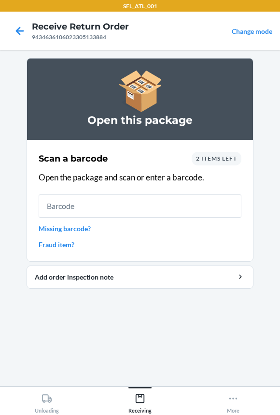
click at [82, 203] on input "text" at bounding box center [140, 205] width 203 height 23
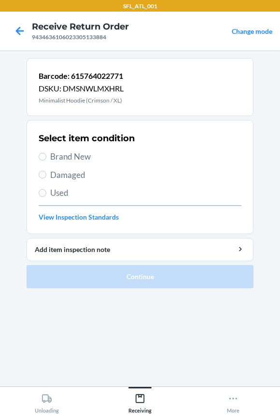
click at [48, 151] on label "Brand New" at bounding box center [140, 156] width 203 height 13
click at [46, 153] on input "Brand New" at bounding box center [43, 157] width 8 height 8
radio input "true"
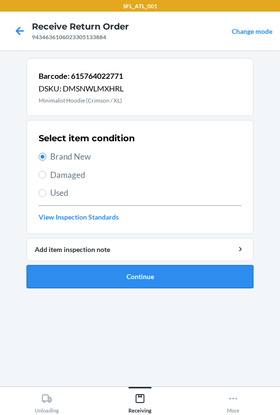
click at [69, 277] on button "Continue" at bounding box center [140, 276] width 227 height 23
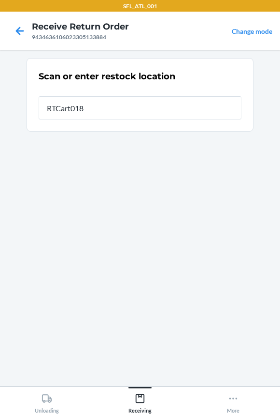
type input "RTCart018"
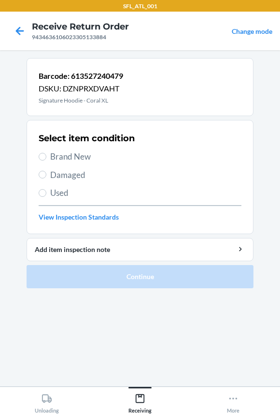
click at [60, 151] on span "Brand New" at bounding box center [145, 156] width 191 height 13
click at [46, 153] on input "Brand New" at bounding box center [43, 157] width 8 height 8
radio input "true"
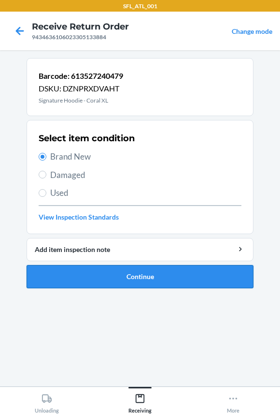
click at [61, 277] on button "Continue" at bounding box center [140, 276] width 227 height 23
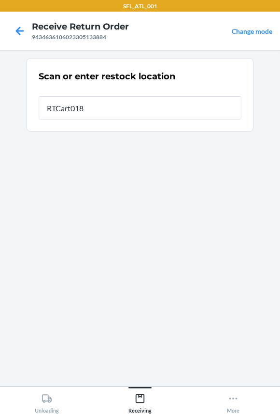
type input "RTCart018"
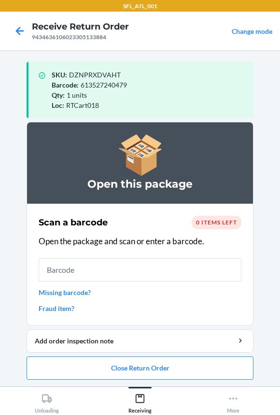
click at [59, 275] on input "text" at bounding box center [140, 269] width 203 height 23
click at [98, 364] on button "Close Return Order" at bounding box center [140, 367] width 227 height 23
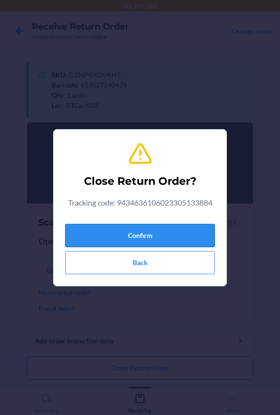
click at [83, 234] on button "Confirm" at bounding box center [140, 235] width 150 height 23
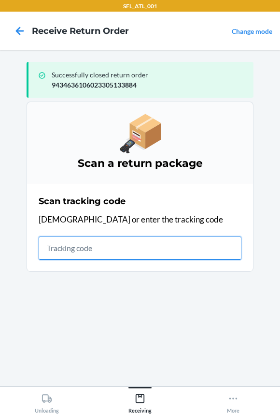
click at [59, 250] on input "text" at bounding box center [140, 247] width 203 height 23
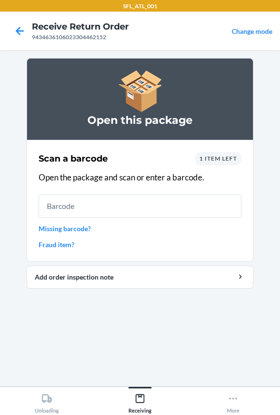
click at [55, 201] on input "text" at bounding box center [140, 205] width 203 height 23
click at [83, 200] on input "text" at bounding box center [140, 205] width 203 height 23
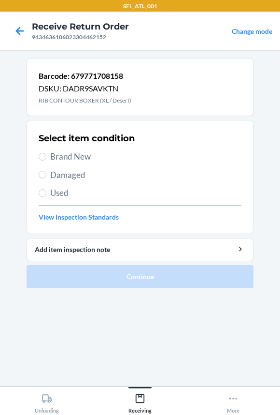
click at [75, 159] on span "Brand New" at bounding box center [145, 156] width 191 height 13
click at [46, 159] on input "Brand New" at bounding box center [43, 157] width 8 height 8
radio input "true"
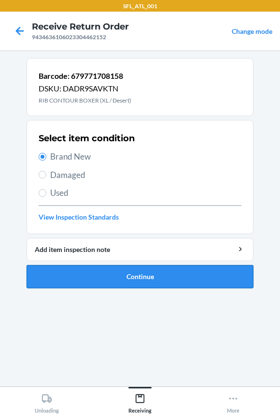
click at [96, 282] on button "Continue" at bounding box center [140, 276] width 227 height 23
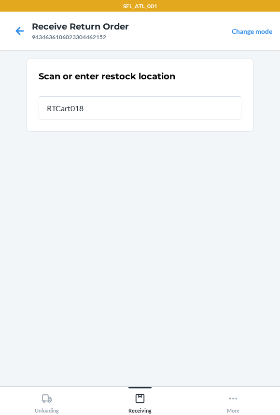
type input "RTCart018"
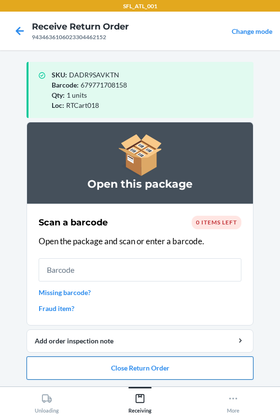
click at [77, 369] on button "Close Return Order" at bounding box center [140, 367] width 227 height 23
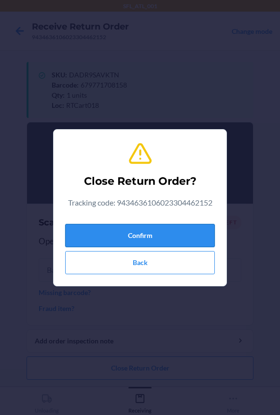
click at [106, 230] on button "Confirm" at bounding box center [140, 235] width 150 height 23
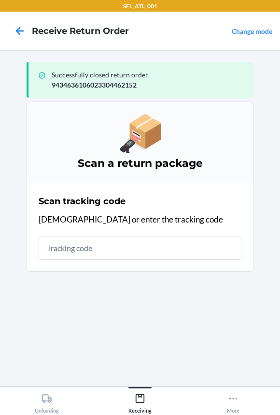
click at [94, 238] on input "text" at bounding box center [140, 247] width 203 height 23
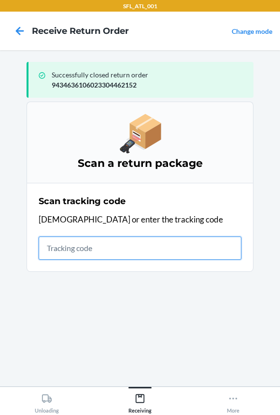
click at [71, 247] on input "text" at bounding box center [140, 247] width 203 height 23
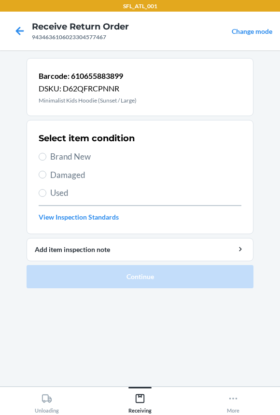
click at [51, 159] on span "Brand New" at bounding box center [145, 156] width 191 height 13
click at [46, 159] on input "Brand New" at bounding box center [43, 157] width 8 height 8
radio input "true"
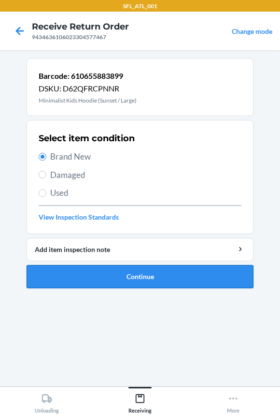
click at [69, 280] on button "Continue" at bounding box center [140, 276] width 227 height 23
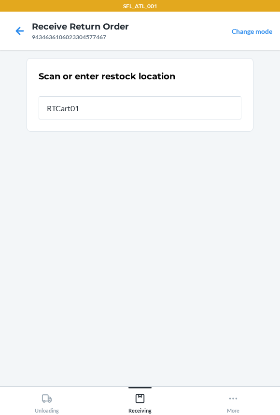
type input "RTCart018"
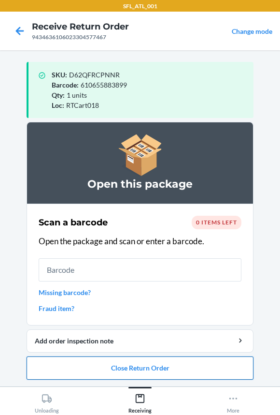
click at [62, 366] on button "Close Return Order" at bounding box center [140, 367] width 227 height 23
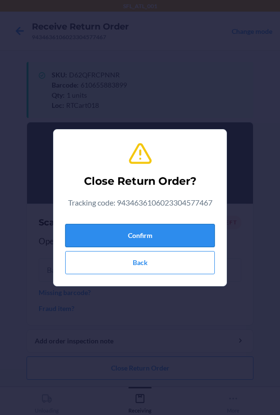
click at [72, 233] on button "Confirm" at bounding box center [140, 235] width 150 height 23
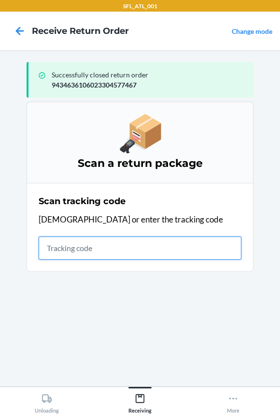
click at [104, 239] on input "text" at bounding box center [140, 247] width 203 height 23
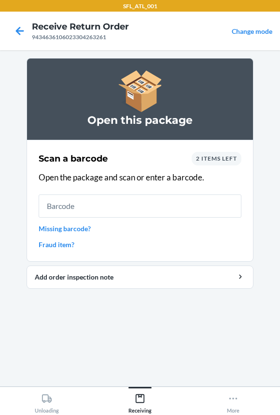
click at [101, 207] on input "text" at bounding box center [140, 205] width 203 height 23
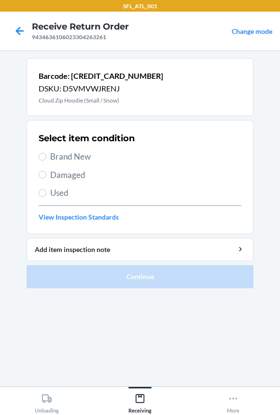
click at [61, 153] on span "Brand New" at bounding box center [145, 156] width 191 height 13
click at [46, 153] on input "Brand New" at bounding box center [43, 157] width 8 height 8
radio input "true"
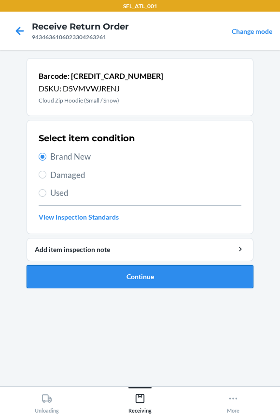
click at [77, 287] on button "Continue" at bounding box center [140, 276] width 227 height 23
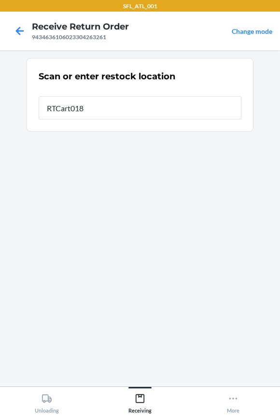
type input "RTCart018"
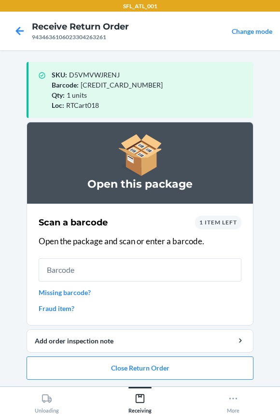
click at [217, 219] on span "1 item left" at bounding box center [219, 221] width 38 height 7
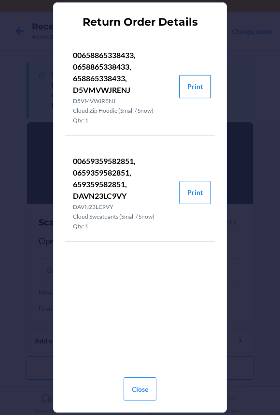
click at [198, 87] on button "Print" at bounding box center [195, 86] width 32 height 23
click at [148, 387] on button "Close" at bounding box center [140, 388] width 33 height 23
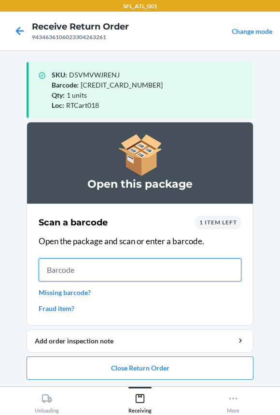
click at [117, 271] on input "text" at bounding box center [140, 269] width 203 height 23
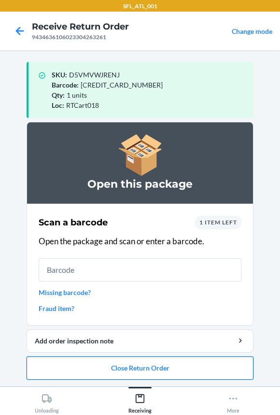
click at [120, 372] on button "Close Return Order" at bounding box center [140, 367] width 227 height 23
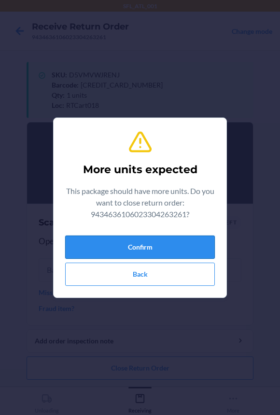
click at [116, 255] on button "Confirm" at bounding box center [140, 246] width 150 height 23
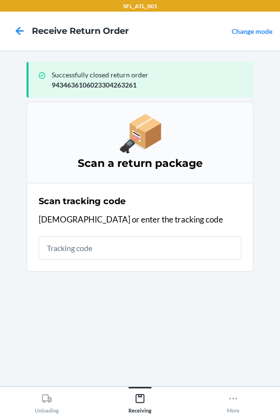
click at [101, 254] on input "text" at bounding box center [140, 247] width 203 height 23
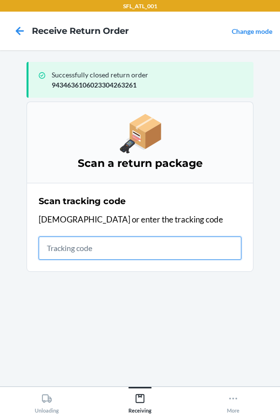
click at [114, 250] on input "text" at bounding box center [140, 247] width 203 height 23
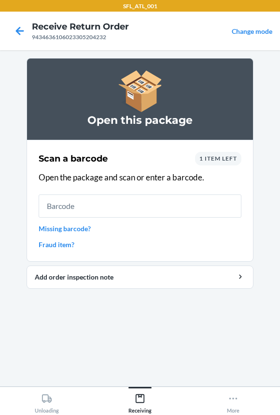
click at [87, 209] on input "text" at bounding box center [140, 205] width 203 height 23
click at [90, 209] on input "text" at bounding box center [140, 205] width 203 height 23
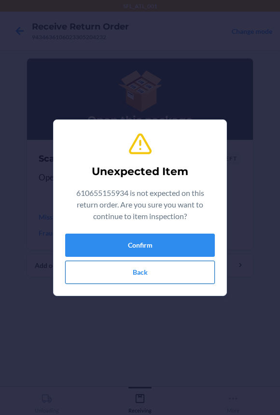
click at [99, 269] on button "Back" at bounding box center [140, 271] width 150 height 23
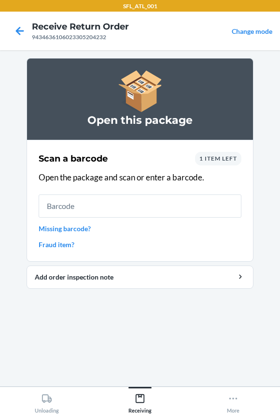
click at [224, 157] on span "1 item left" at bounding box center [219, 158] width 38 height 7
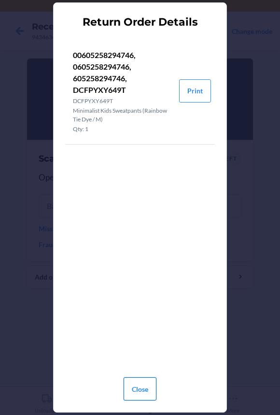
click at [145, 395] on button "Close" at bounding box center [140, 388] width 33 height 23
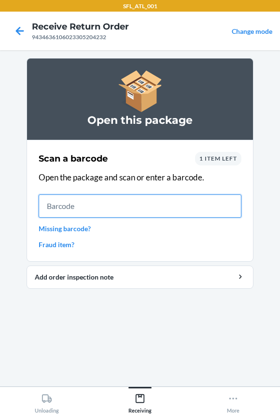
click at [113, 202] on input "text" at bounding box center [140, 205] width 203 height 23
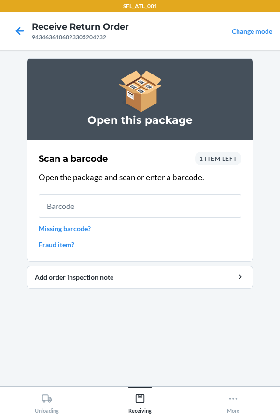
click at [205, 155] on span "1 item left" at bounding box center [219, 158] width 38 height 7
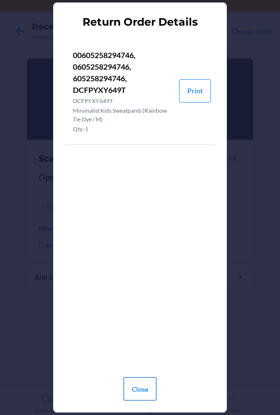
click at [147, 388] on button "Close" at bounding box center [140, 388] width 33 height 23
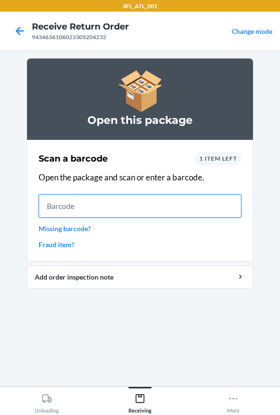
click at [120, 207] on input "text" at bounding box center [140, 205] width 203 height 23
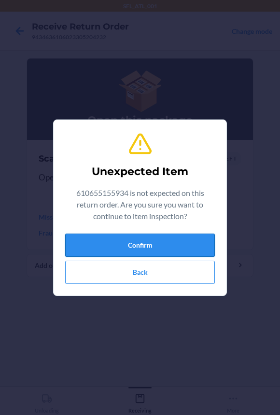
click at [86, 246] on button "Confirm" at bounding box center [140, 244] width 150 height 23
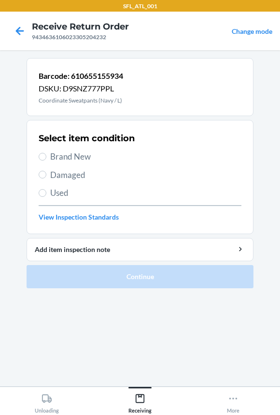
click at [80, 151] on span "Brand New" at bounding box center [145, 156] width 191 height 13
click at [46, 153] on input "Brand New" at bounding box center [43, 157] width 8 height 8
radio input "true"
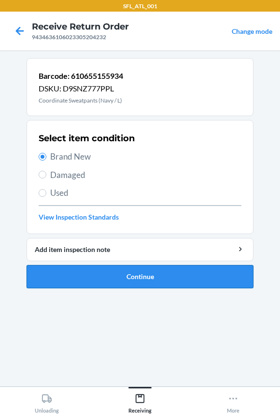
click at [74, 274] on button "Continue" at bounding box center [140, 276] width 227 height 23
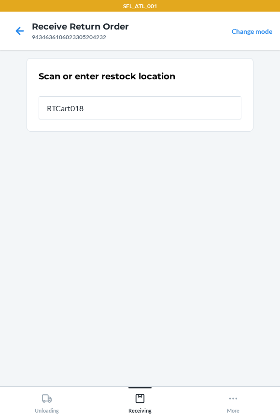
type input "RTCart018"
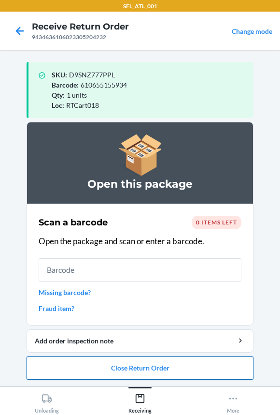
click at [100, 367] on button "Close Return Order" at bounding box center [140, 367] width 227 height 23
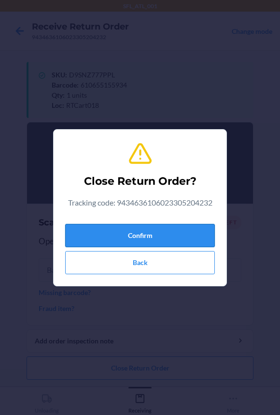
drag, startPoint x: 92, startPoint y: 231, endPoint x: 13, endPoint y: 239, distance: 79.1
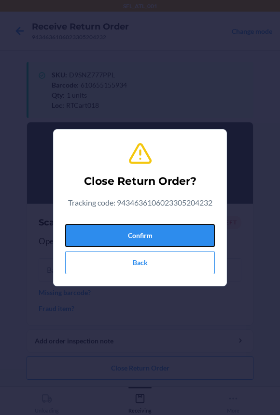
click at [91, 231] on button "Confirm" at bounding box center [140, 235] width 150 height 23
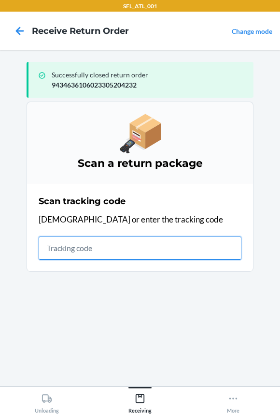
click at [88, 251] on input "text" at bounding box center [140, 247] width 203 height 23
type input "420302599"
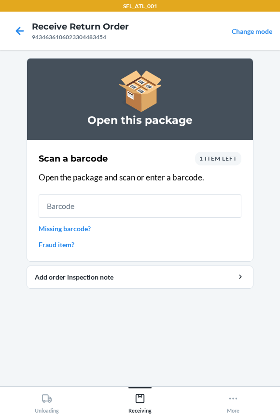
click at [91, 213] on input "text" at bounding box center [140, 205] width 203 height 23
click at [88, 203] on input "text" at bounding box center [140, 205] width 203 height 23
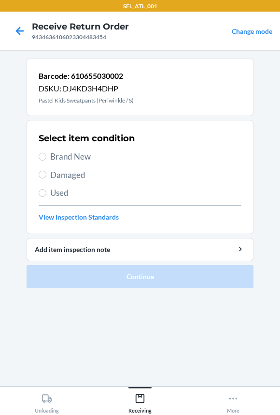
click at [71, 155] on span "Brand New" at bounding box center [145, 156] width 191 height 13
click at [46, 155] on input "Brand New" at bounding box center [43, 157] width 8 height 8
radio input "true"
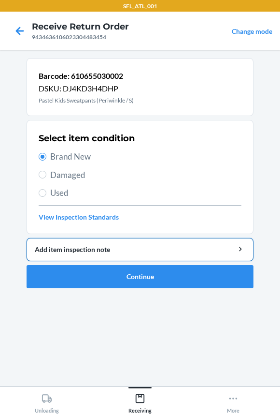
click at [57, 259] on button "Add item inspection note" at bounding box center [140, 249] width 227 height 23
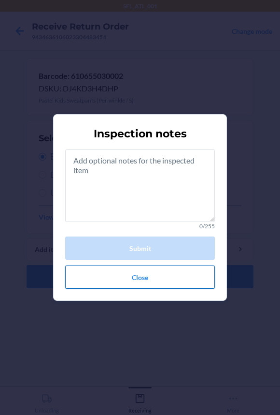
click at [83, 277] on button "Close" at bounding box center [140, 276] width 150 height 23
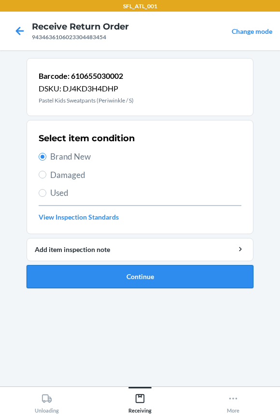
click at [63, 272] on button "Continue" at bounding box center [140, 276] width 227 height 23
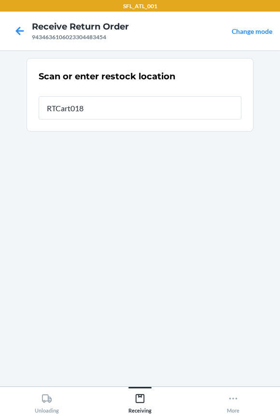
type input "RTCart018"
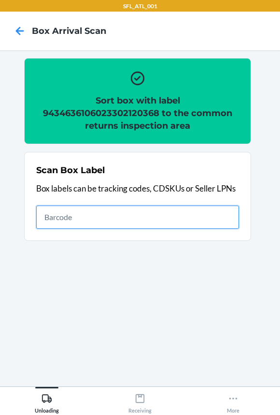
click at [207, 220] on input "text" at bounding box center [137, 216] width 203 height 23
type input "420302599434636106023302207595"
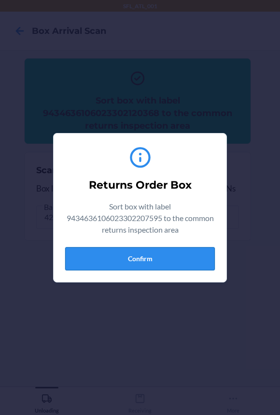
click at [150, 256] on button "Confirm" at bounding box center [140, 258] width 150 height 23
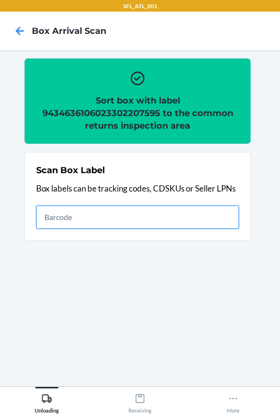
click at [78, 212] on input "text" at bounding box center [137, 216] width 203 height 23
click at [107, 218] on input "text" at bounding box center [137, 216] width 203 height 23
type input "420302599434636106023304360953"
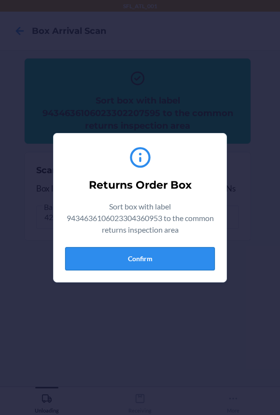
click at [123, 259] on button "Confirm" at bounding box center [140, 258] width 150 height 23
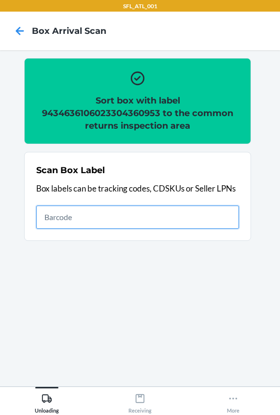
click at [181, 217] on input "text" at bounding box center [137, 216] width 203 height 23
type input "420302599434636106023304564023"
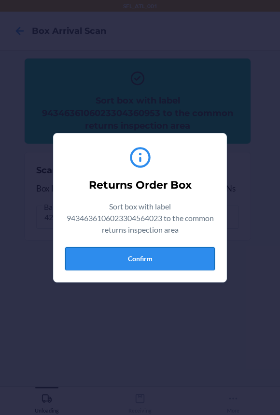
drag, startPoint x: 199, startPoint y: 251, endPoint x: 190, endPoint y: 250, distance: 8.8
click at [191, 250] on button "Confirm" at bounding box center [140, 258] width 150 height 23
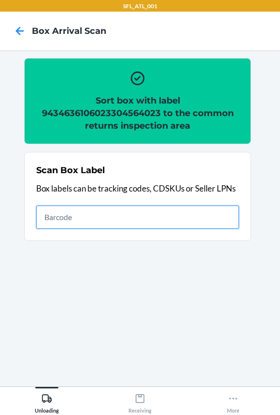
click at [58, 219] on input "text" at bounding box center [137, 216] width 203 height 23
type input "420302599302010582100041232456"
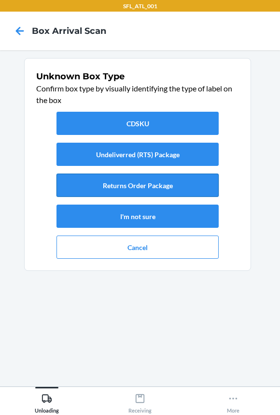
click at [65, 192] on button "Returns Order Package" at bounding box center [138, 185] width 162 height 23
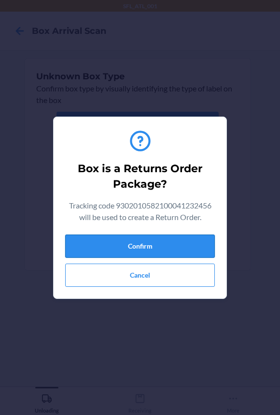
click at [103, 248] on button "Confirm" at bounding box center [140, 245] width 150 height 23
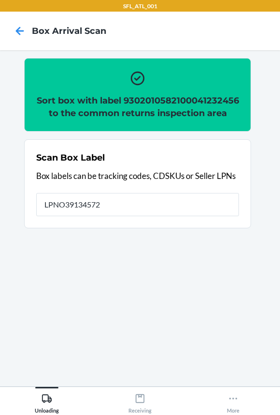
type input "LPNO391345725"
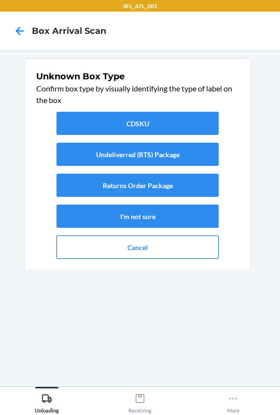
click at [103, 248] on button "Cancel" at bounding box center [138, 246] width 162 height 23
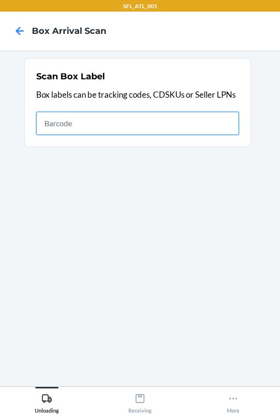
click at [129, 127] on input "text" at bounding box center [137, 123] width 203 height 23
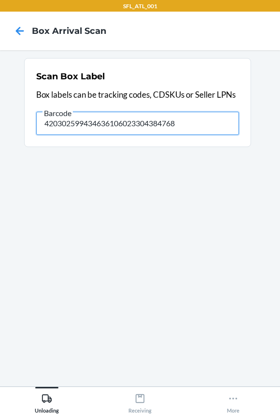
type input "420302599434636106023304384768"
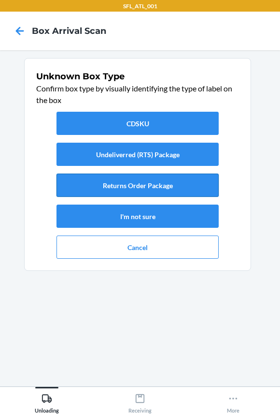
click at [142, 186] on button "Returns Order Package" at bounding box center [138, 185] width 162 height 23
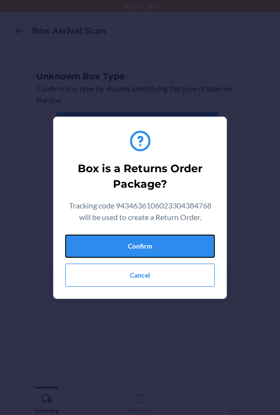
drag, startPoint x: 162, startPoint y: 240, endPoint x: 217, endPoint y: 259, distance: 57.8
click at [162, 242] on button "Confirm" at bounding box center [140, 245] width 150 height 23
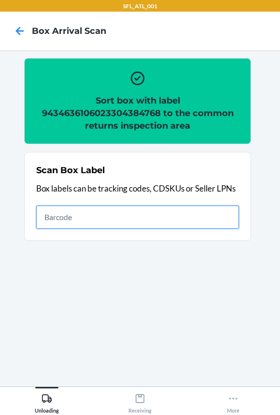
click at [219, 219] on input "text" at bounding box center [137, 216] width 203 height 23
type input "420302599434636106023304850720"
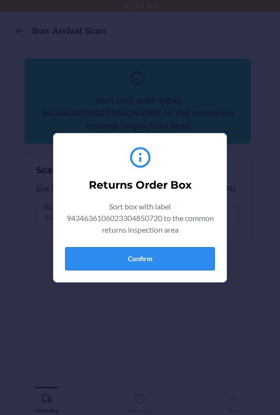
click at [188, 253] on button "Confirm" at bounding box center [140, 258] width 150 height 23
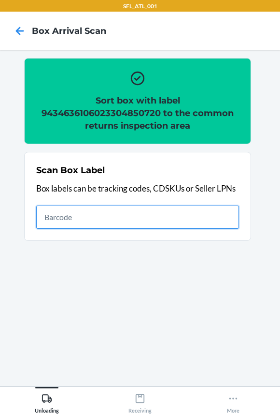
click at [158, 221] on input "text" at bounding box center [137, 216] width 203 height 23
type input "420302599434636106023304825247"
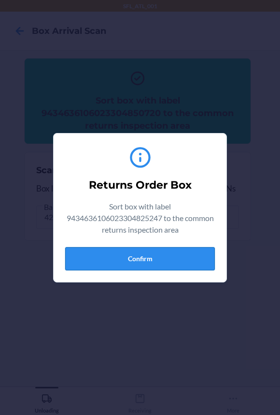
click at [130, 258] on button "Confirm" at bounding box center [140, 258] width 150 height 23
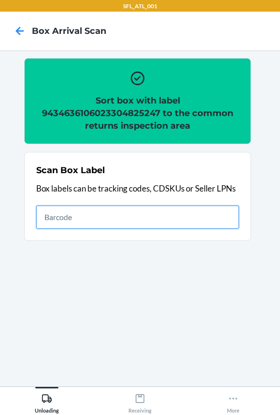
click at [225, 217] on input "text" at bounding box center [137, 216] width 203 height 23
type input "420302599434636106023303711336"
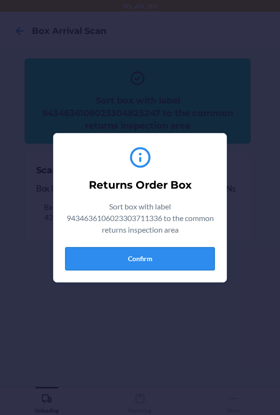
drag, startPoint x: 142, startPoint y: 255, endPoint x: 273, endPoint y: 270, distance: 131.3
click at [157, 251] on button "Confirm" at bounding box center [140, 258] width 150 height 23
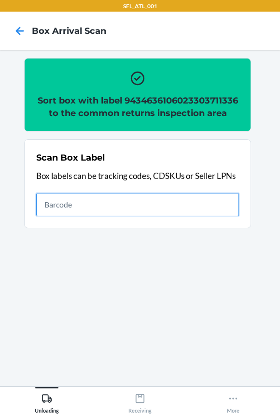
click at [179, 208] on input "text" at bounding box center [137, 204] width 203 height 23
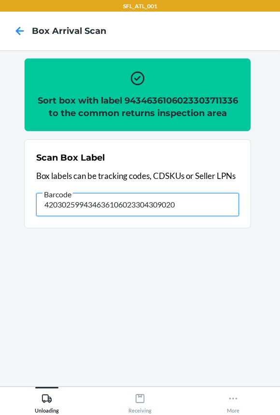
type input "420302599434636106023304309020"
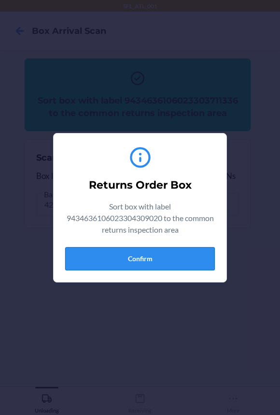
click at [159, 257] on button "Confirm" at bounding box center [140, 258] width 150 height 23
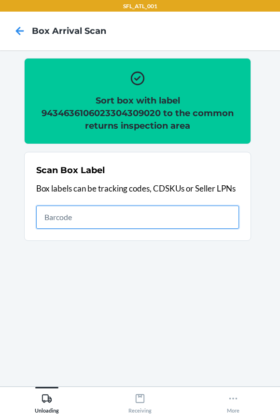
click at [169, 222] on input "text" at bounding box center [137, 216] width 203 height 23
type input "420302599434636106023304367563"
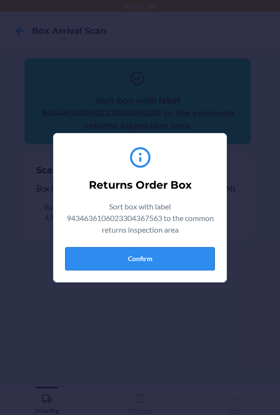
click at [145, 264] on button "Confirm" at bounding box center [140, 258] width 150 height 23
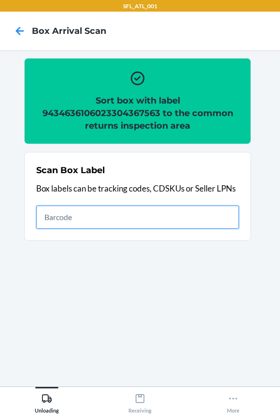
click at [161, 213] on input "text" at bounding box center [137, 216] width 203 height 23
type input "420302599434636106023302824860"
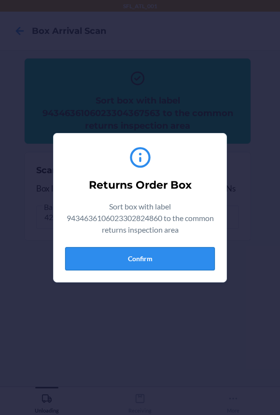
click at [131, 261] on button "Confirm" at bounding box center [140, 258] width 150 height 23
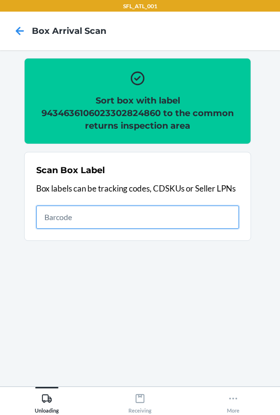
click at [188, 213] on input "text" at bounding box center [137, 216] width 203 height 23
type input "420302599434636106023304800930"
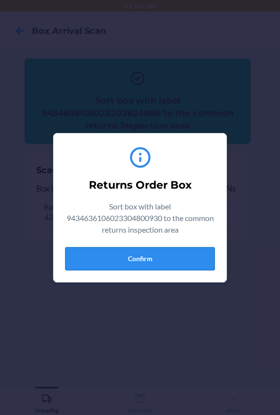
click at [145, 264] on button "Confirm" at bounding box center [140, 258] width 150 height 23
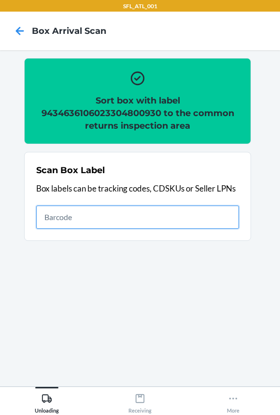
click at [162, 227] on input "text" at bounding box center [137, 216] width 203 height 23
click at [109, 217] on input "text" at bounding box center [137, 216] width 203 height 23
type input "420302599434636106023304504791"
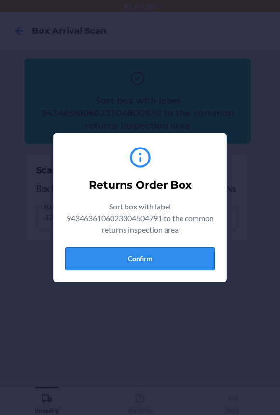
click at [140, 257] on button "Confirm" at bounding box center [140, 258] width 150 height 23
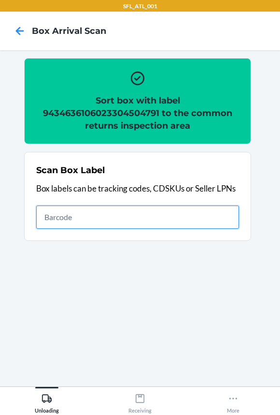
click at [89, 216] on input "text" at bounding box center [137, 216] width 203 height 23
type input "420302599434636106023304142894"
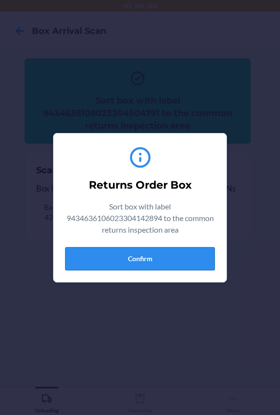
click at [102, 251] on button "Confirm" at bounding box center [140, 258] width 150 height 23
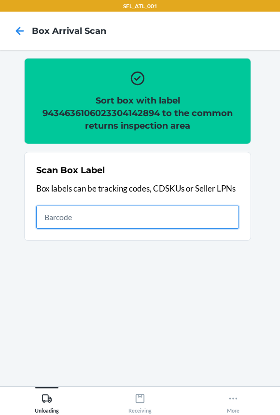
click at [111, 219] on input "text" at bounding box center [137, 216] width 203 height 23
click at [120, 217] on input "text" at bounding box center [137, 216] width 203 height 23
type input "420302599434636106023304354495"
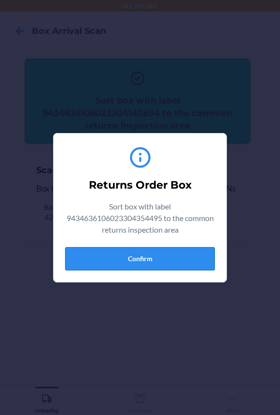
drag, startPoint x: 128, startPoint y: 254, endPoint x: 231, endPoint y: 241, distance: 104.3
click at [129, 254] on button "Confirm" at bounding box center [140, 258] width 150 height 23
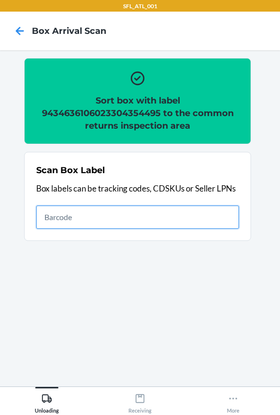
drag, startPoint x: 152, startPoint y: 217, endPoint x: 209, endPoint y: 304, distance: 104.0
click at [152, 217] on input "text" at bounding box center [137, 216] width 203 height 23
type input "420302599434636106023304354495"
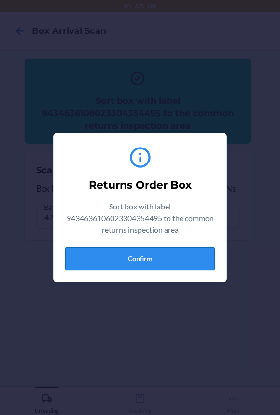
click at [147, 269] on button "Confirm" at bounding box center [140, 258] width 150 height 23
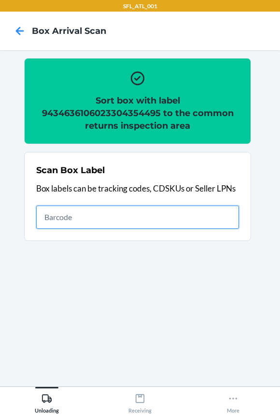
click at [213, 220] on input "text" at bounding box center [137, 216] width 203 height 23
type input "420302599434636106023304436542"
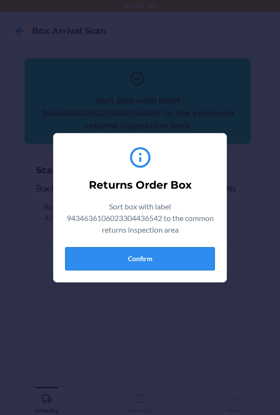
click at [135, 267] on button "Confirm" at bounding box center [140, 258] width 150 height 23
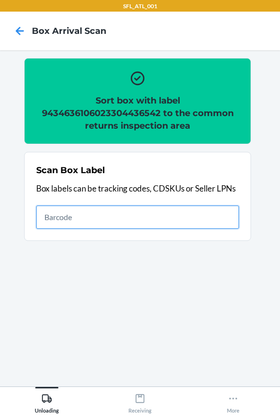
click at [199, 221] on input "text" at bounding box center [137, 216] width 203 height 23
type input "420302599434636106023304386113"
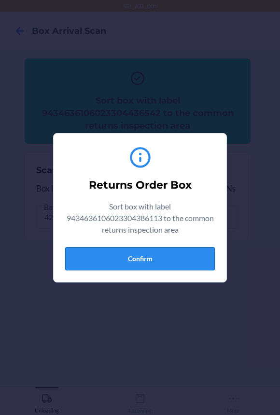
click at [164, 266] on button "Confirm" at bounding box center [140, 258] width 150 height 23
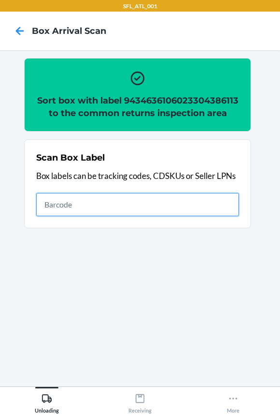
click at [184, 216] on input "text" at bounding box center [137, 204] width 203 height 23
click at [211, 216] on input "text" at bounding box center [137, 204] width 203 height 23
type input "420302599434636106023304722041"
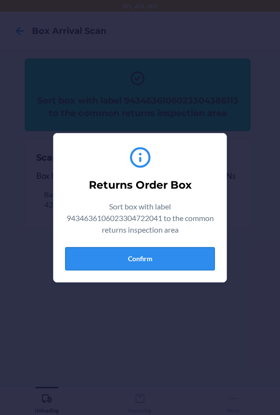
click at [106, 261] on button "Confirm" at bounding box center [140, 258] width 150 height 23
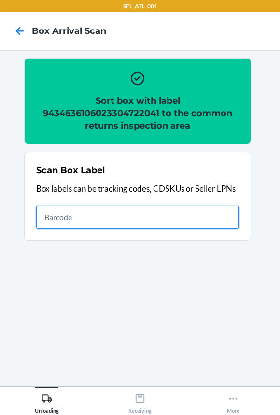
click at [185, 218] on input "text" at bounding box center [137, 216] width 203 height 23
click at [184, 226] on input "text" at bounding box center [137, 216] width 203 height 23
type input "420302599434636106023304850898"
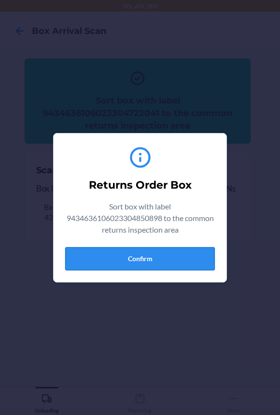
click at [158, 260] on button "Confirm" at bounding box center [140, 258] width 150 height 23
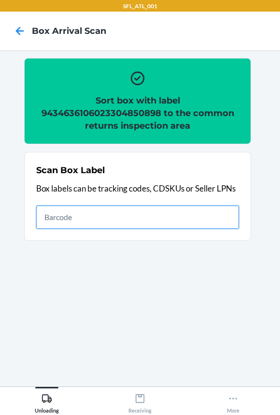
click at [193, 221] on input "text" at bounding box center [137, 216] width 203 height 23
drag, startPoint x: 169, startPoint y: 225, endPoint x: 176, endPoint y: 229, distance: 8.2
click at [169, 225] on input "text" at bounding box center [137, 216] width 203 height 23
type input "420302599434636106023304042040"
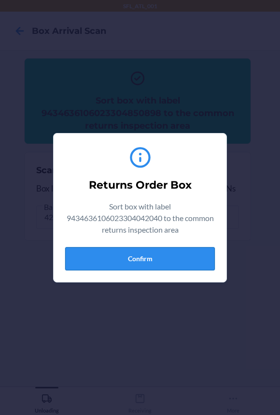
click at [179, 254] on button "Confirm" at bounding box center [140, 258] width 150 height 23
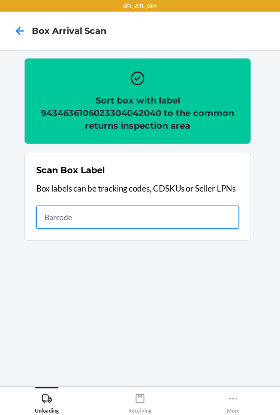
click at [197, 222] on input "text" at bounding box center [137, 216] width 203 height 23
type input "420302599434636106023304424488"
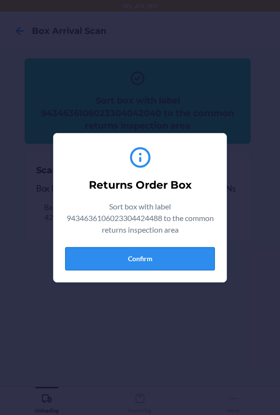
click at [126, 263] on button "Confirm" at bounding box center [140, 258] width 150 height 23
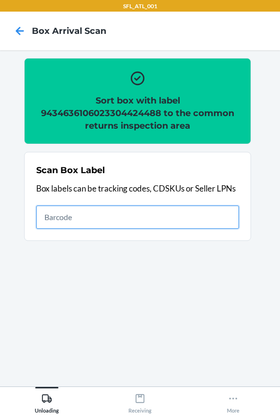
click at [202, 219] on input "text" at bounding box center [137, 216] width 203 height 23
type input "420302599434636106023304684882"
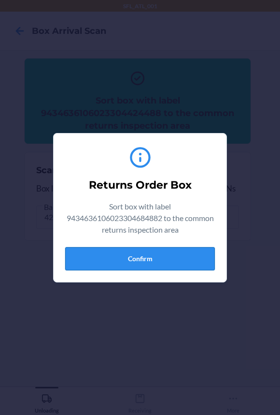
click at [171, 254] on button "Confirm" at bounding box center [140, 258] width 150 height 23
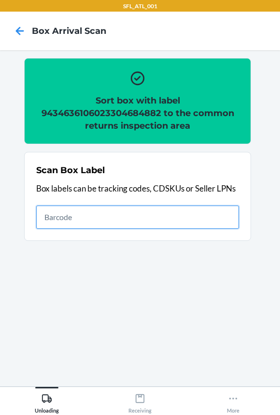
click at [120, 217] on input "text" at bounding box center [137, 216] width 203 height 23
type input "420302599434636106023304473332"
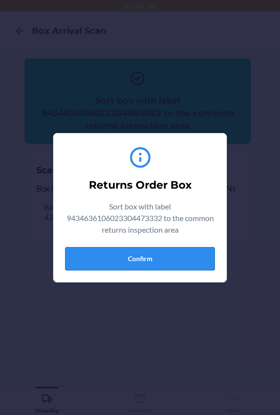
click at [159, 260] on button "Confirm" at bounding box center [140, 258] width 150 height 23
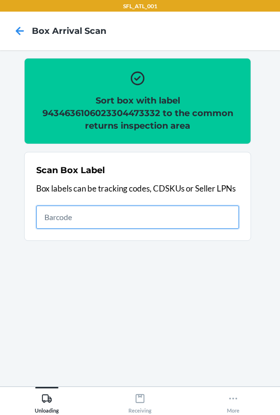
click at [132, 207] on input "text" at bounding box center [137, 216] width 203 height 23
click at [150, 209] on input "text" at bounding box center [137, 216] width 203 height 23
click at [118, 213] on input "text" at bounding box center [137, 216] width 203 height 23
click at [174, 215] on input "text" at bounding box center [137, 216] width 203 height 23
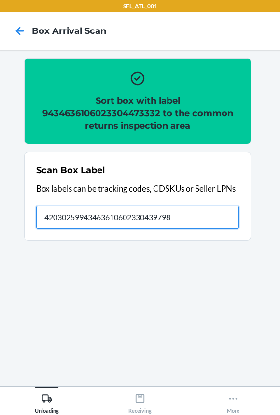
type input "420302599434636106023304397980"
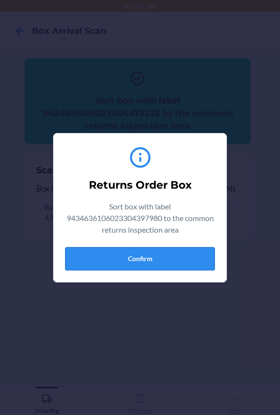
click at [137, 265] on button "Confirm" at bounding box center [140, 258] width 150 height 23
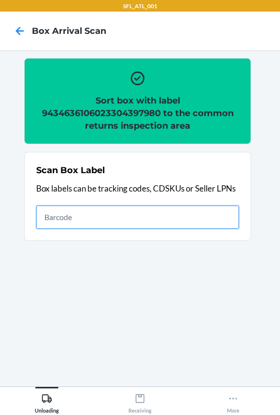
click at [151, 224] on input "text" at bounding box center [137, 216] width 203 height 23
click at [169, 219] on input "text" at bounding box center [137, 216] width 203 height 23
type input "420302599434636106023304098719"
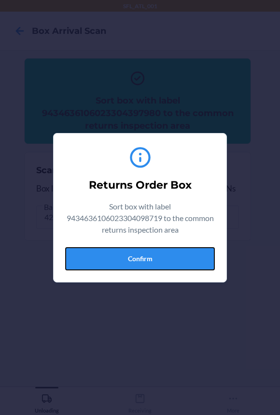
click at [159, 259] on button "Confirm" at bounding box center [140, 258] width 150 height 23
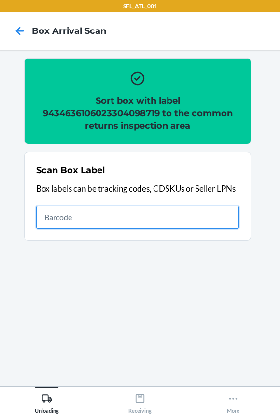
click at [192, 210] on input "text" at bounding box center [137, 216] width 203 height 23
click at [176, 220] on input "text" at bounding box center [137, 216] width 203 height 23
type input "420302599434636106023304184191"
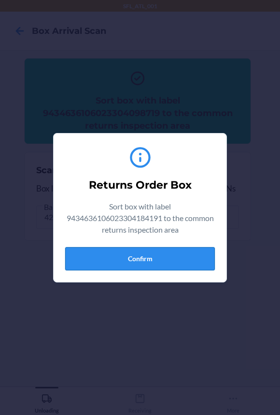
click at [162, 255] on button "Confirm" at bounding box center [140, 258] width 150 height 23
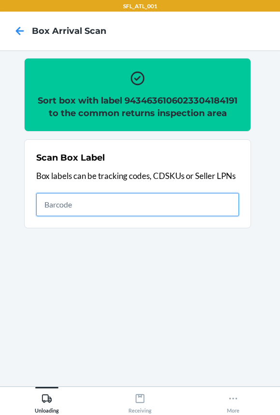
drag, startPoint x: 177, startPoint y: 210, endPoint x: 179, endPoint y: 225, distance: 14.7
click at [177, 210] on input "text" at bounding box center [137, 204] width 203 height 23
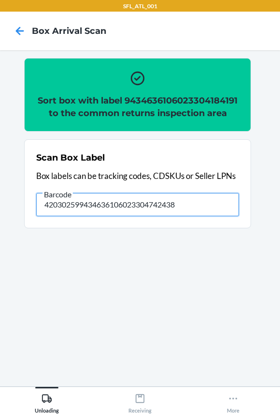
type input "420302599434636106023304742438"
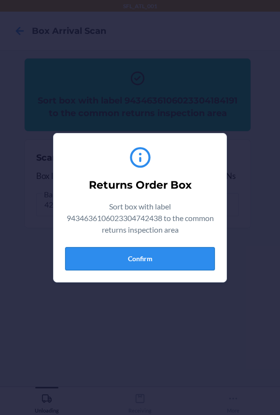
click at [135, 269] on button "Confirm" at bounding box center [140, 258] width 150 height 23
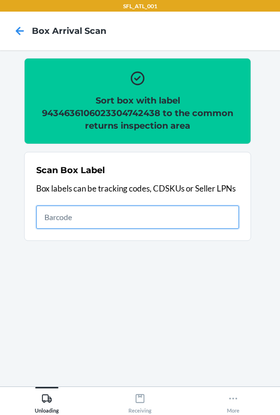
click at [173, 215] on input "text" at bounding box center [137, 216] width 203 height 23
type input "420302599434636106023304476227"
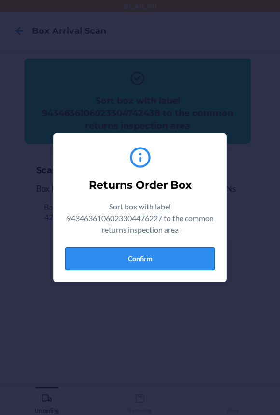
click at [181, 254] on button "Confirm" at bounding box center [140, 258] width 150 height 23
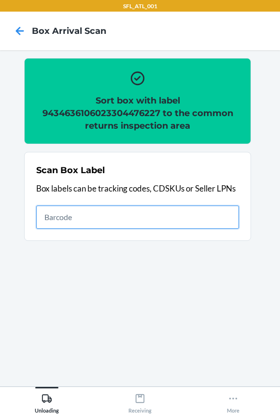
click at [165, 223] on input "text" at bounding box center [137, 216] width 203 height 23
click at [159, 220] on input "text" at bounding box center [137, 216] width 203 height 23
click at [166, 219] on input "text" at bounding box center [137, 216] width 203 height 23
click at [185, 217] on input "text" at bounding box center [137, 216] width 203 height 23
type input "420302599434636106023302473204"
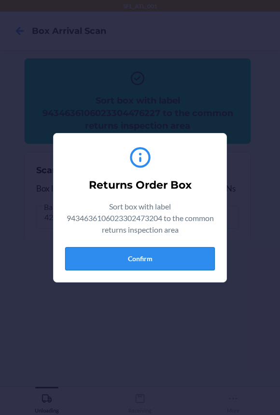
click at [126, 255] on button "Confirm" at bounding box center [140, 258] width 150 height 23
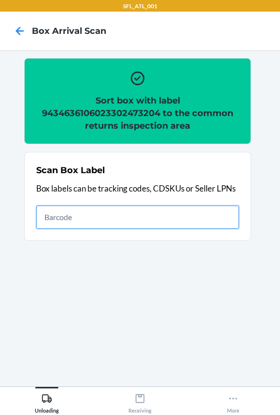
click at [137, 216] on input "text" at bounding box center [137, 216] width 203 height 23
click at [194, 223] on input "text" at bounding box center [137, 216] width 203 height 23
type input "420302599434636106023304656940"
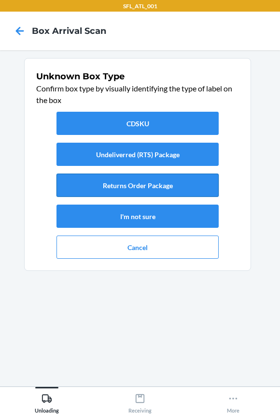
click at [171, 189] on button "Returns Order Package" at bounding box center [138, 185] width 162 height 23
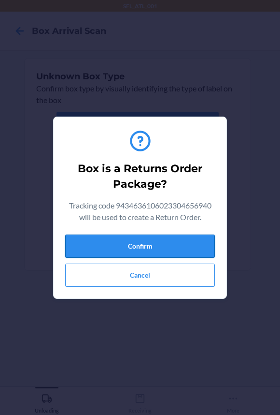
click at [151, 255] on button "Confirm" at bounding box center [140, 245] width 150 height 23
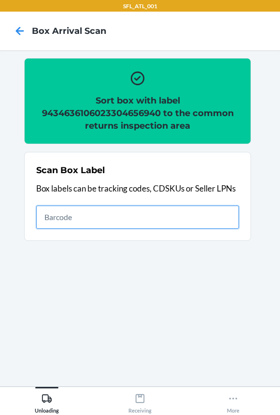
click at [189, 221] on input "text" at bounding box center [137, 216] width 203 height 23
type input "420302599434636106023304793294"
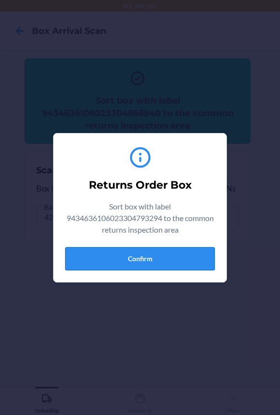
click at [160, 253] on button "Confirm" at bounding box center [140, 258] width 150 height 23
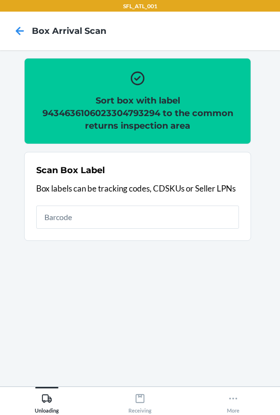
click at [201, 228] on div "Scan Box Label Box labels can be tracking codes, CDSKUs or Seller LPNs" at bounding box center [137, 196] width 203 height 71
type input "4203025900299434636106023304261298"
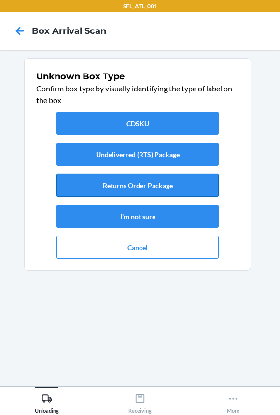
click at [150, 180] on button "Returns Order Package" at bounding box center [138, 185] width 162 height 23
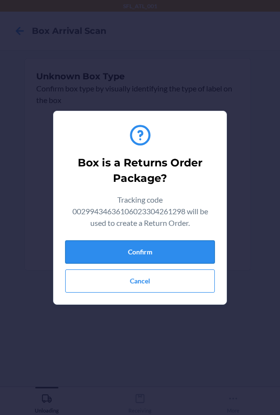
click at [151, 261] on button "Confirm" at bounding box center [140, 251] width 150 height 23
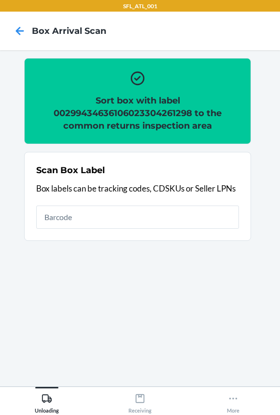
click at [119, 219] on input "text" at bounding box center [137, 216] width 203 height 23
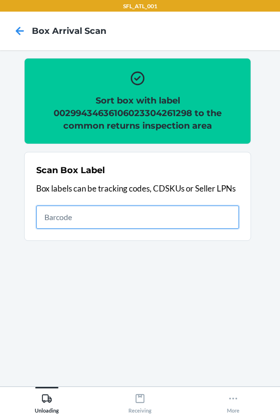
click at [202, 217] on input "text" at bounding box center [137, 216] width 203 height 23
click at [202, 219] on input "text" at bounding box center [137, 216] width 203 height 23
type input "420302599434636106023304309303"
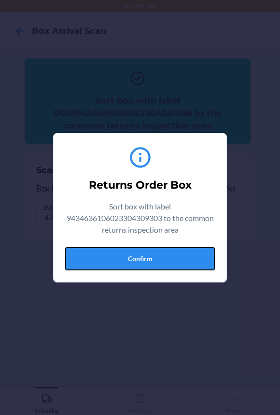
click at [127, 255] on button "Confirm" at bounding box center [140, 258] width 150 height 23
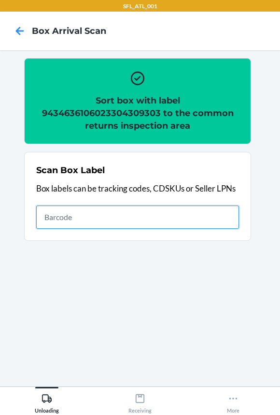
click at [132, 214] on input "text" at bounding box center [137, 216] width 203 height 23
type input "420302599434636106023304110220"
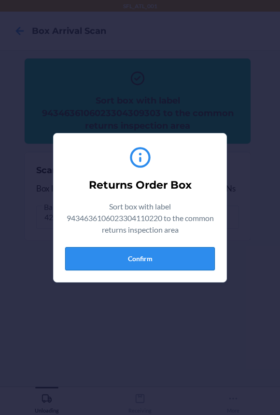
click at [137, 258] on button "Confirm" at bounding box center [140, 258] width 150 height 23
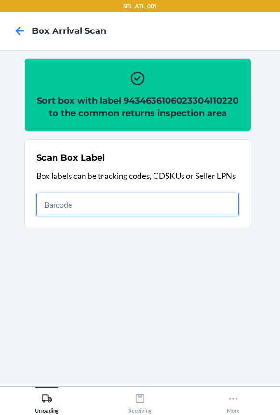
drag, startPoint x: 91, startPoint y: 216, endPoint x: 103, endPoint y: 230, distance: 18.5
click at [91, 216] on input "text" at bounding box center [137, 204] width 203 height 23
type input "420302599434636106023304707468"
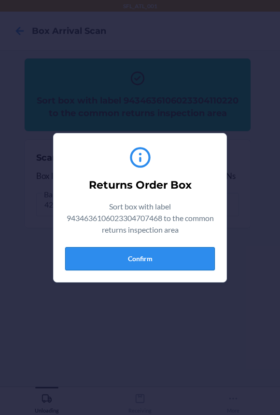
click at [194, 254] on button "Confirm" at bounding box center [140, 258] width 150 height 23
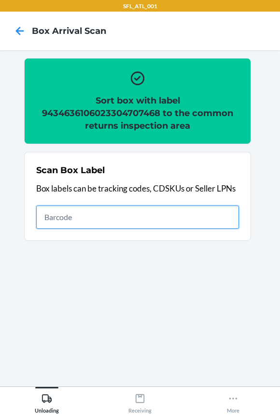
click at [174, 217] on input "text" at bounding box center [137, 216] width 203 height 23
type input "420302599434636106023304471598"
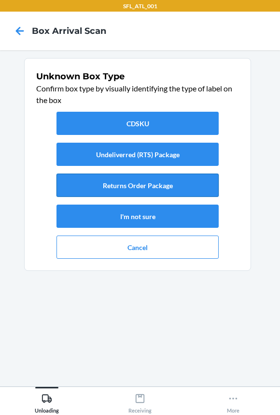
click at [102, 192] on button "Returns Order Package" at bounding box center [138, 185] width 162 height 23
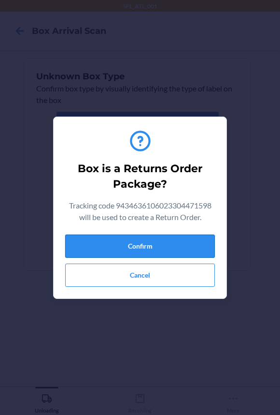
click at [174, 251] on button "Confirm" at bounding box center [140, 245] width 150 height 23
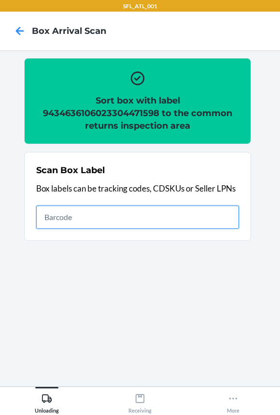
click at [213, 210] on input "text" at bounding box center [137, 216] width 203 height 23
type input "420302599434636106023304655837"
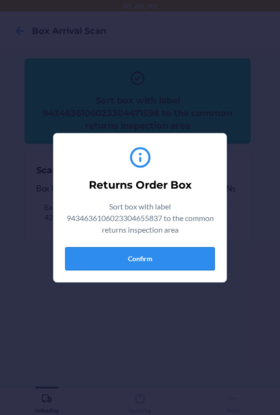
click at [179, 262] on button "Confirm" at bounding box center [140, 258] width 150 height 23
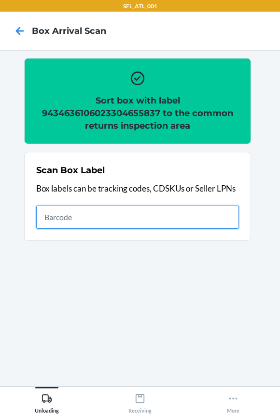
click at [179, 227] on input "text" at bounding box center [137, 216] width 203 height 23
type input "420302599434636106023304068392"
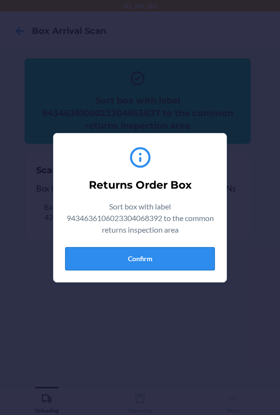
click at [165, 262] on button "Confirm" at bounding box center [140, 258] width 150 height 23
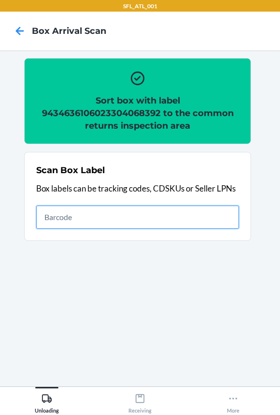
drag, startPoint x: 145, startPoint y: 219, endPoint x: 125, endPoint y: 220, distance: 20.3
click at [145, 219] on input "text" at bounding box center [137, 216] width 203 height 23
click at [188, 214] on input "text" at bounding box center [137, 216] width 203 height 23
type input "420302599434636106023305133884"
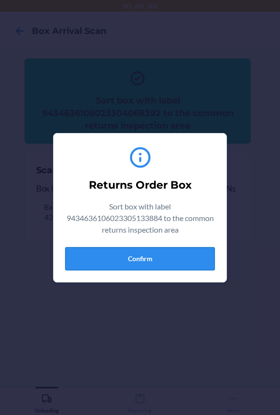
click at [182, 250] on button "Confirm" at bounding box center [140, 258] width 150 height 23
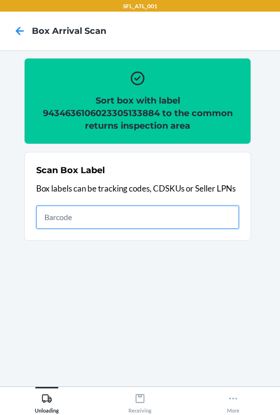
click at [163, 217] on input "text" at bounding box center [137, 216] width 203 height 23
type input "420302599434636106023304462152"
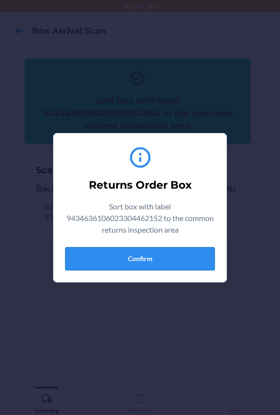
click at [123, 254] on button "Confirm" at bounding box center [140, 258] width 150 height 23
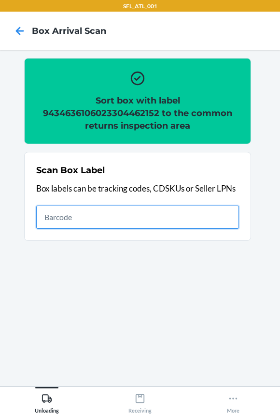
click at [184, 217] on input "text" at bounding box center [137, 216] width 203 height 23
click at [93, 225] on input "text" at bounding box center [137, 216] width 203 height 23
click at [175, 223] on input "text" at bounding box center [137, 216] width 203 height 23
type input "420302599434636106023304577467"
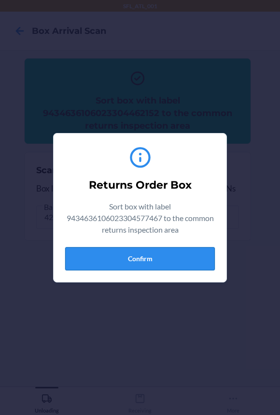
click at [131, 261] on button "Confirm" at bounding box center [140, 258] width 150 height 23
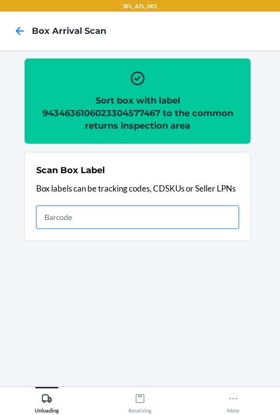
click at [205, 227] on input "text" at bounding box center [137, 216] width 203 height 23
type input "420302599434636106023304263261"
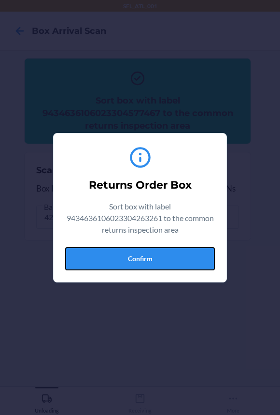
drag, startPoint x: 145, startPoint y: 255, endPoint x: 173, endPoint y: 248, distance: 28.5
click at [148, 254] on button "Confirm" at bounding box center [140, 258] width 150 height 23
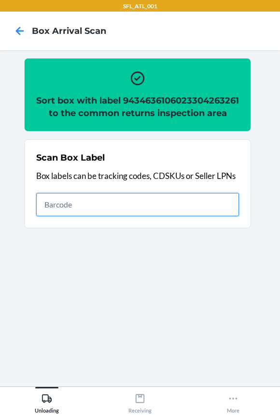
click at [203, 205] on input "text" at bounding box center [137, 204] width 203 height 23
type input "420302599434636106023305204232"
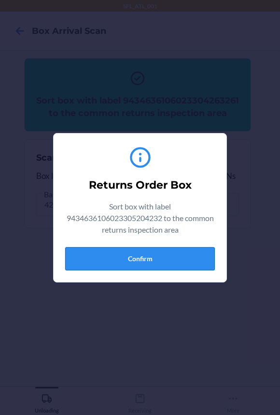
click at [142, 252] on button "Confirm" at bounding box center [140, 258] width 150 height 23
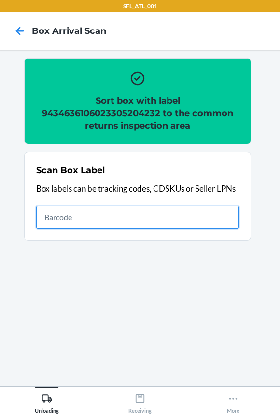
click at [230, 214] on input "text" at bounding box center [137, 216] width 203 height 23
type input "420302599434636106023304483454"
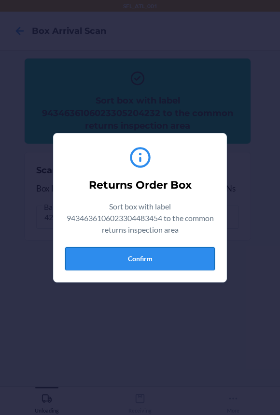
click at [128, 251] on button "Confirm" at bounding box center [140, 258] width 150 height 23
